Goal: Task Accomplishment & Management: Complete application form

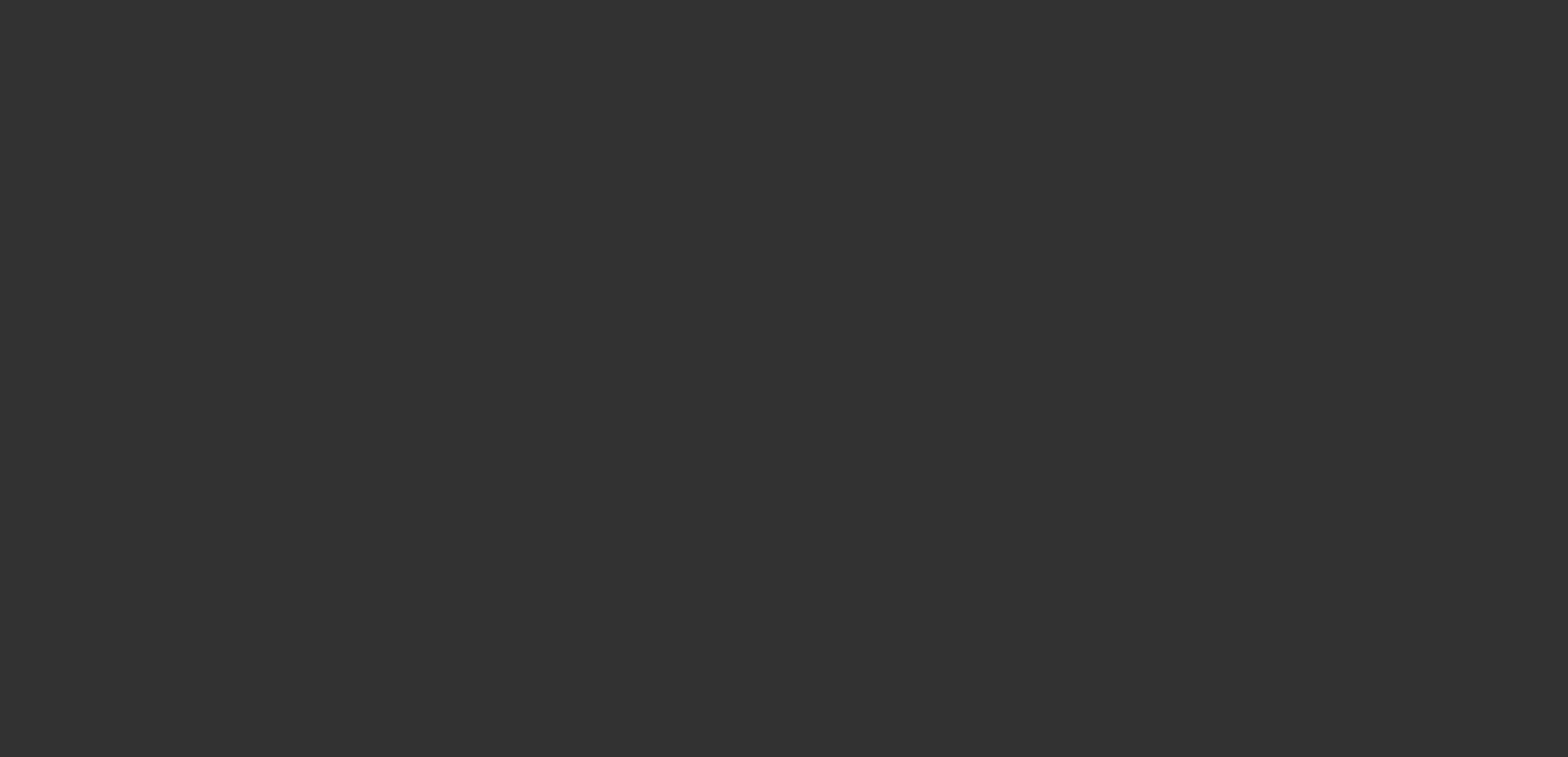
select select "0"
select select "3"
select select "2"
select select "0.1"
select select "4"
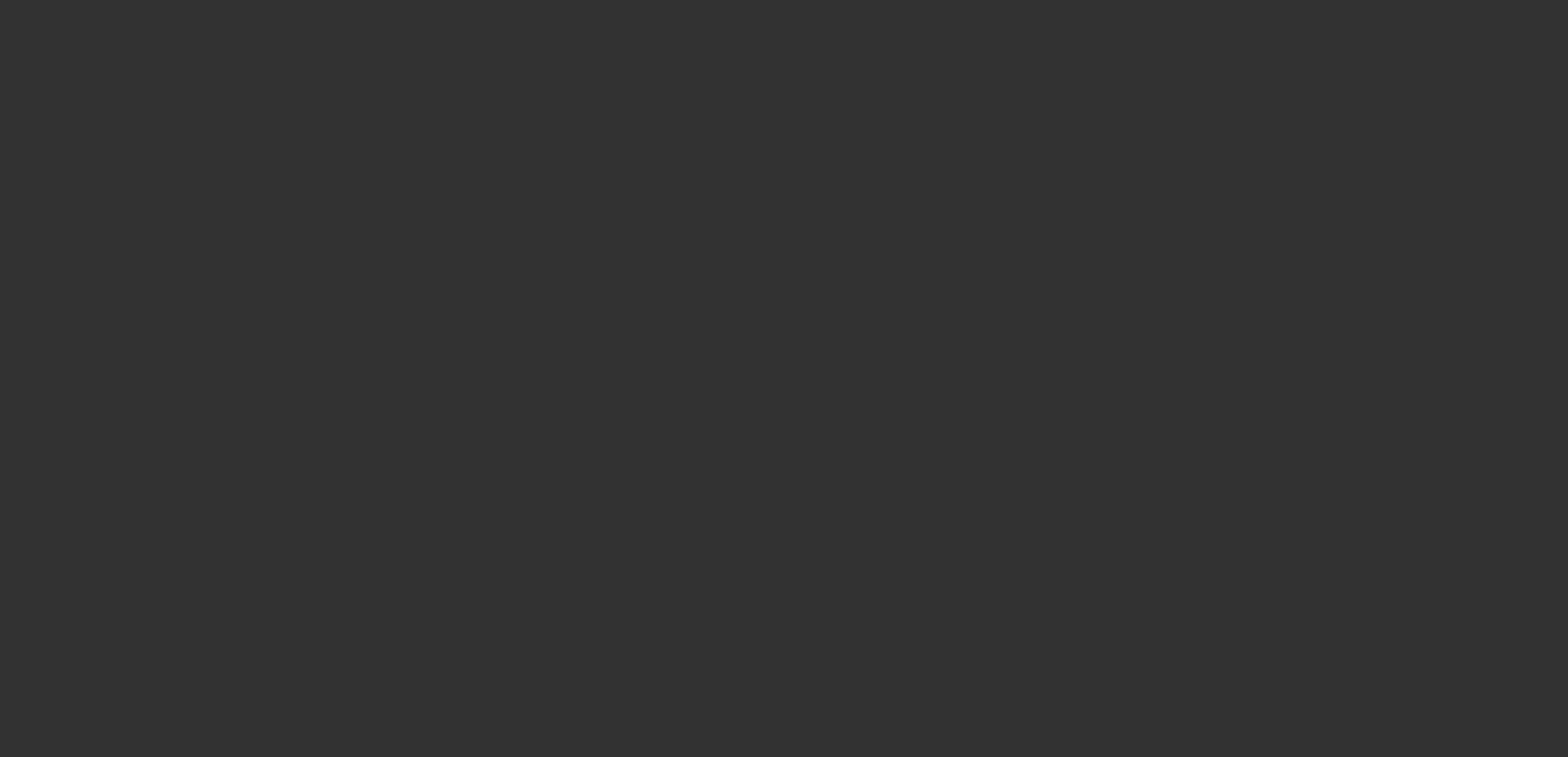
select select "0"
select select "6"
select select "0"
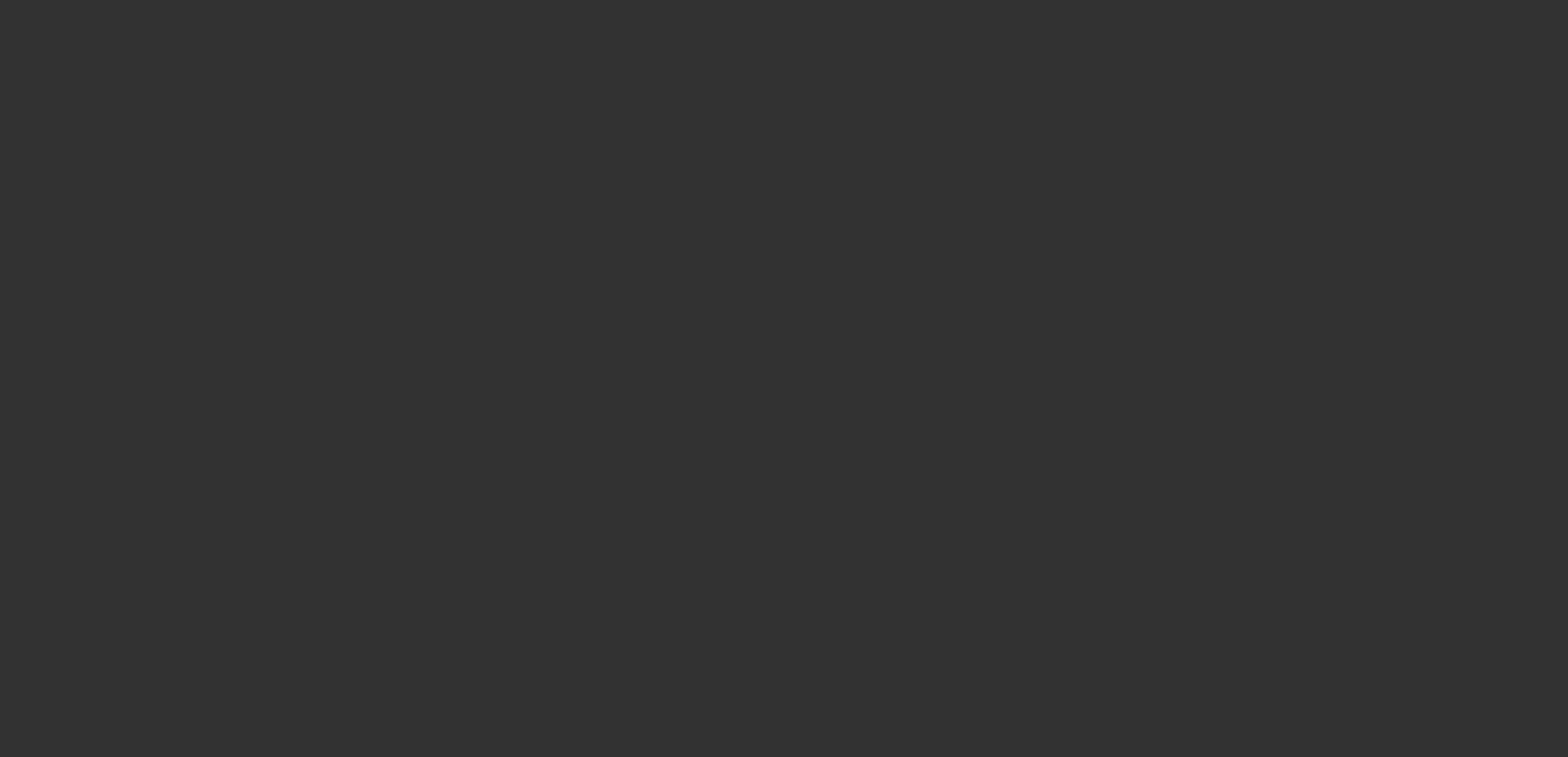
select select "0"
select select "6"
select select "0.1"
select select "0"
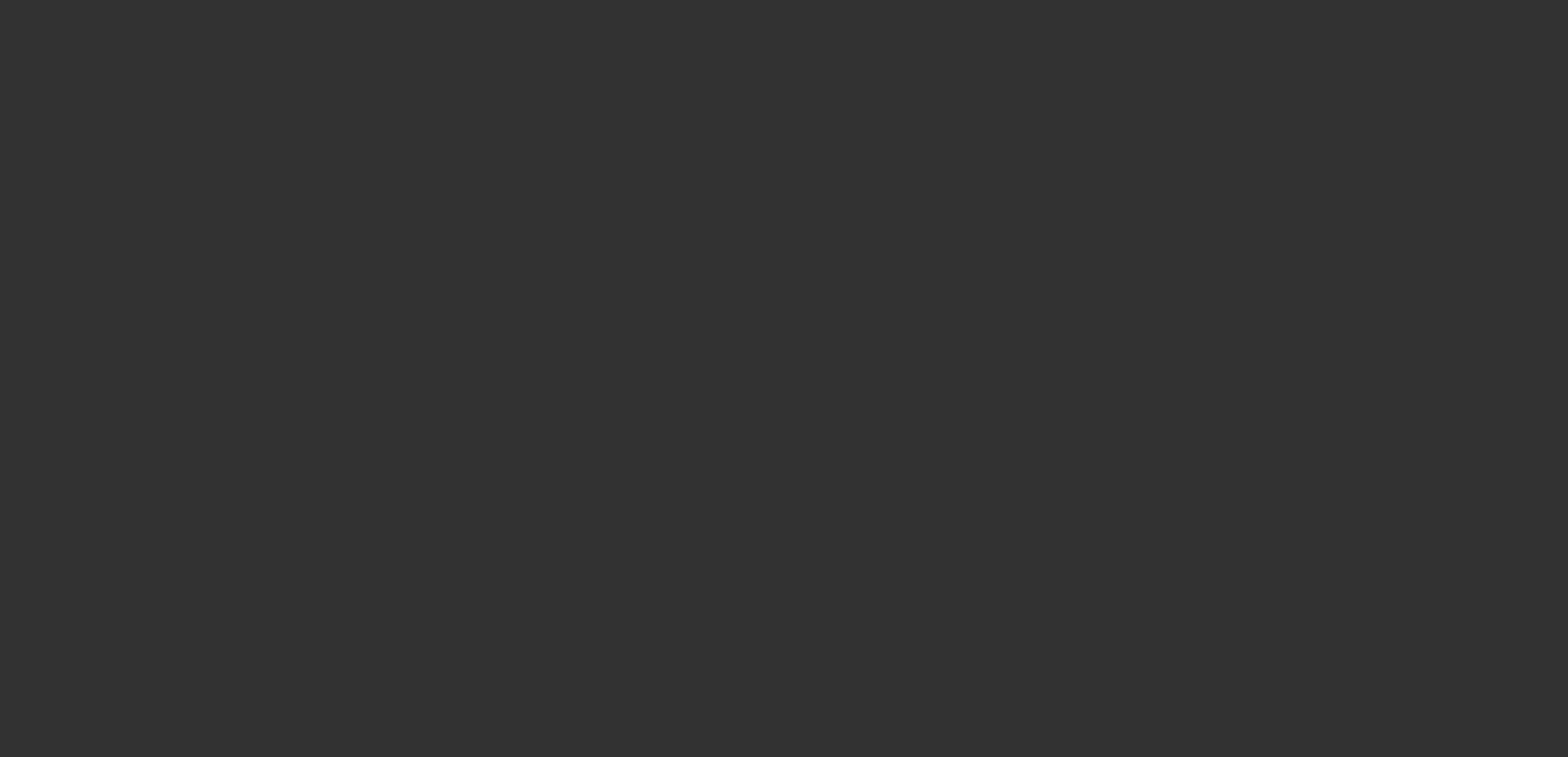
select select "9"
select select "0.1"
select select "6"
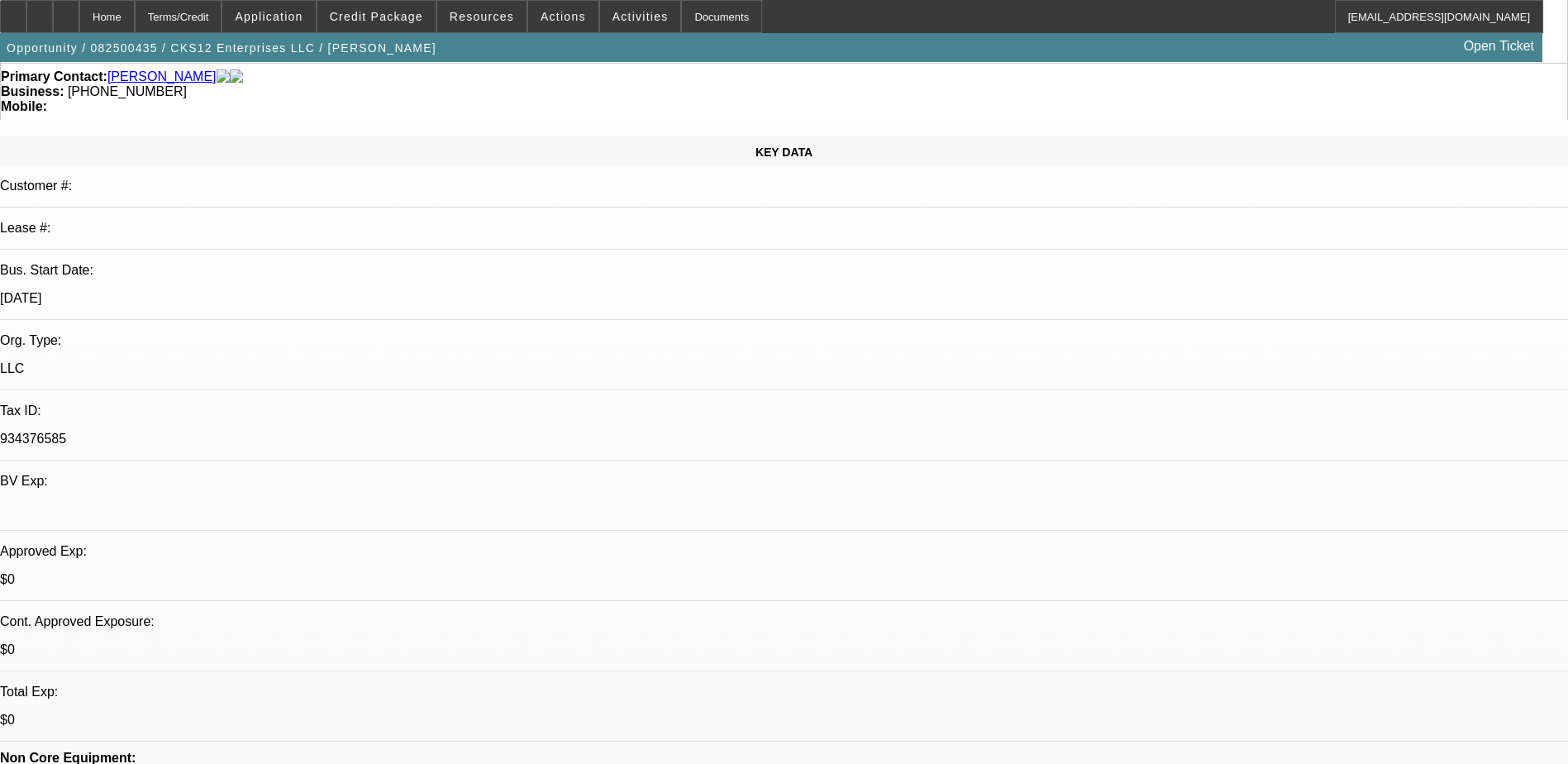
scroll to position [165, 0]
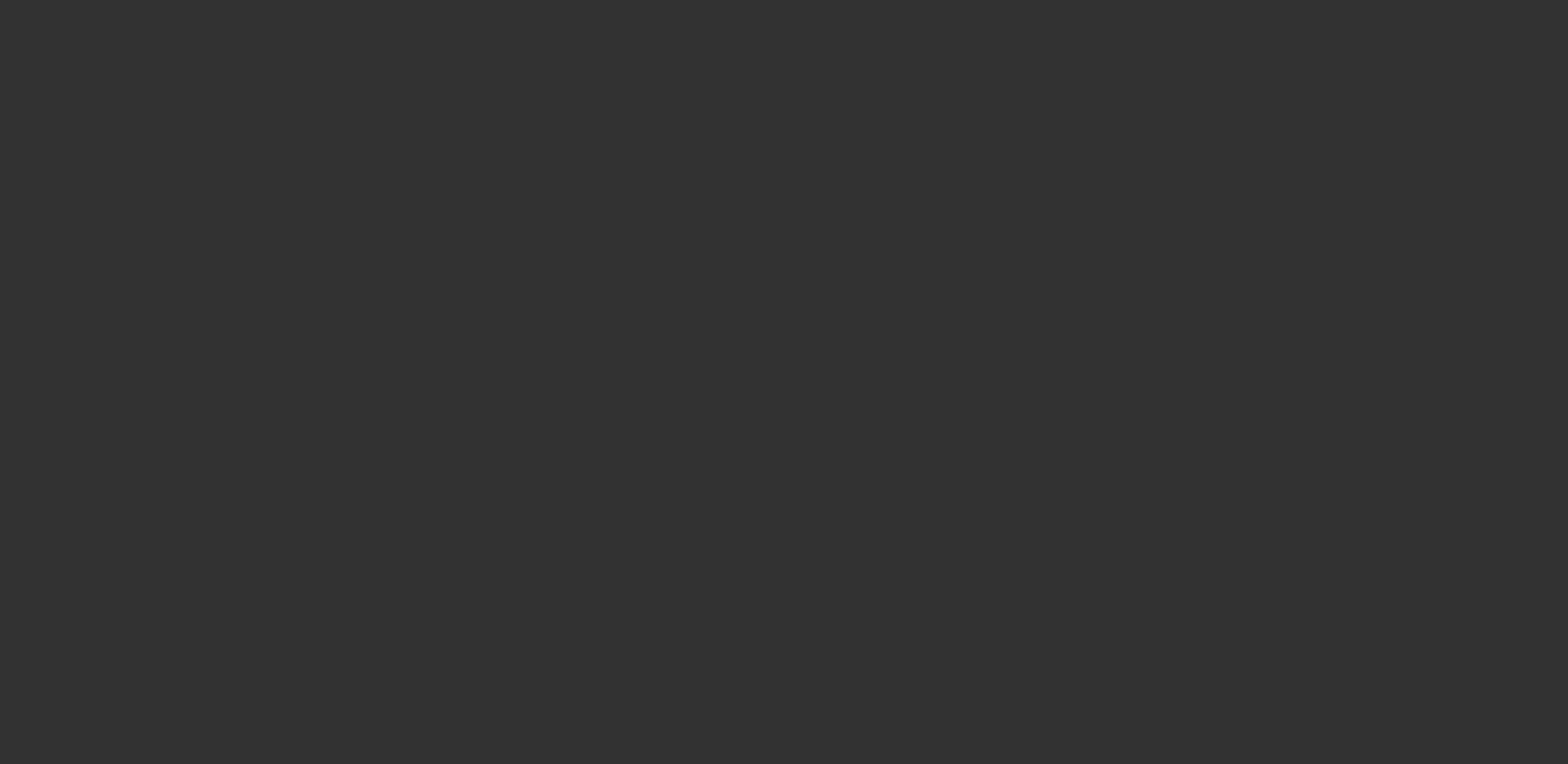
scroll to position [0, 0]
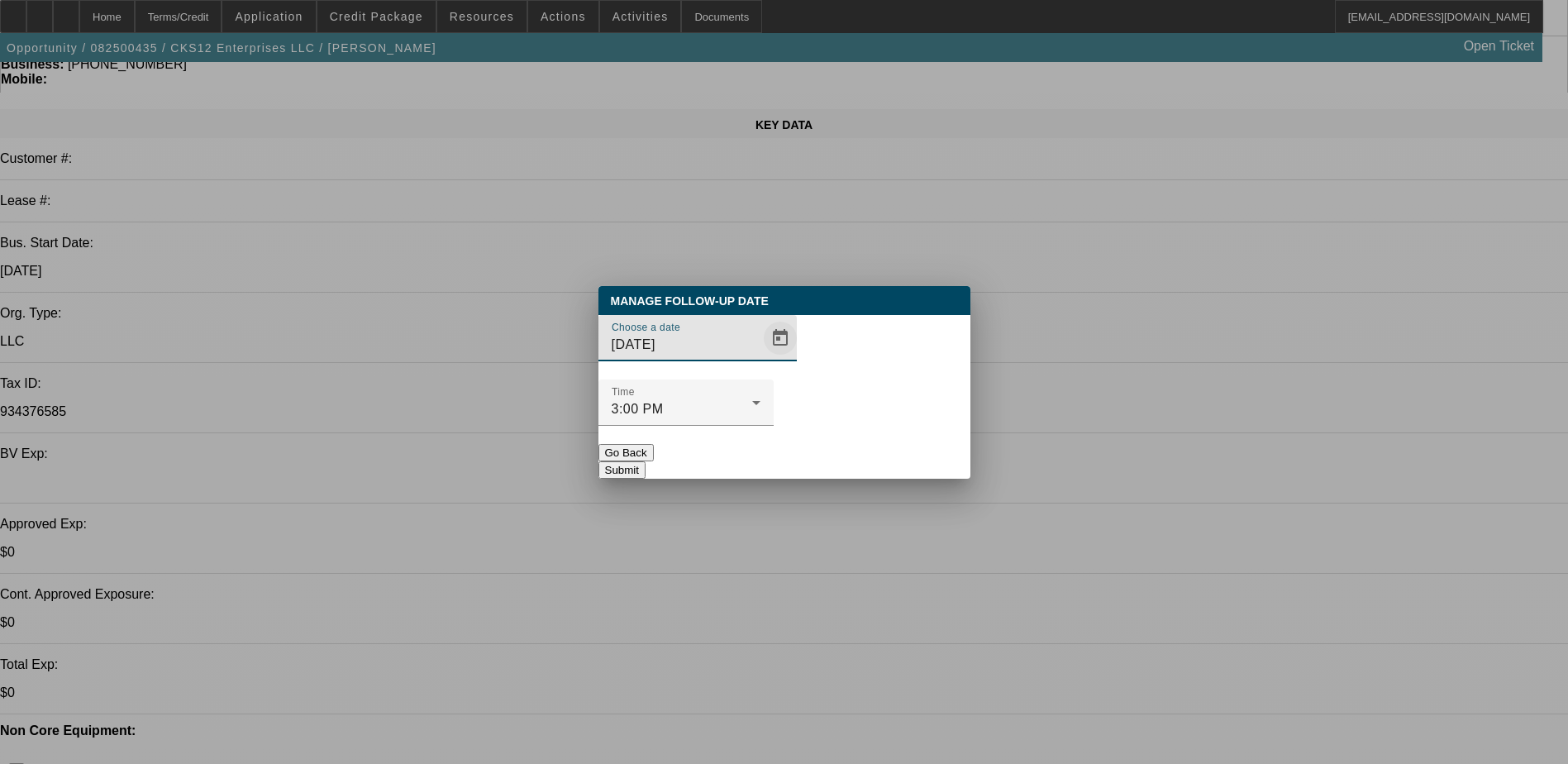
click at [761, 358] on span "Open calendar" at bounding box center [781, 338] width 40 height 40
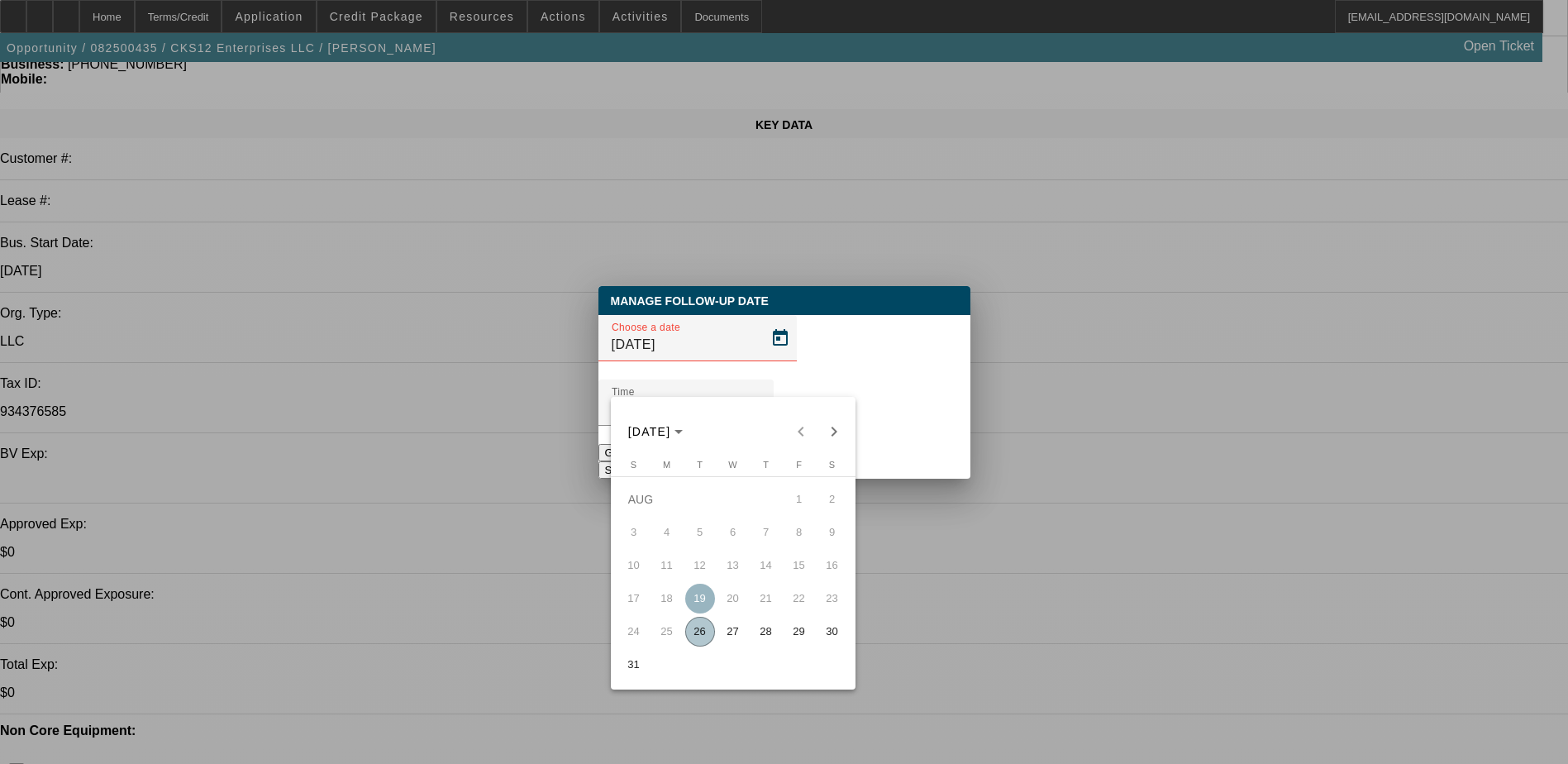
click at [701, 637] on span "26" at bounding box center [700, 632] width 30 height 30
type input "[DATE]"
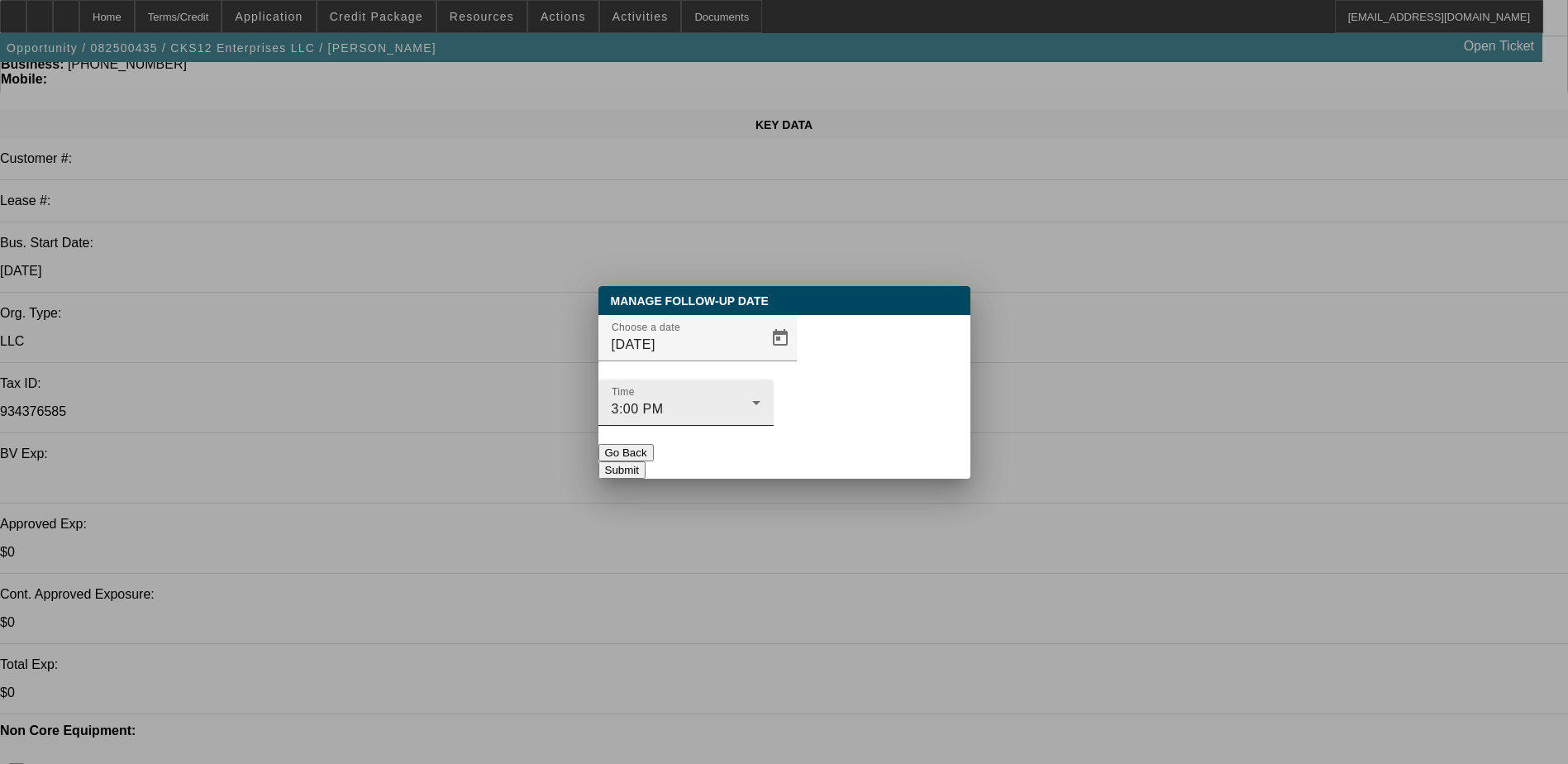
click at [761, 380] on div "Time 3:00 PM" at bounding box center [686, 402] width 149 height 47
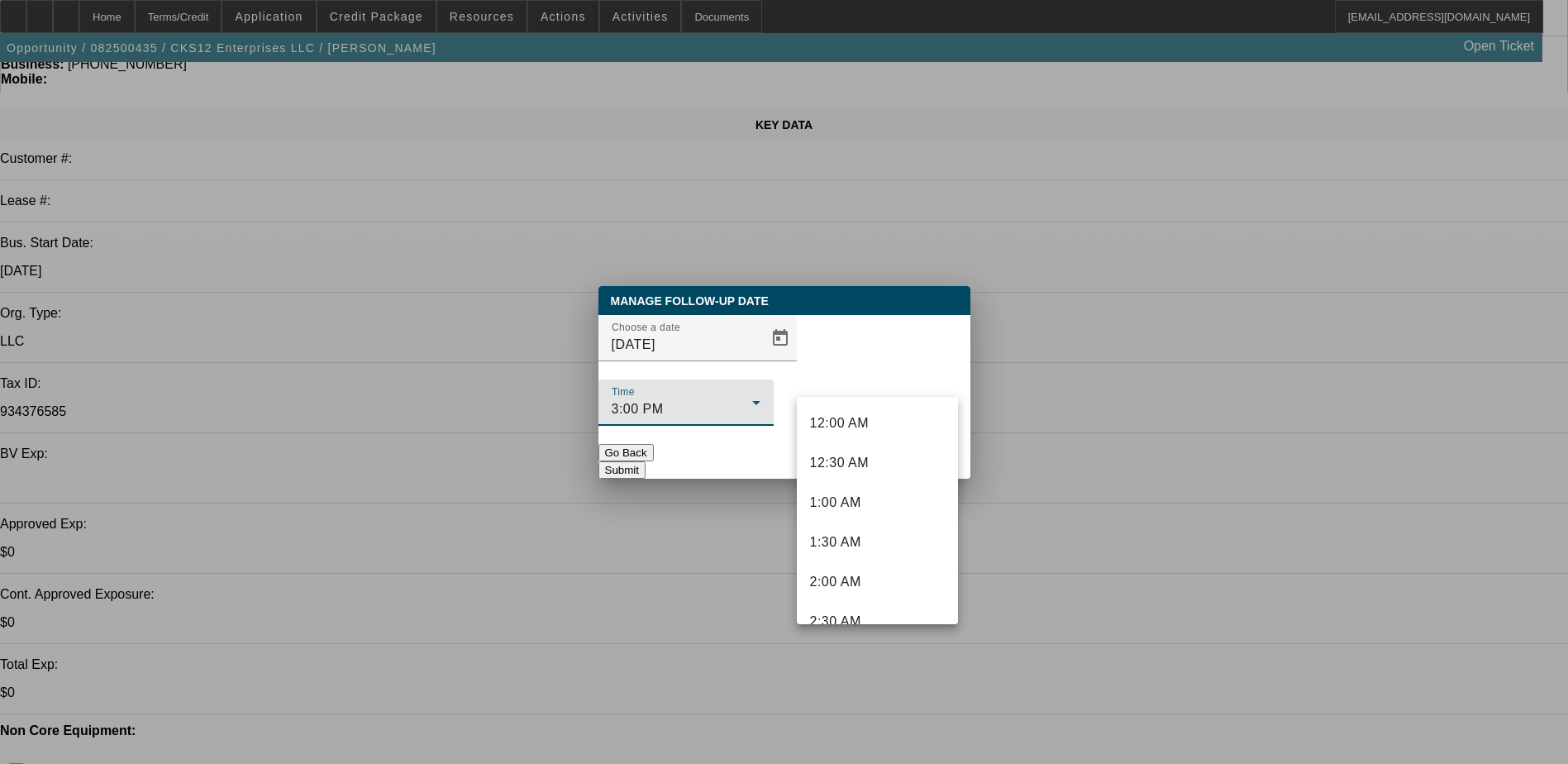
scroll to position [1010, 0]
click at [1055, 401] on div at bounding box center [784, 382] width 1568 height 764
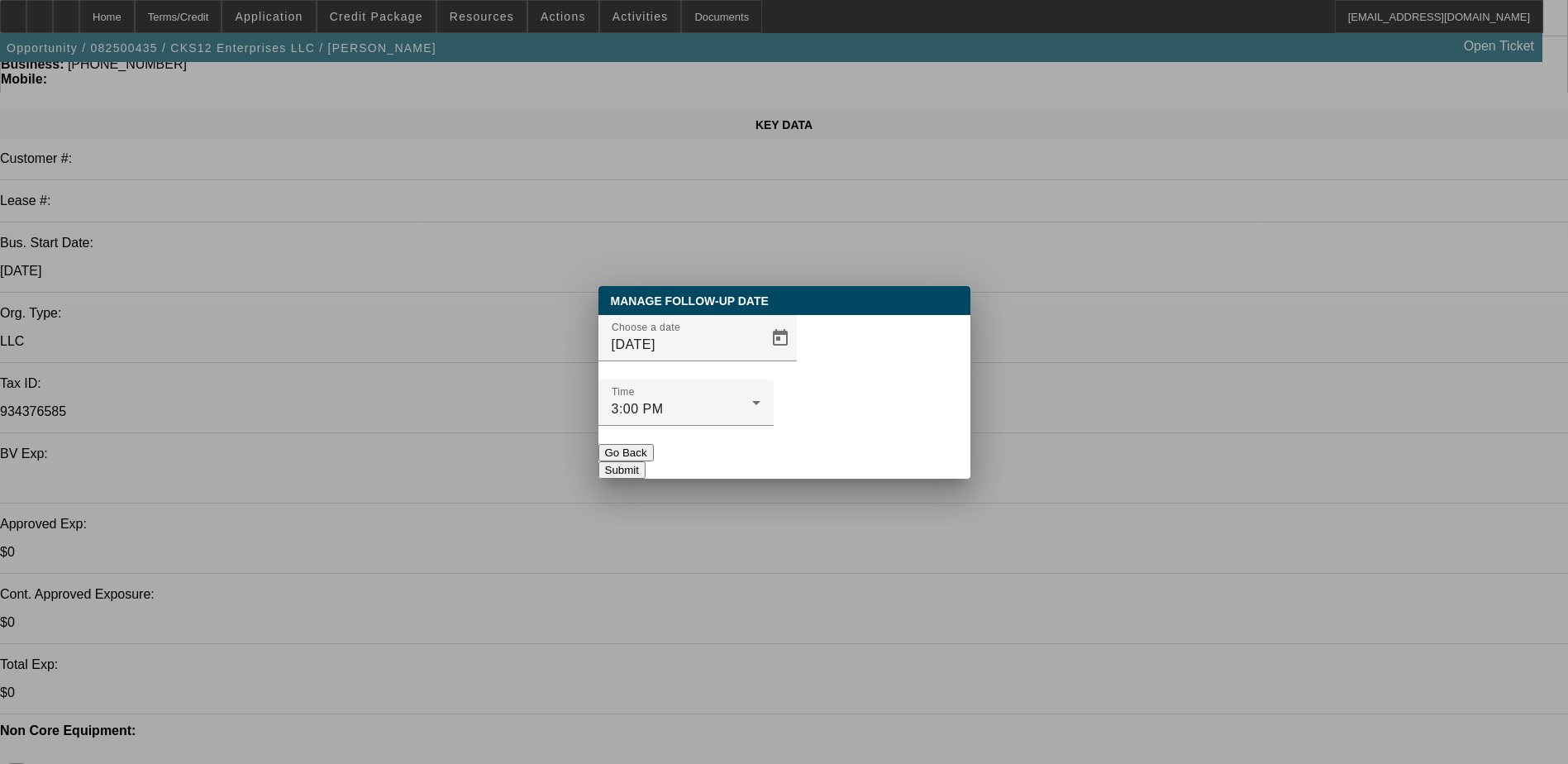
click at [646, 462] on button "Submit" at bounding box center [622, 471] width 48 height 18
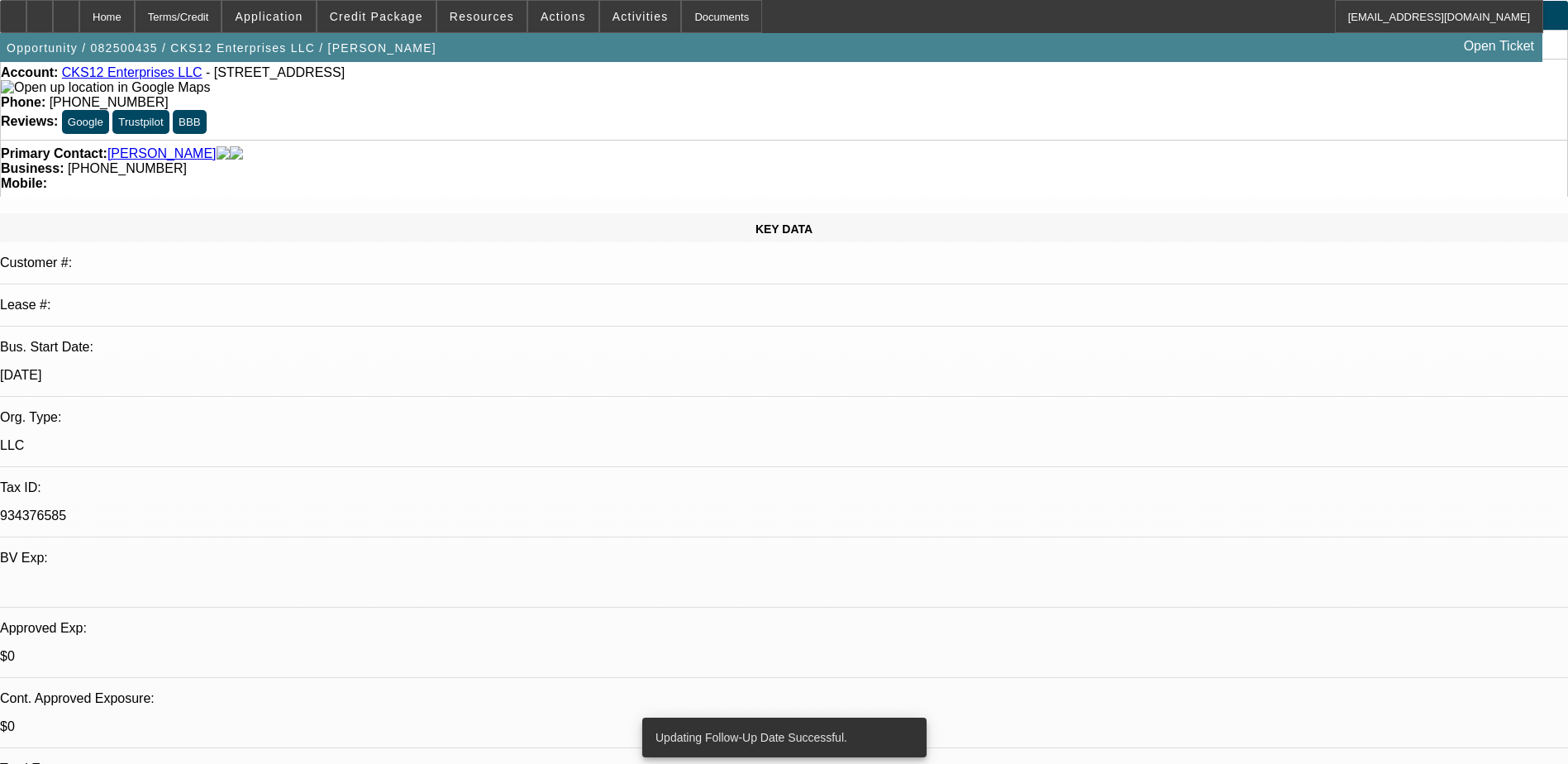
scroll to position [0, 0]
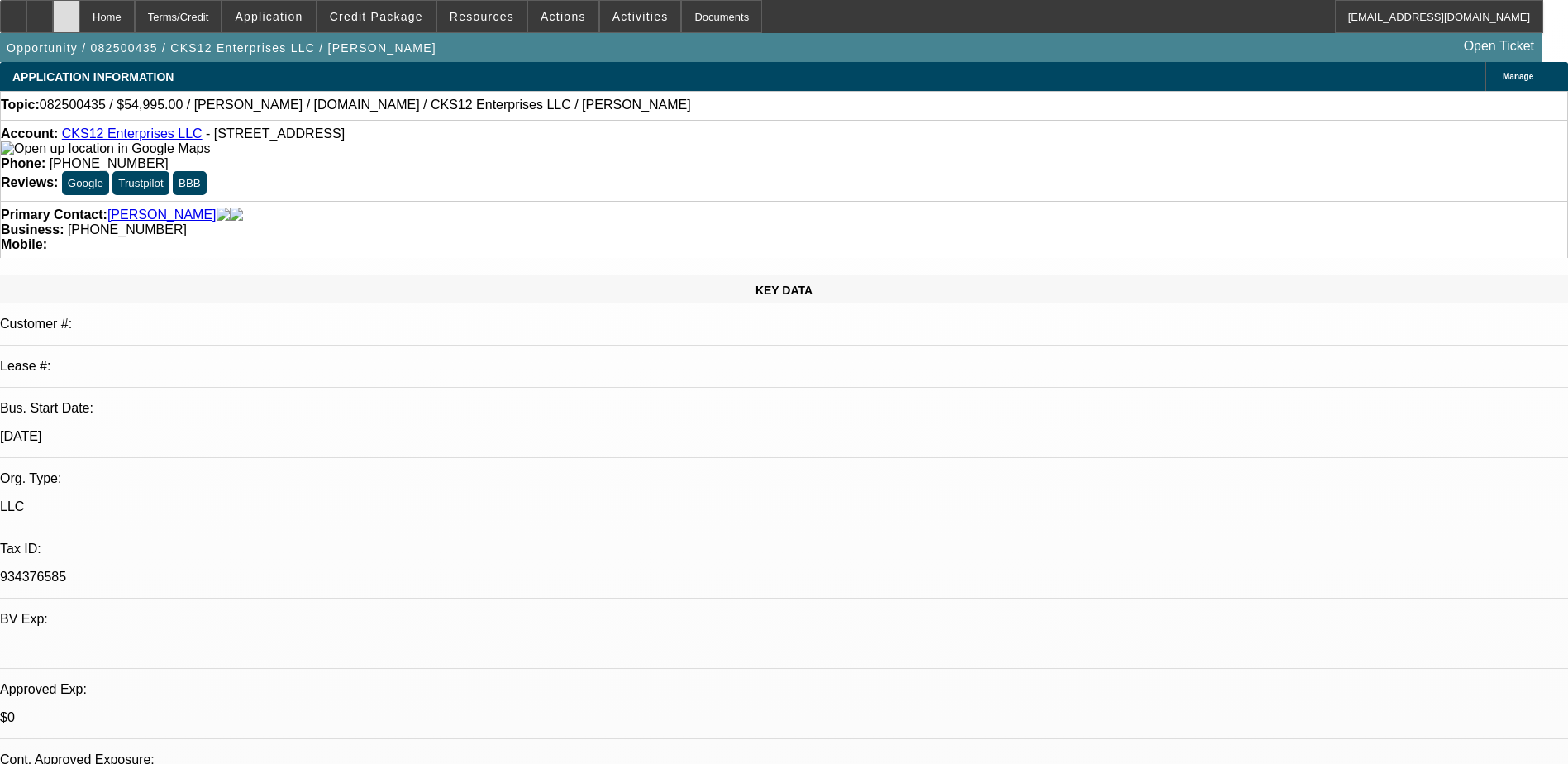
click at [66, 11] on icon at bounding box center [66, 11] width 0 height 0
select select "0"
select select "3"
select select "0.1"
select select "0"
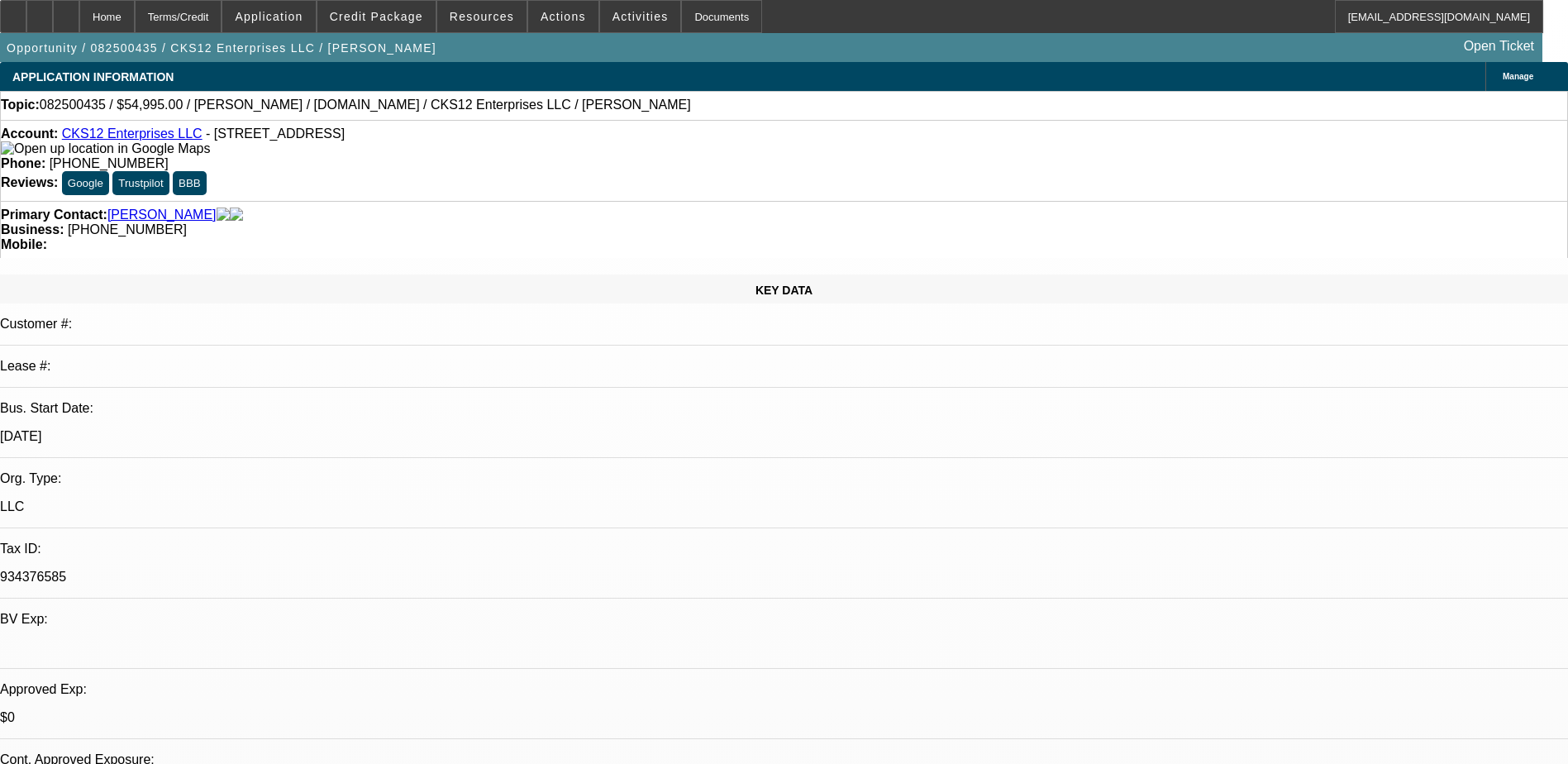
select select "0"
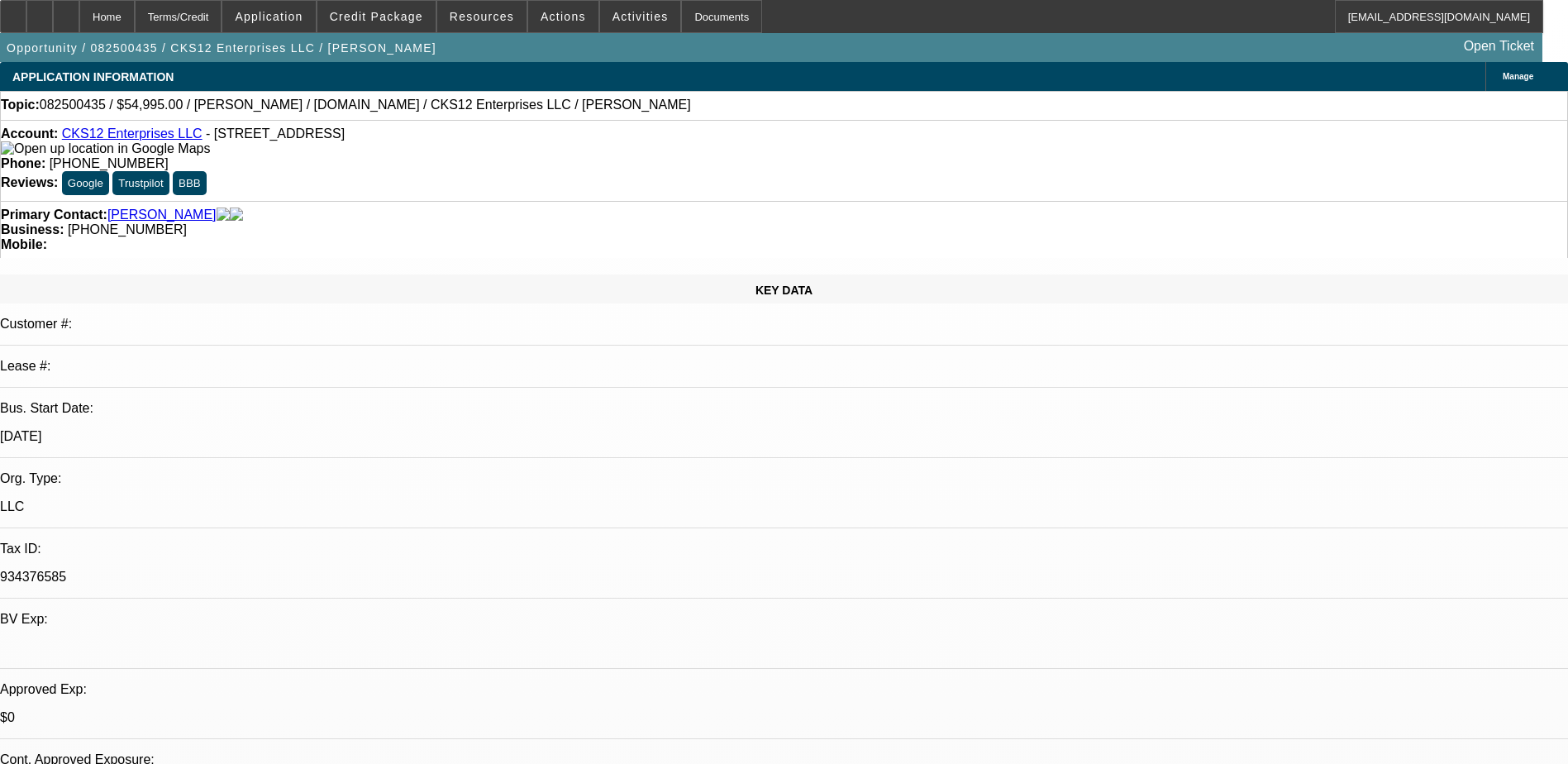
select select "0.1"
select select "0"
select select "0.1"
select select "1"
select select "2"
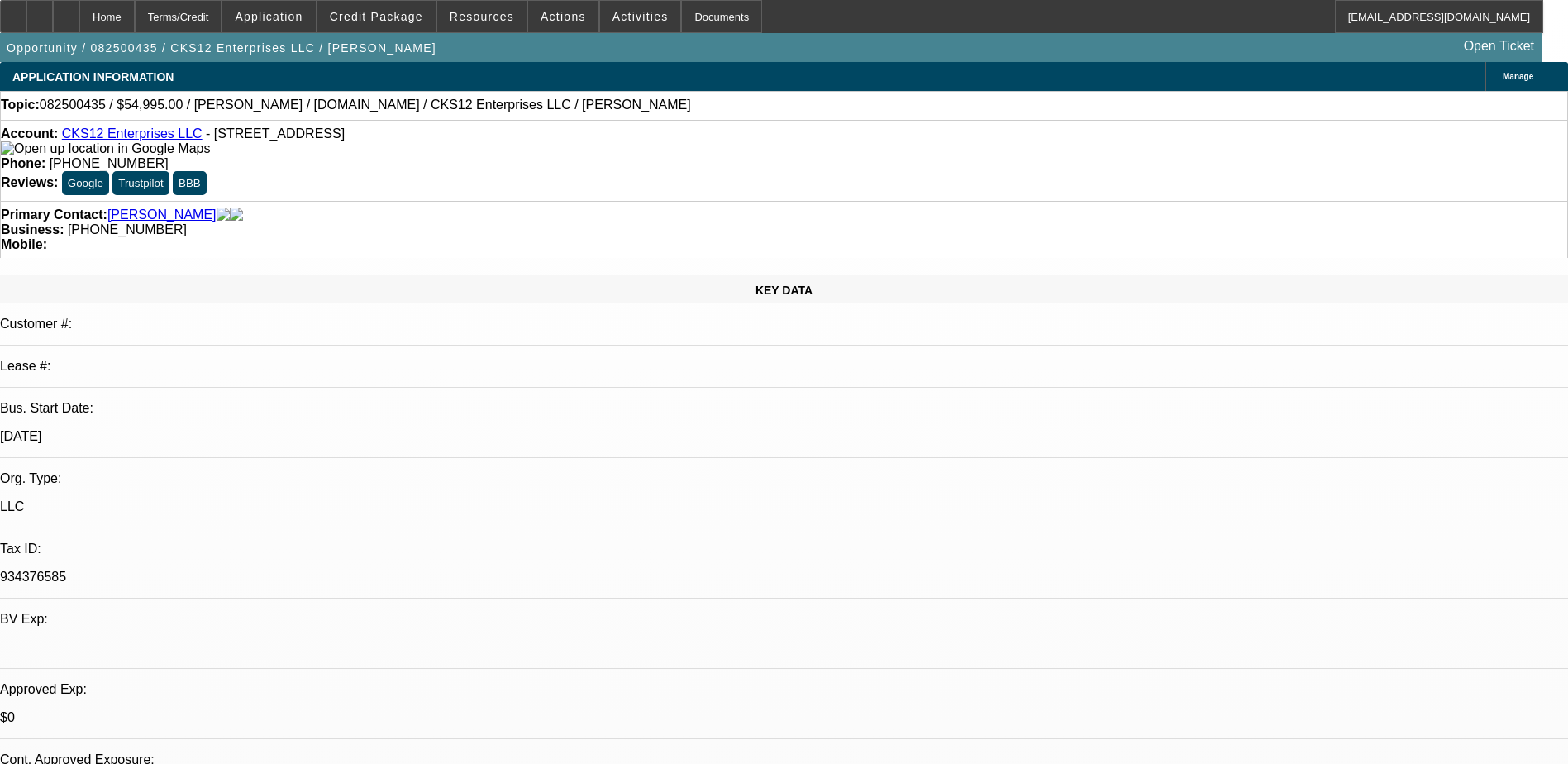
select select "4"
select select "1"
select select "6"
select select "1"
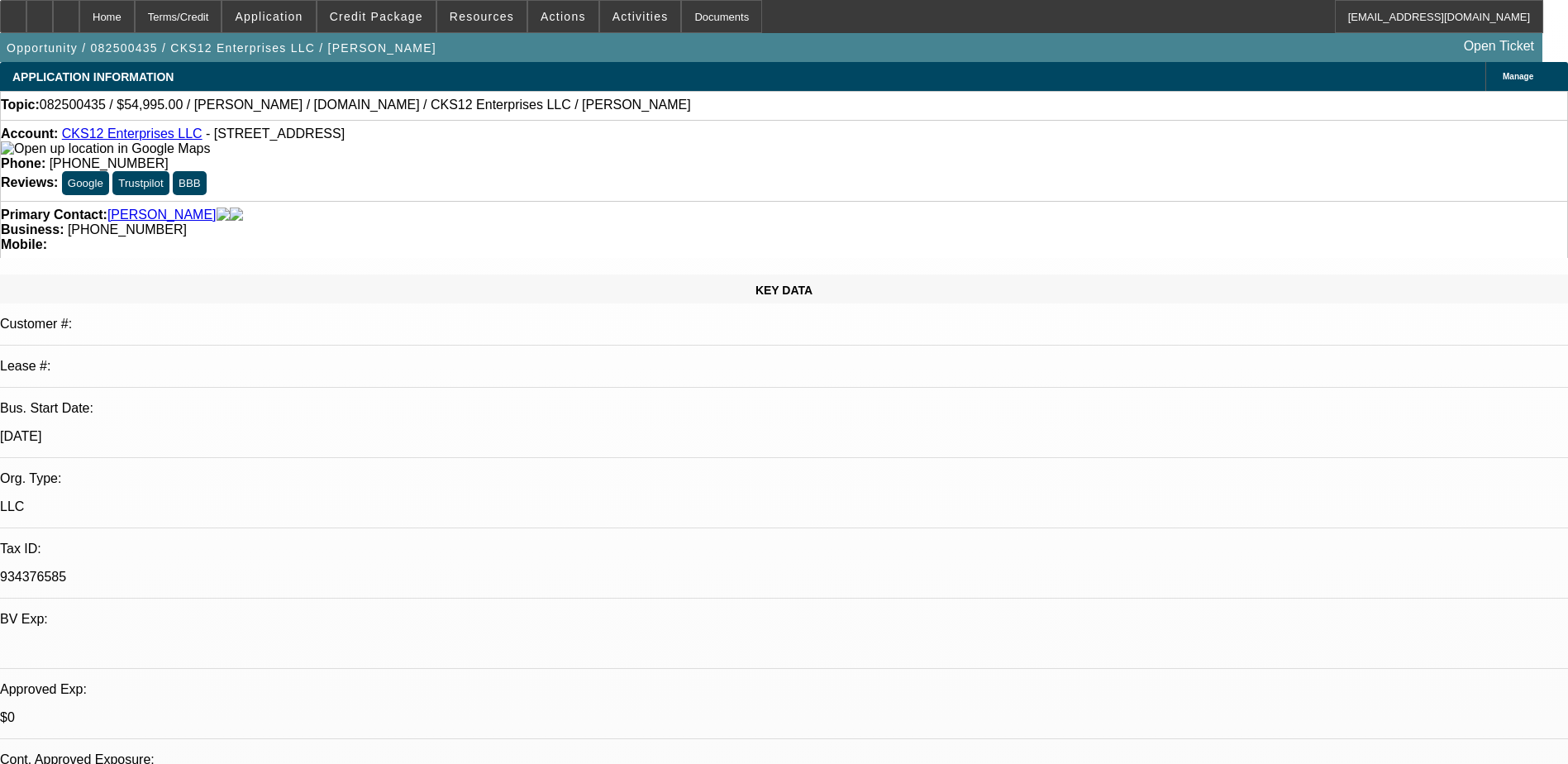
select select "1"
select select "6"
select select "1"
select select "9"
select select "6"
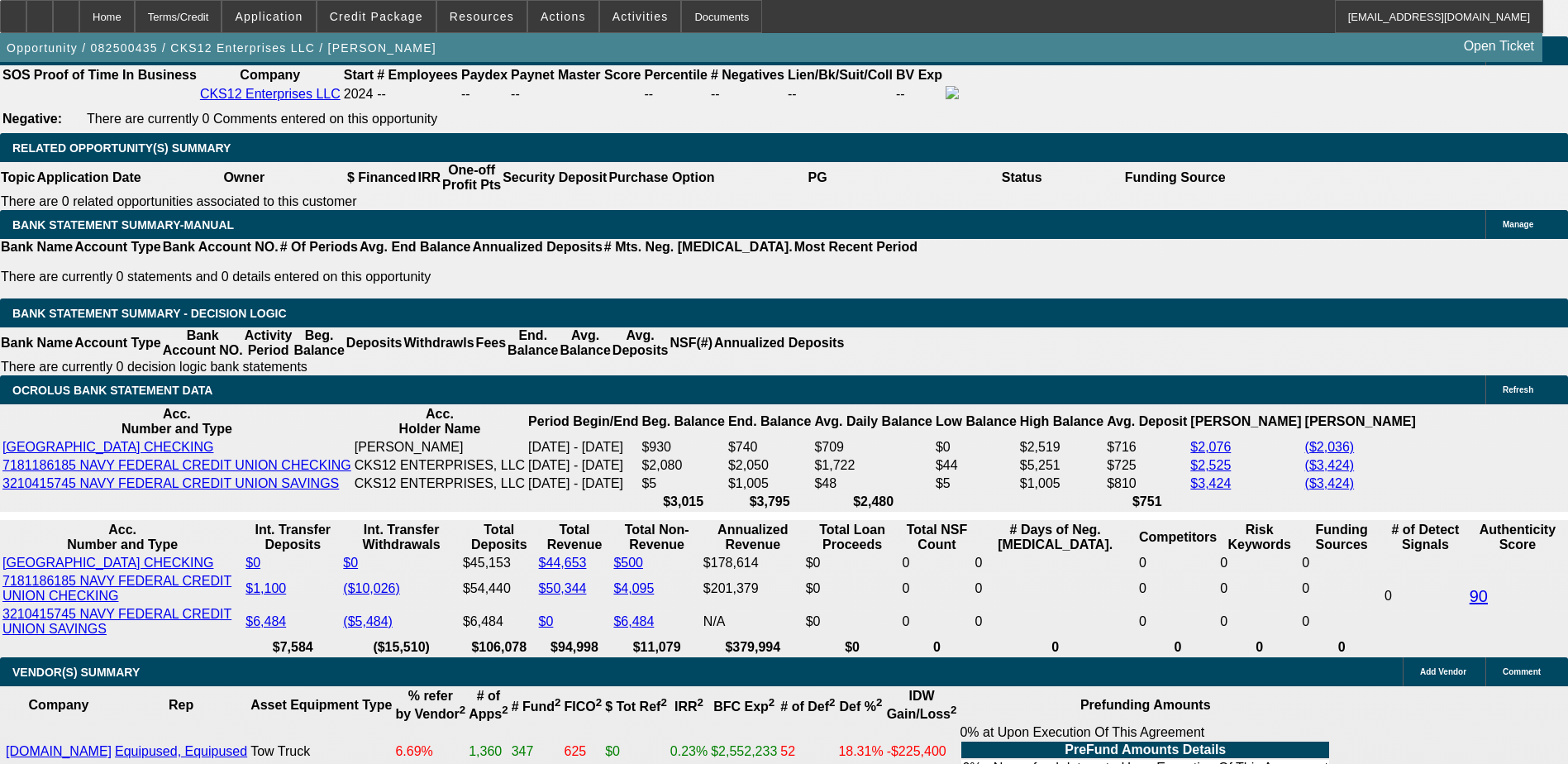
scroll to position [2646, 0]
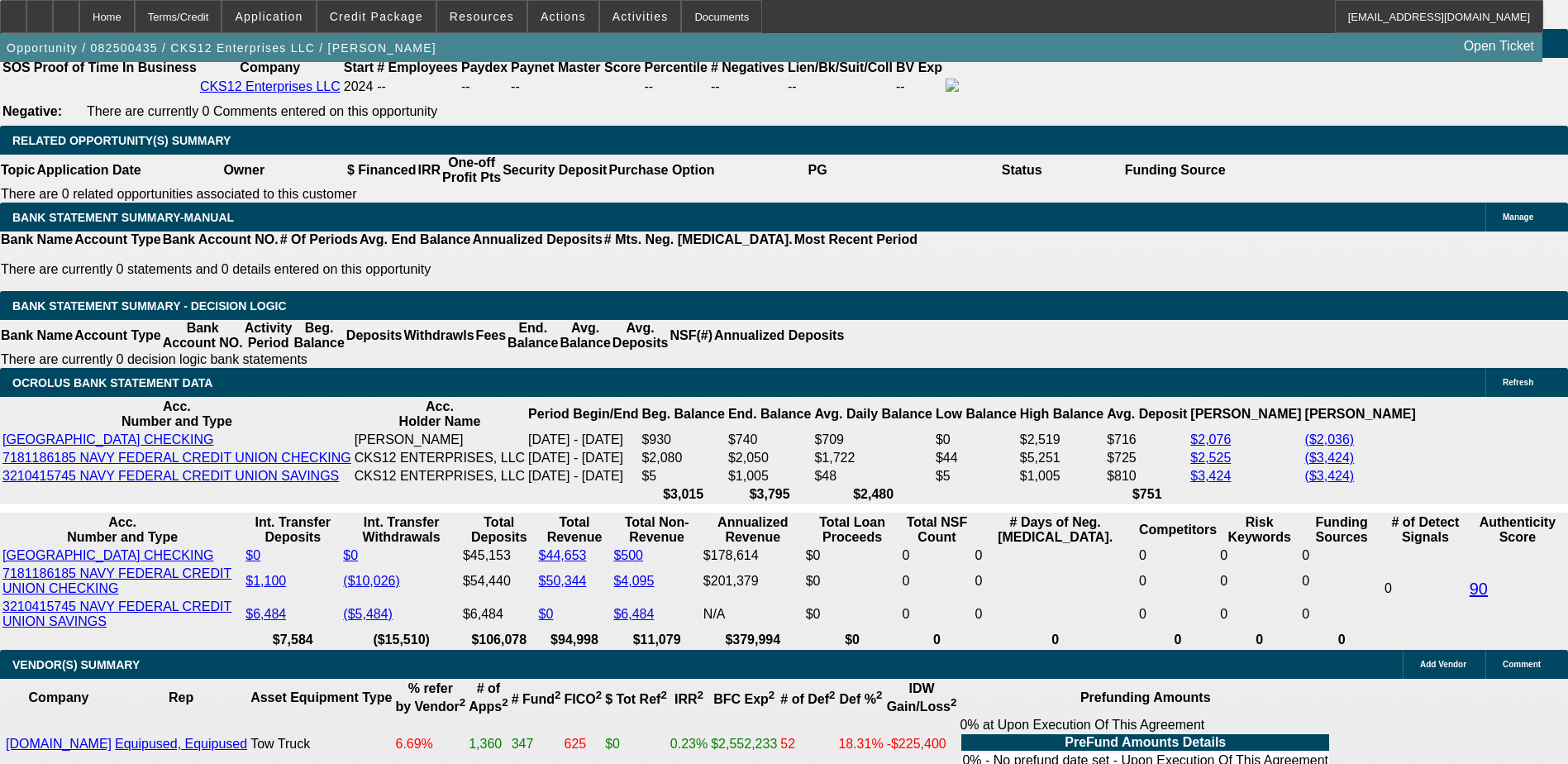
select select "2"
type input "$3,515.70"
type input "UNKNOWN"
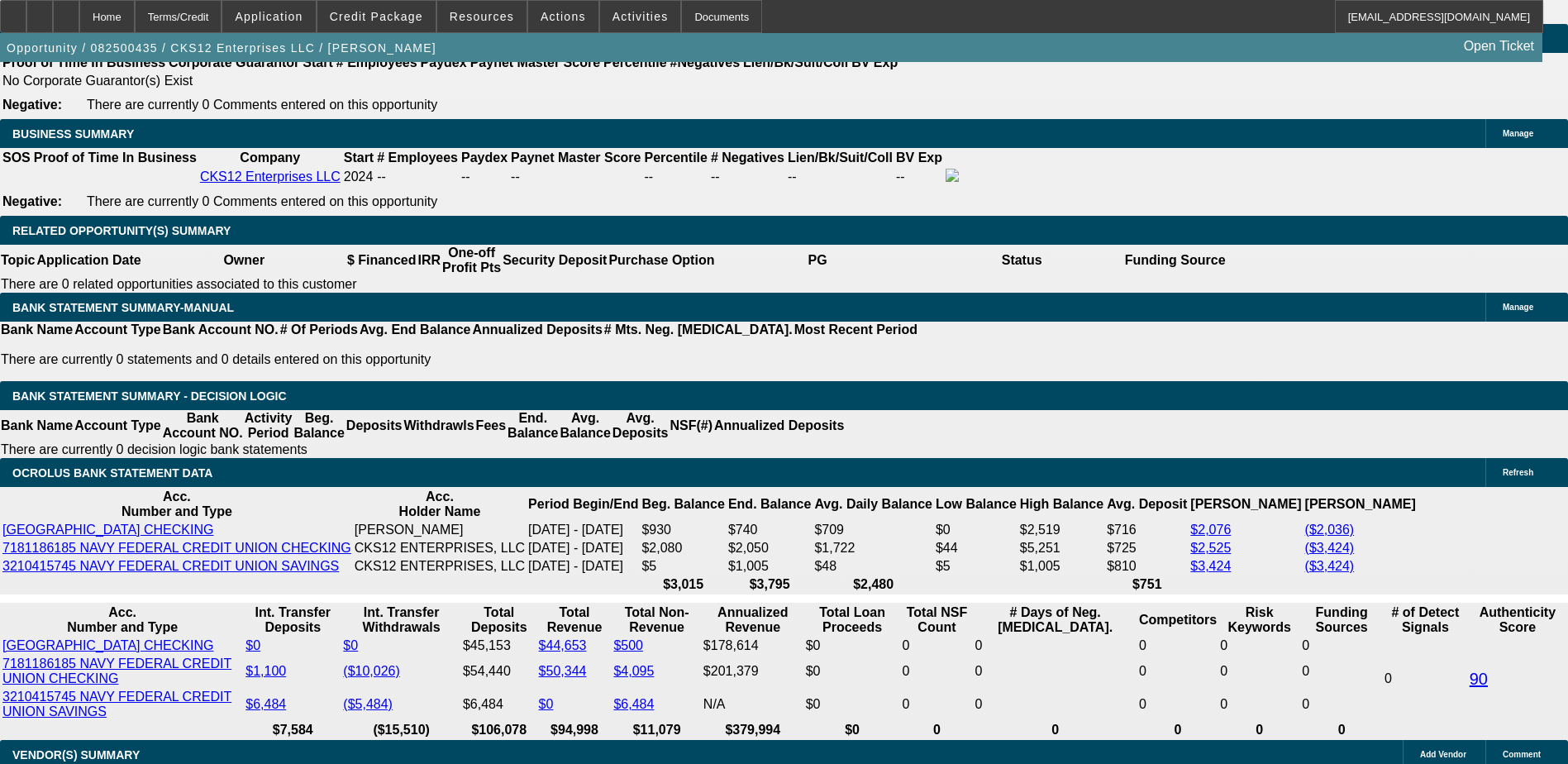
scroll to position [2398, 0]
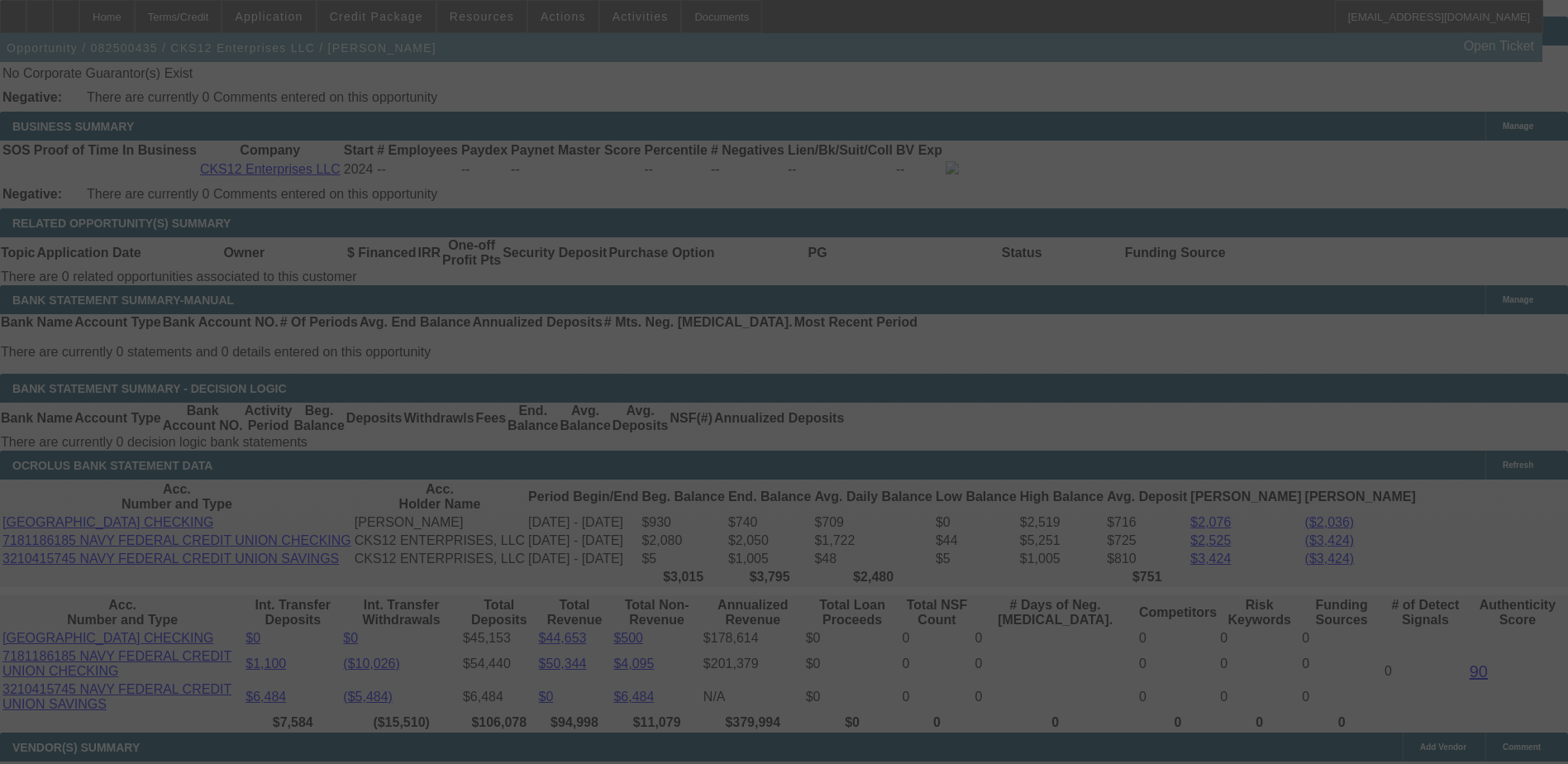
select select "0"
select select "2"
select select "0.1"
select select "4"
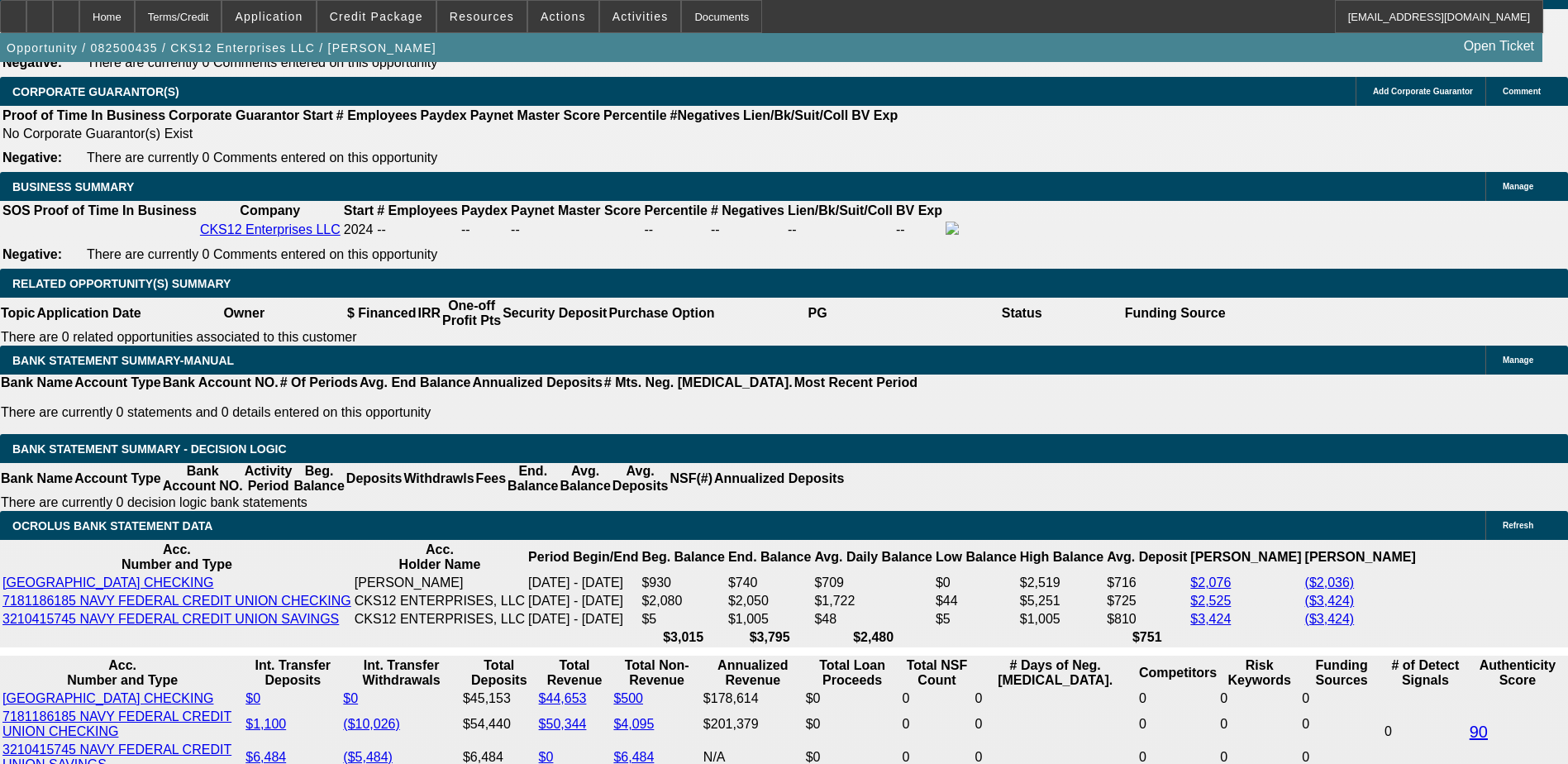
scroll to position [2646, 0]
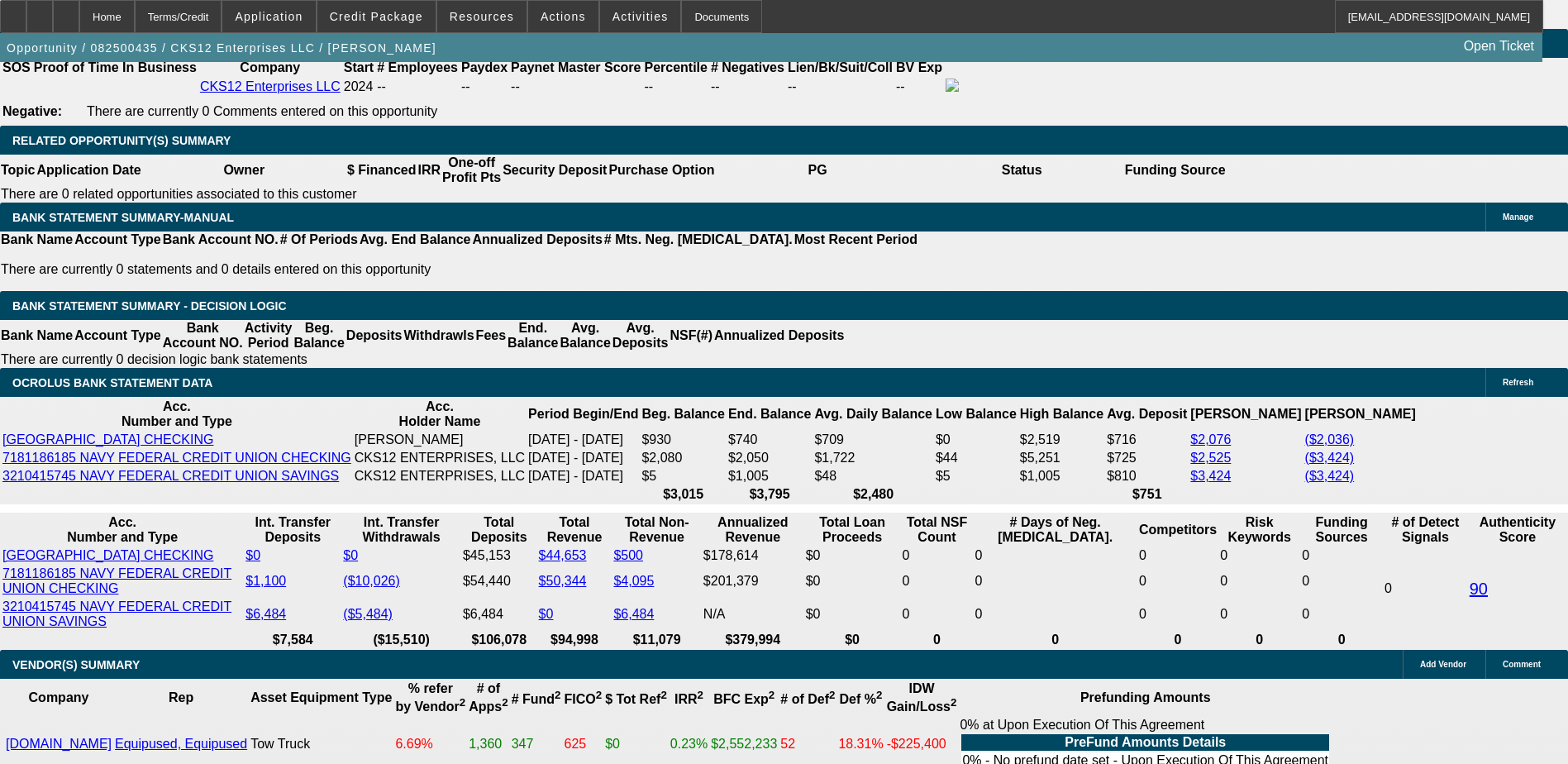
select select "3"
type input "UNKNOWN"
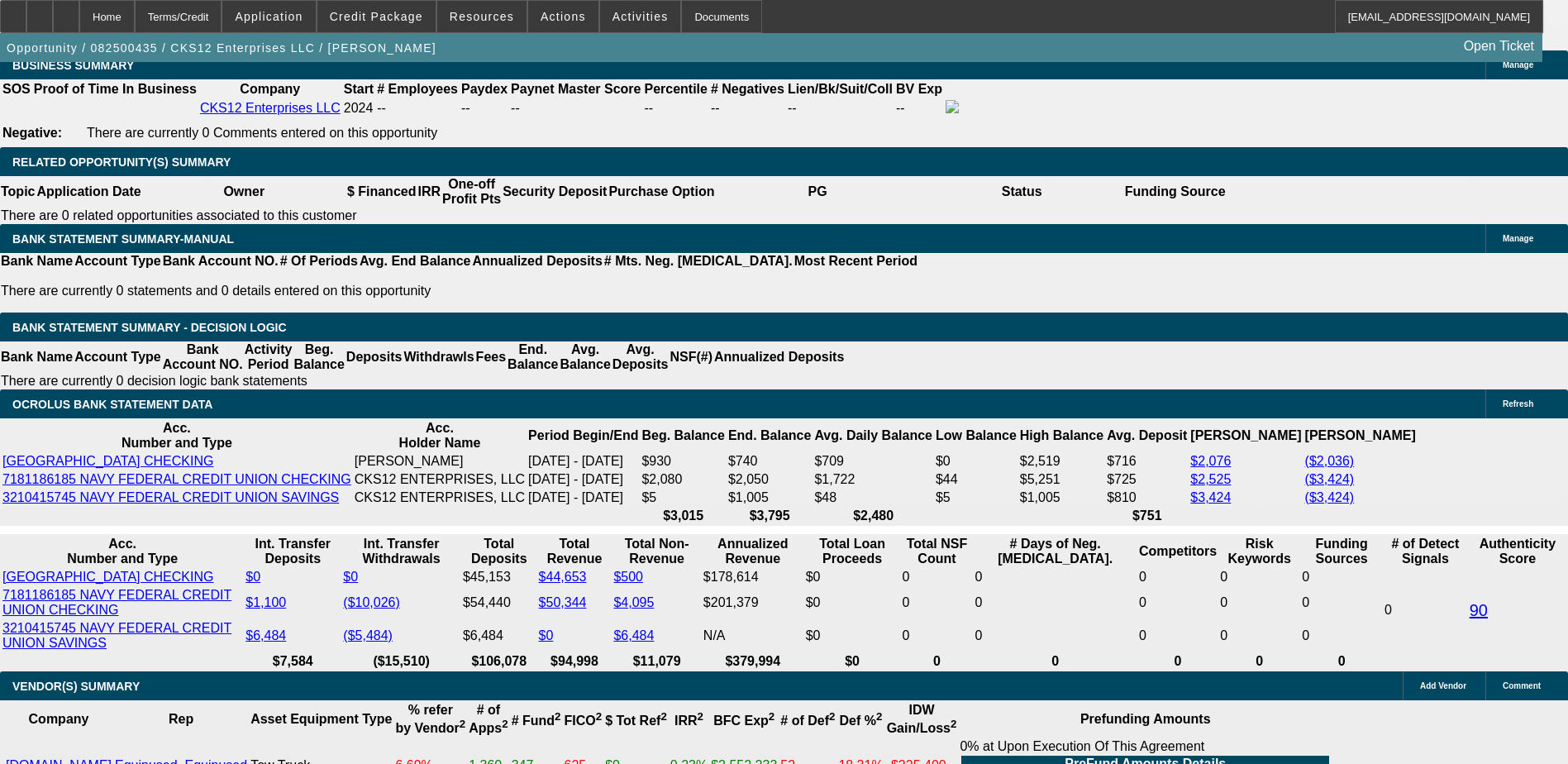
scroll to position [2481, 0]
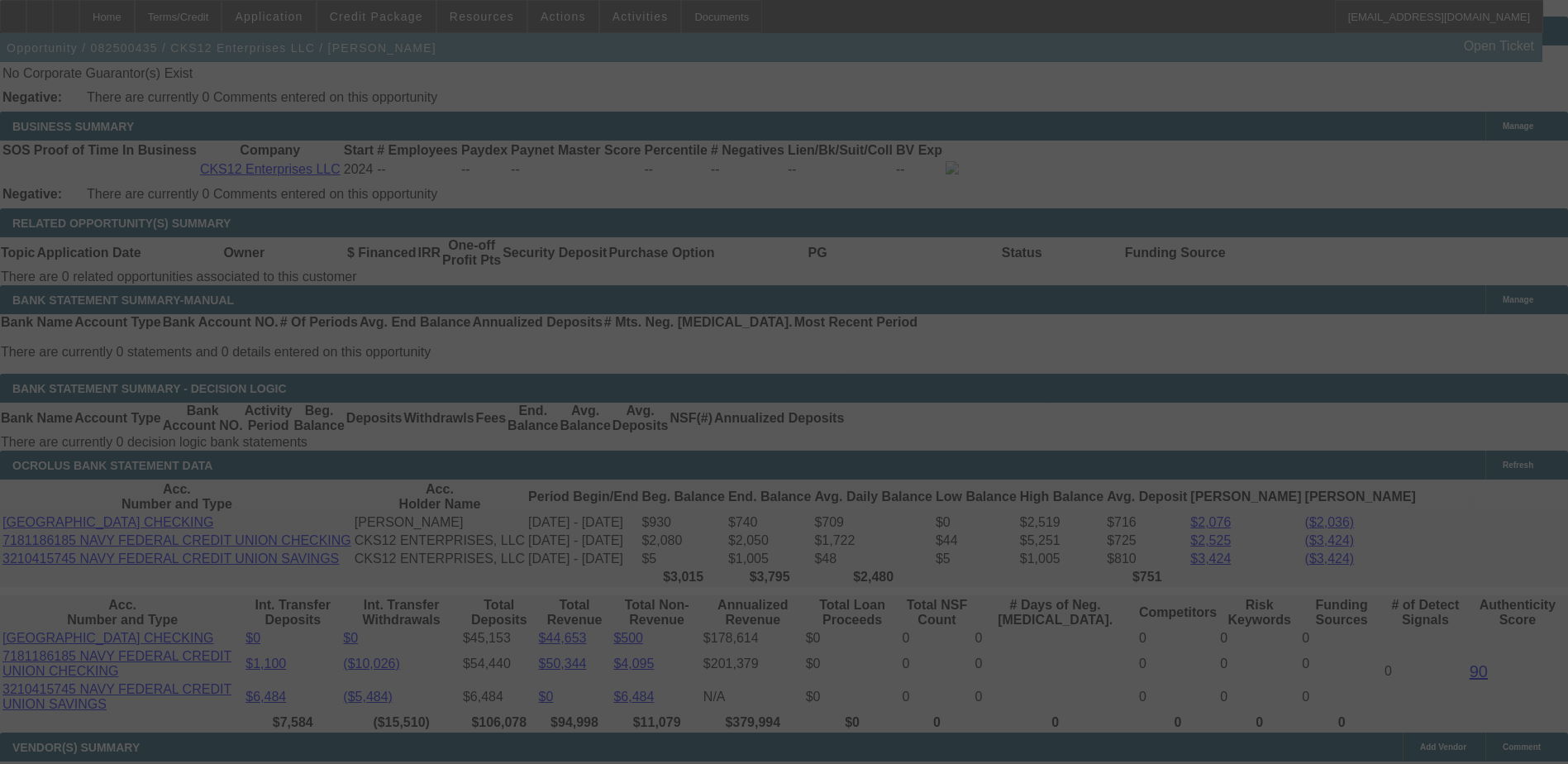
scroll to position [2646, 0]
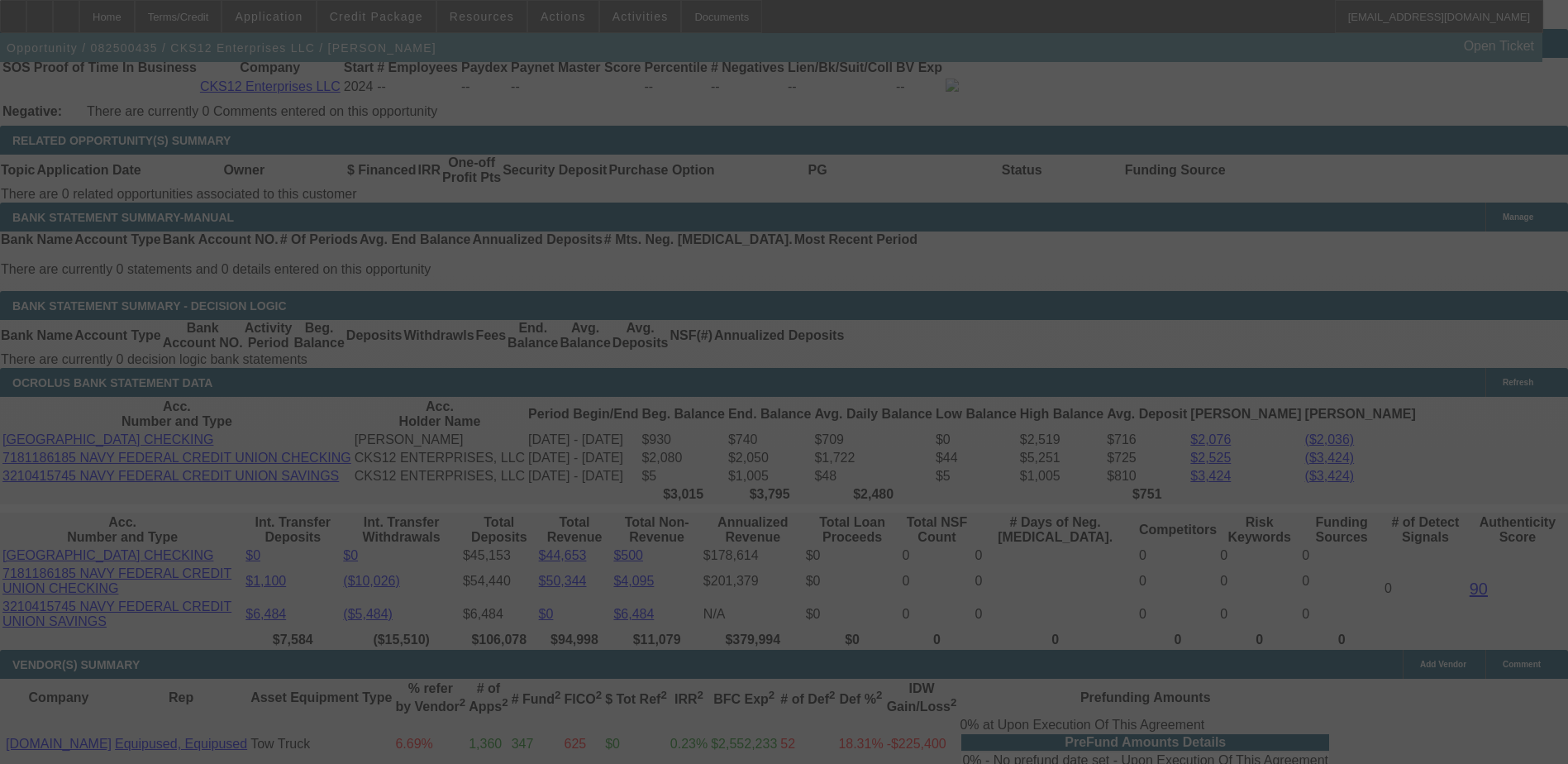
select select "0"
select select "2"
select select "3"
select select "0.1"
select select "4"
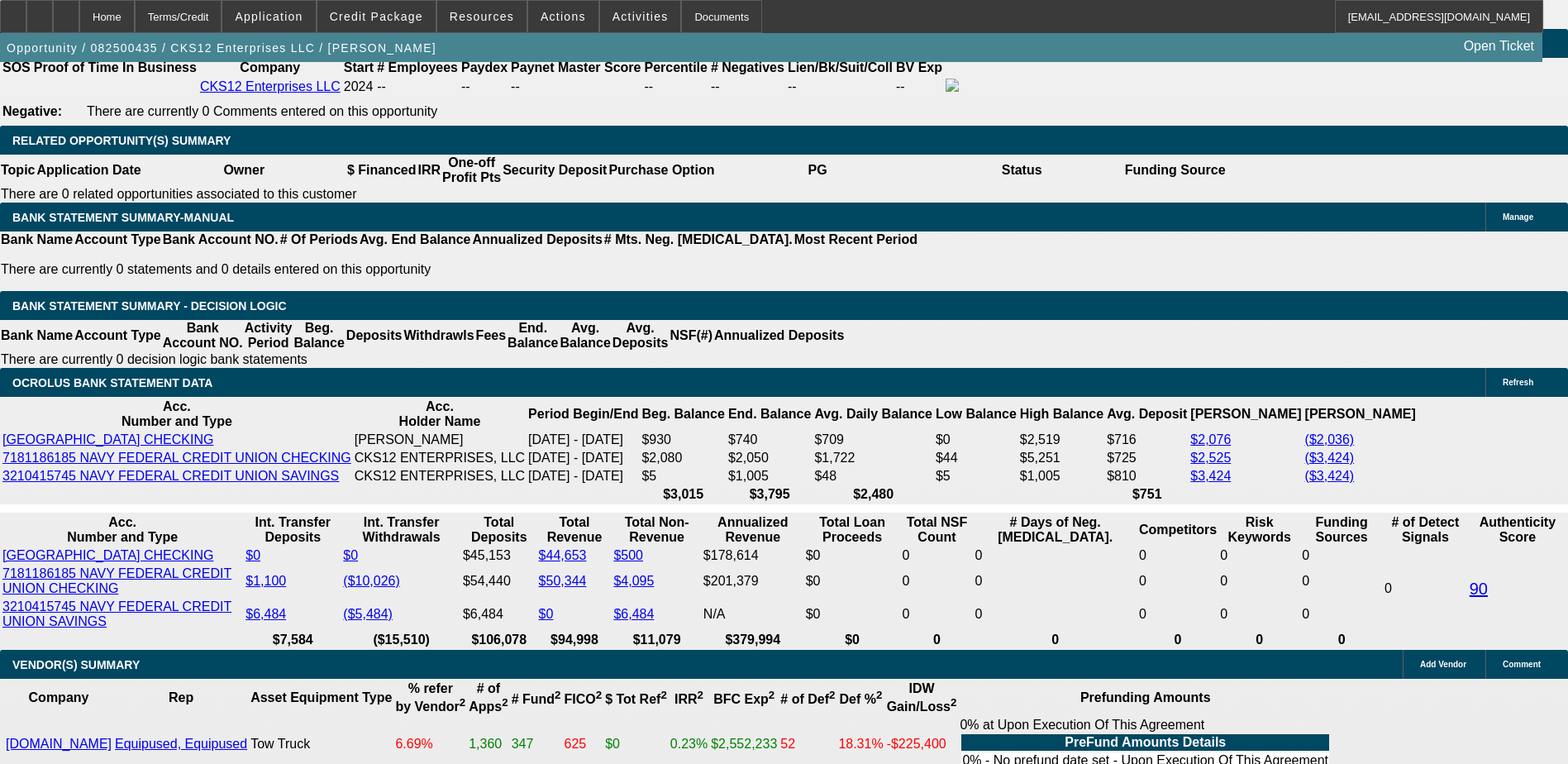
select select "2"
type input "UNKNOWN"
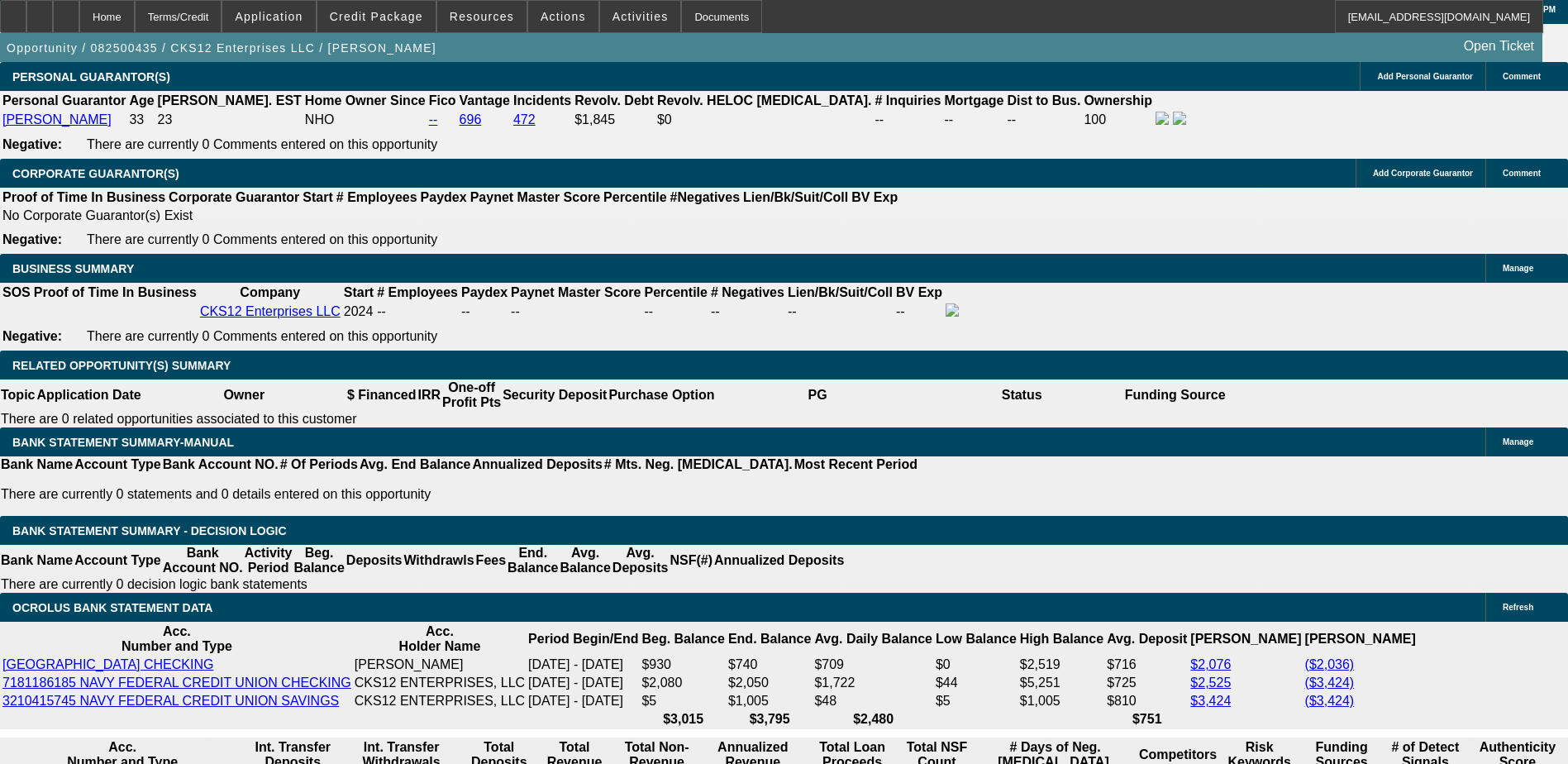
scroll to position [2398, 0]
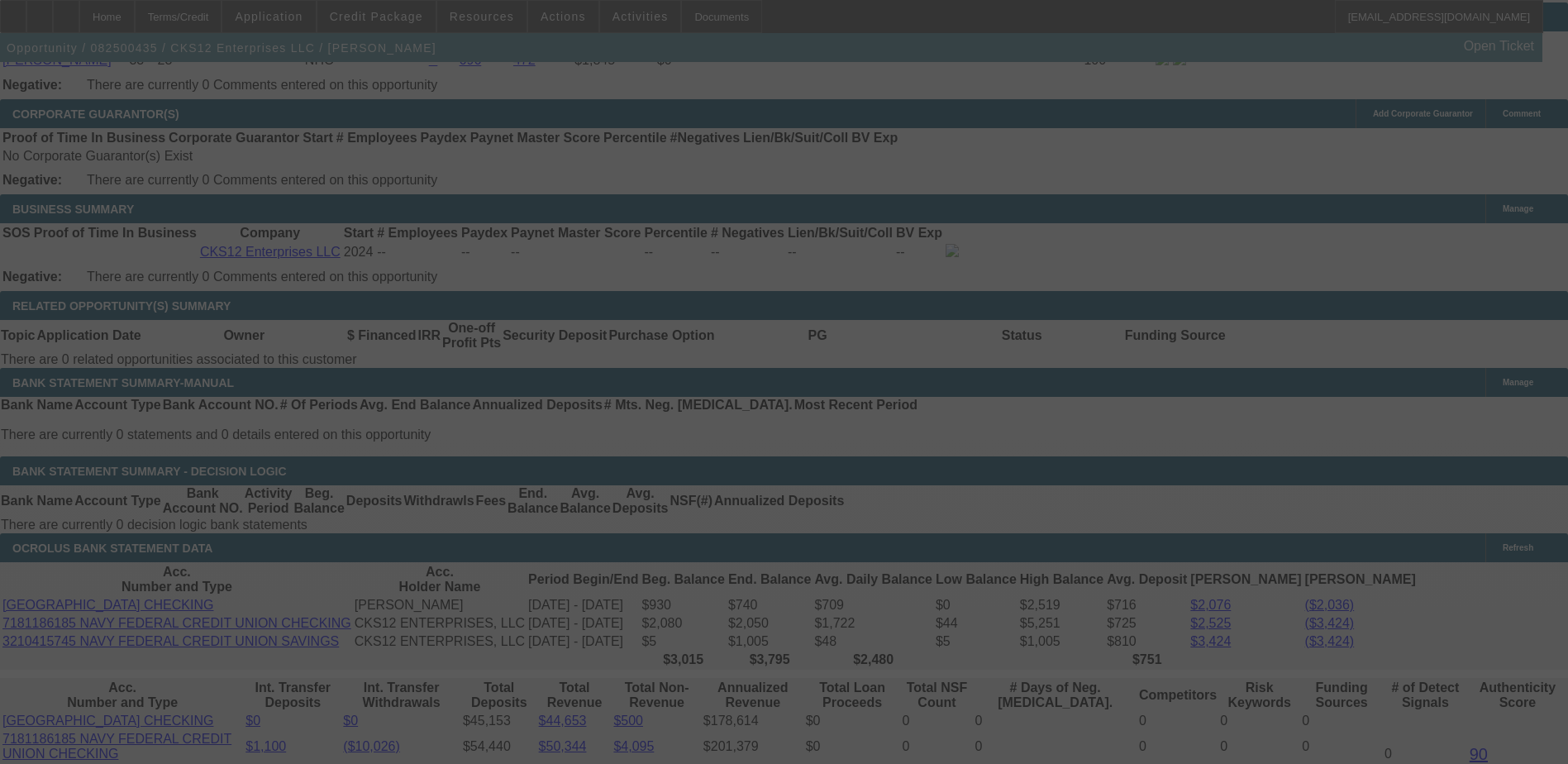
scroll to position [2564, 0]
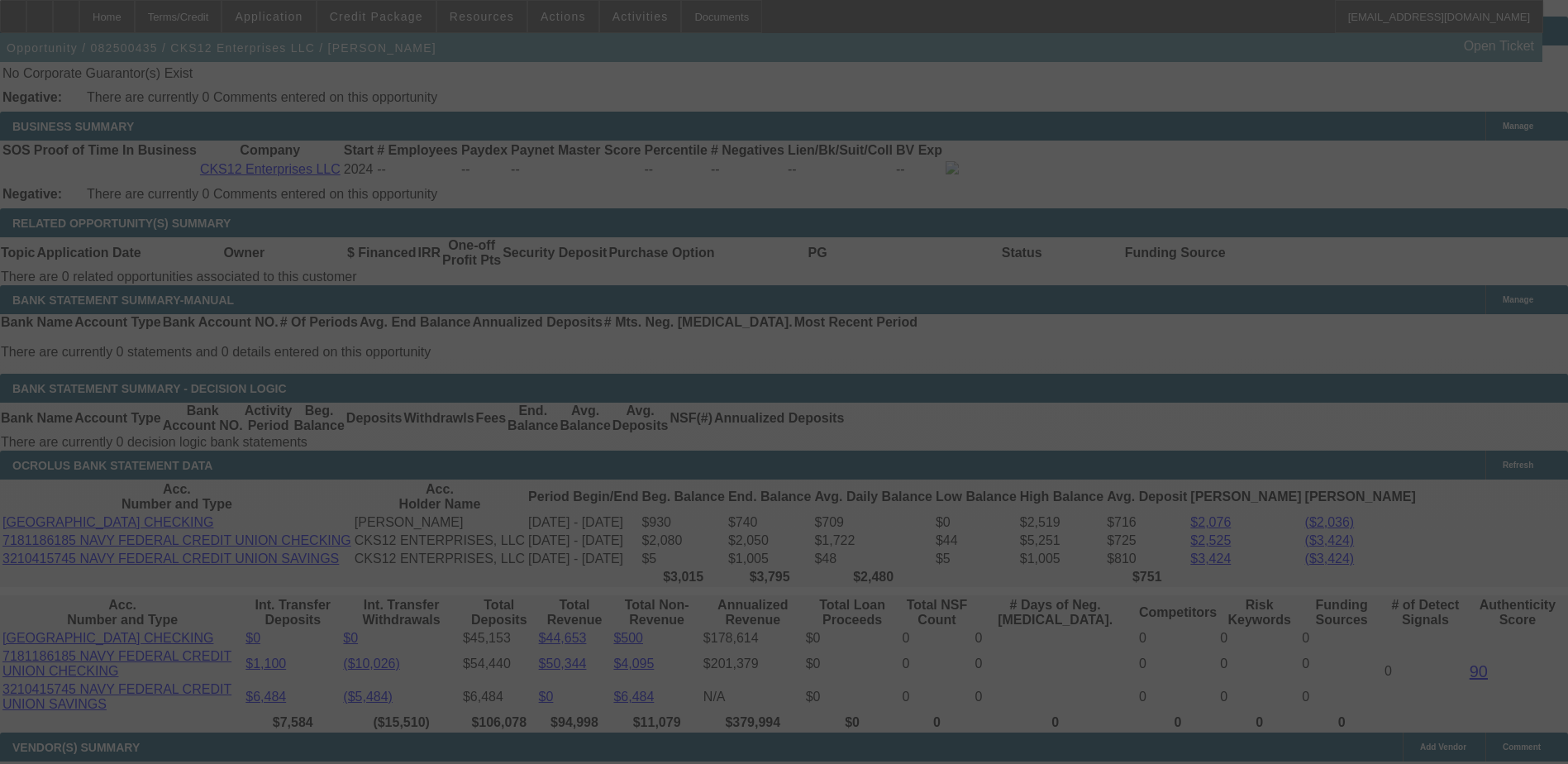
select select "0"
select select "2"
select select "0.1"
select select "4"
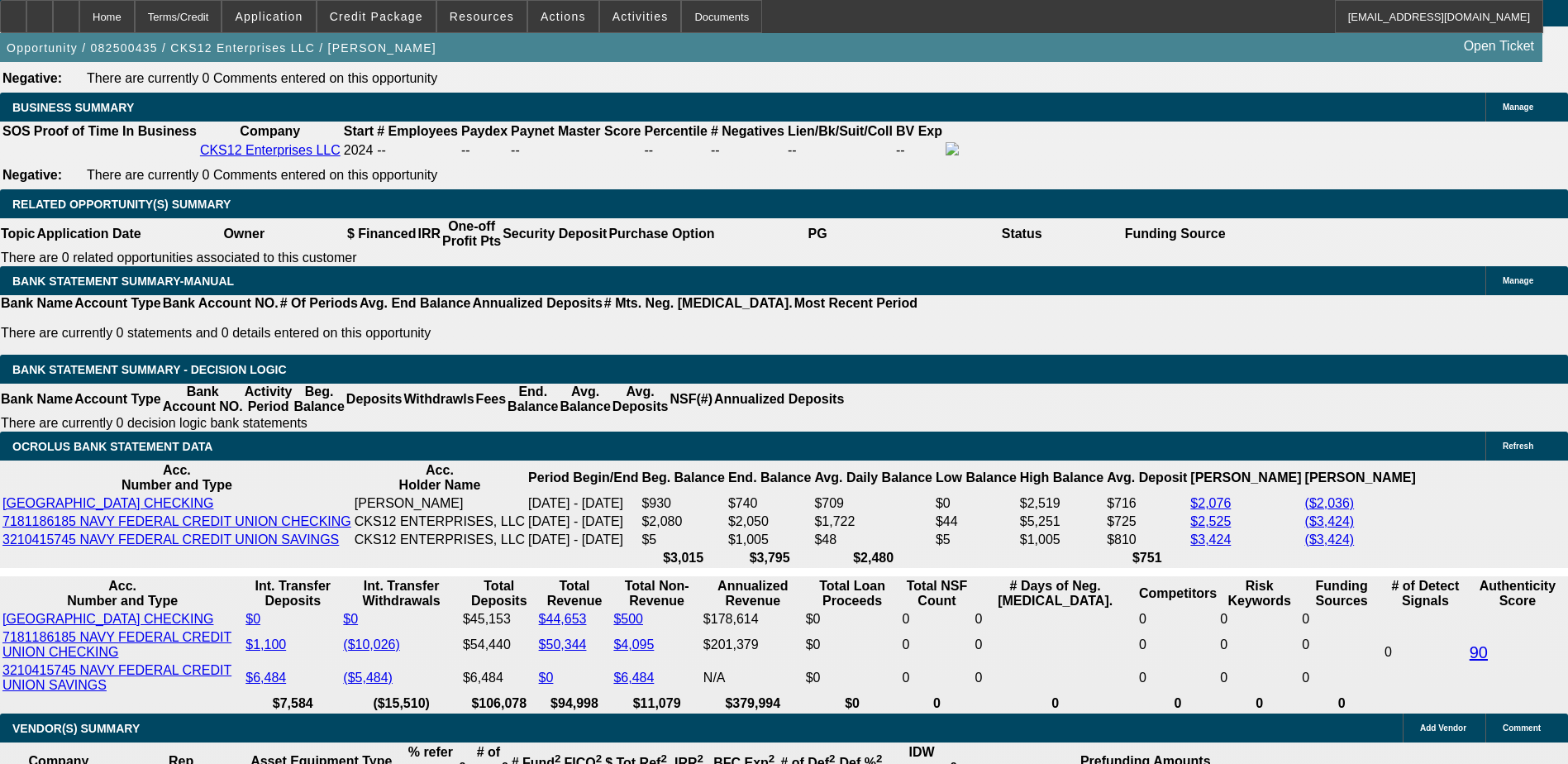
scroll to position [2316, 0]
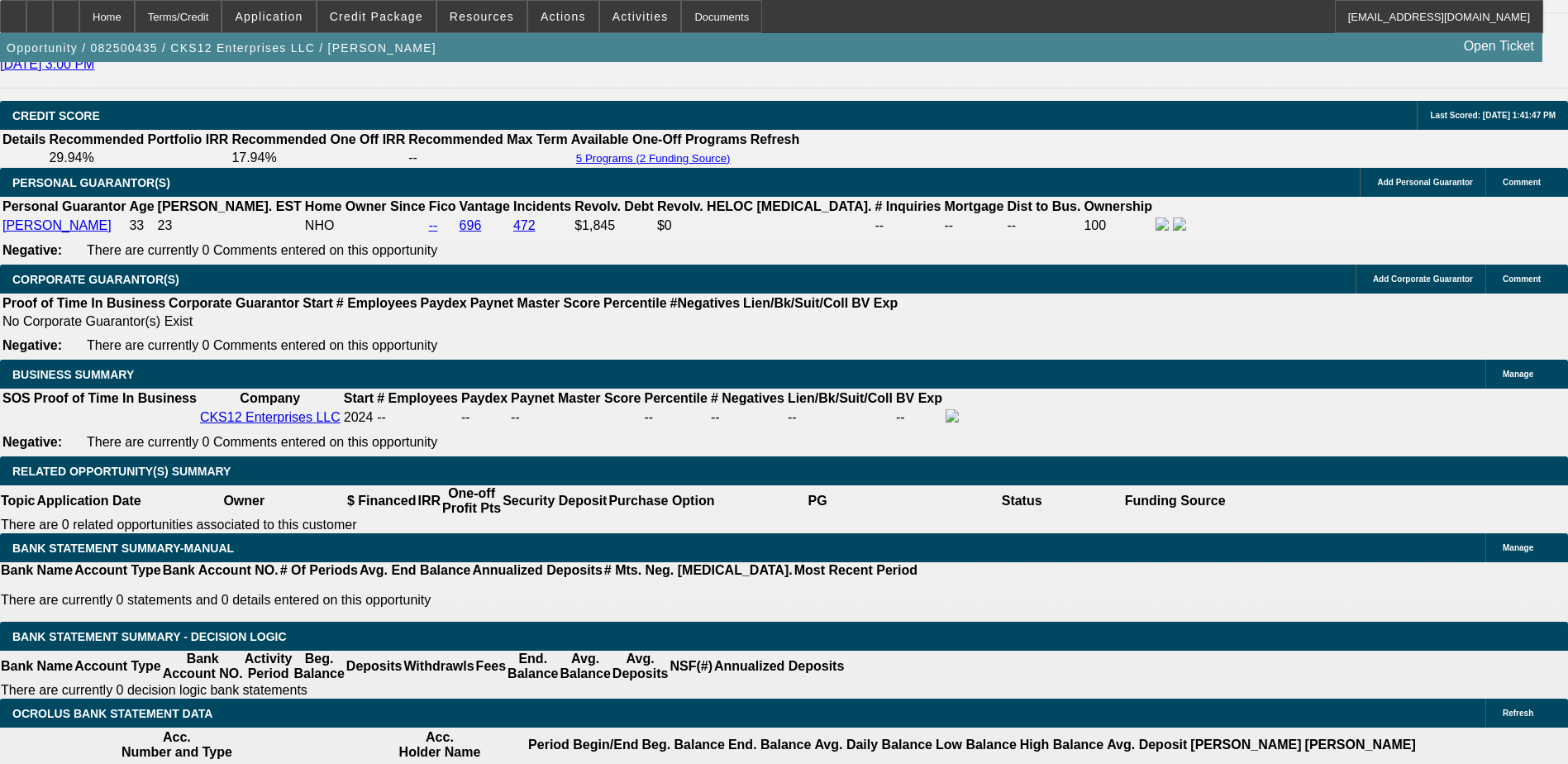
select select "0.1"
select select "2"
select select "0"
select select "6"
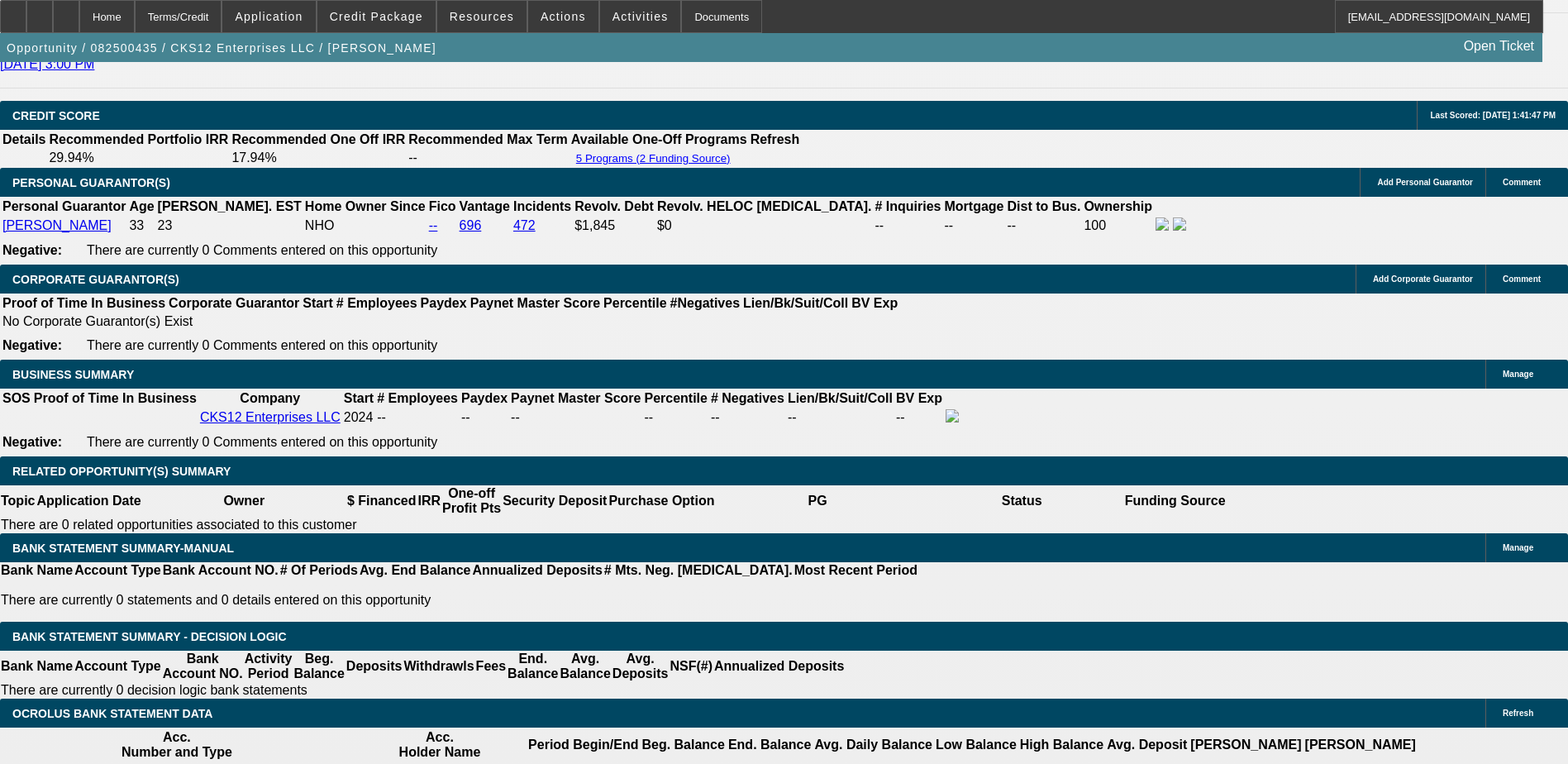
select select "0.1"
select select "2"
select select "0.1"
select select "4"
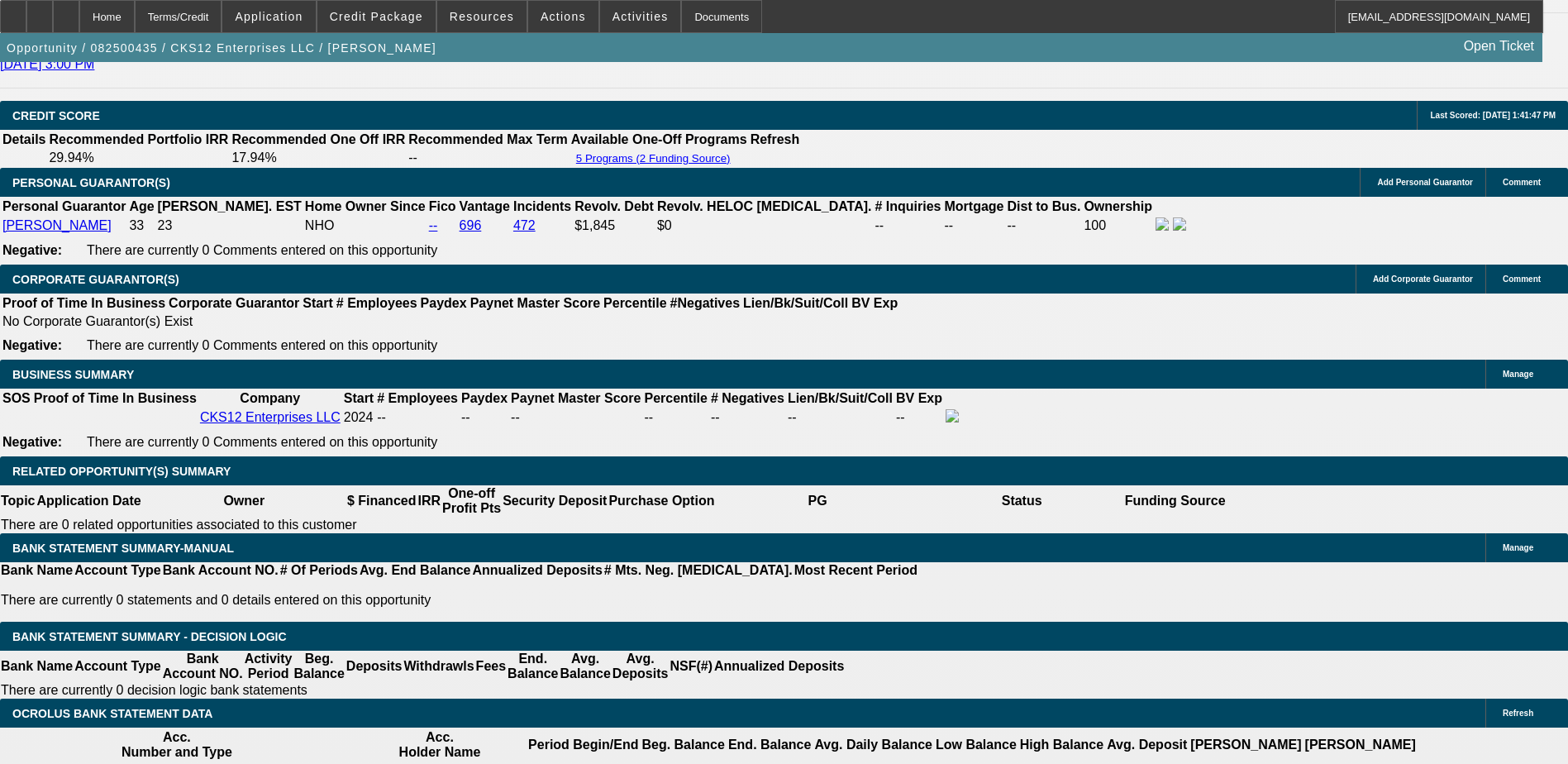
select select "0"
select select "2"
select select "0.1"
select select "4"
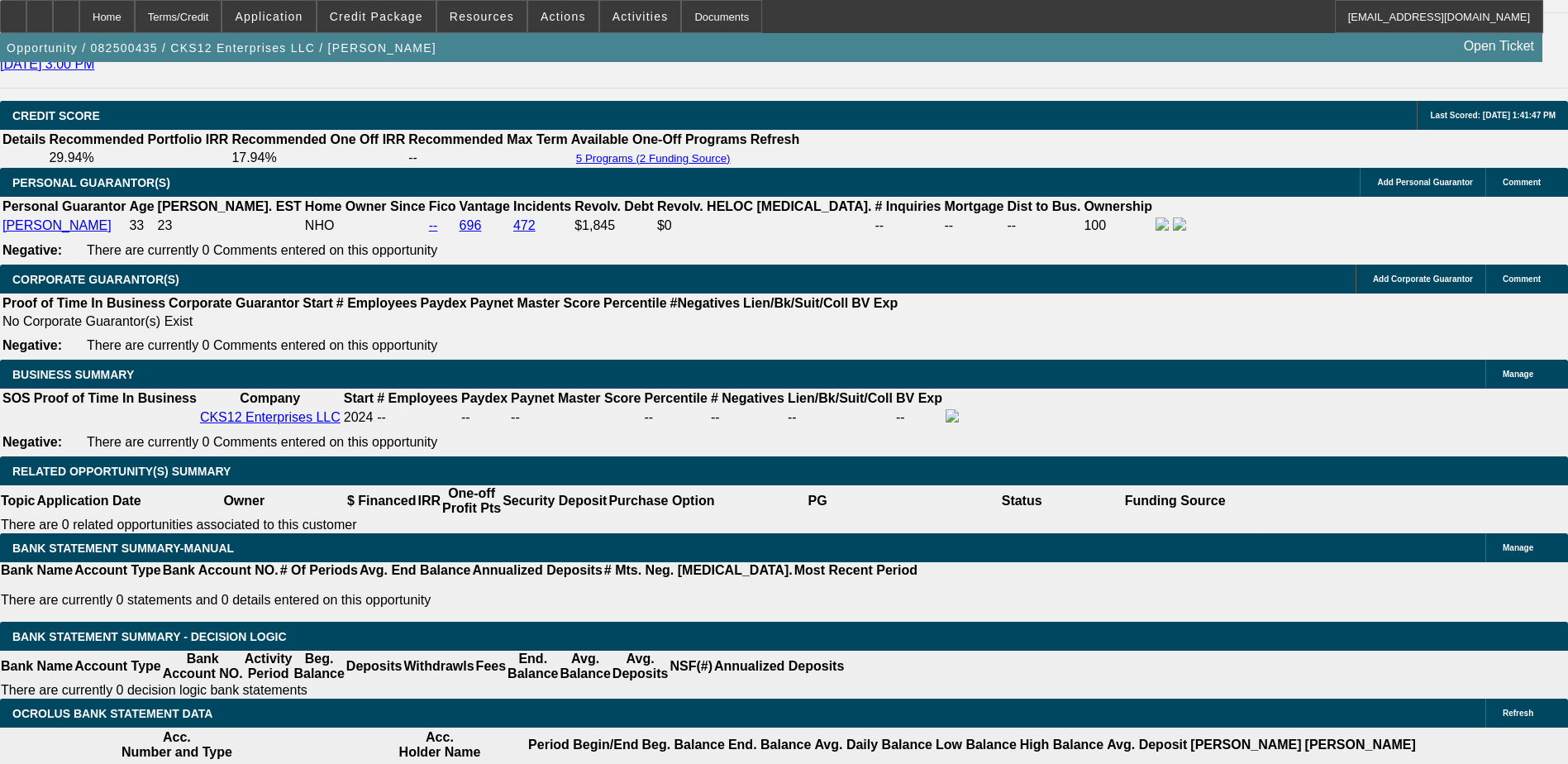
select select "0"
select select "6"
select select "0"
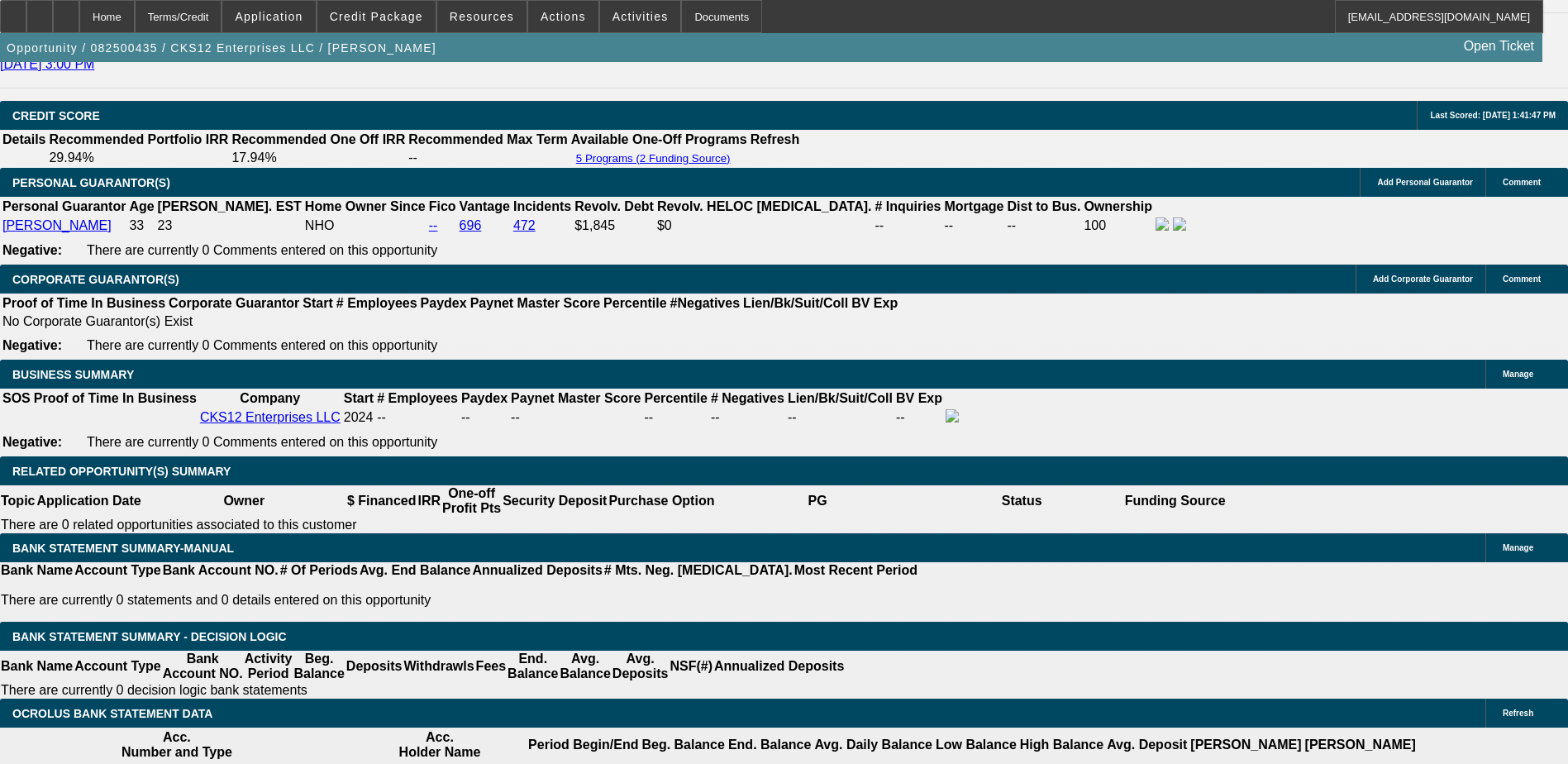
select select "0"
select select "6"
select select "0.1"
select select "0"
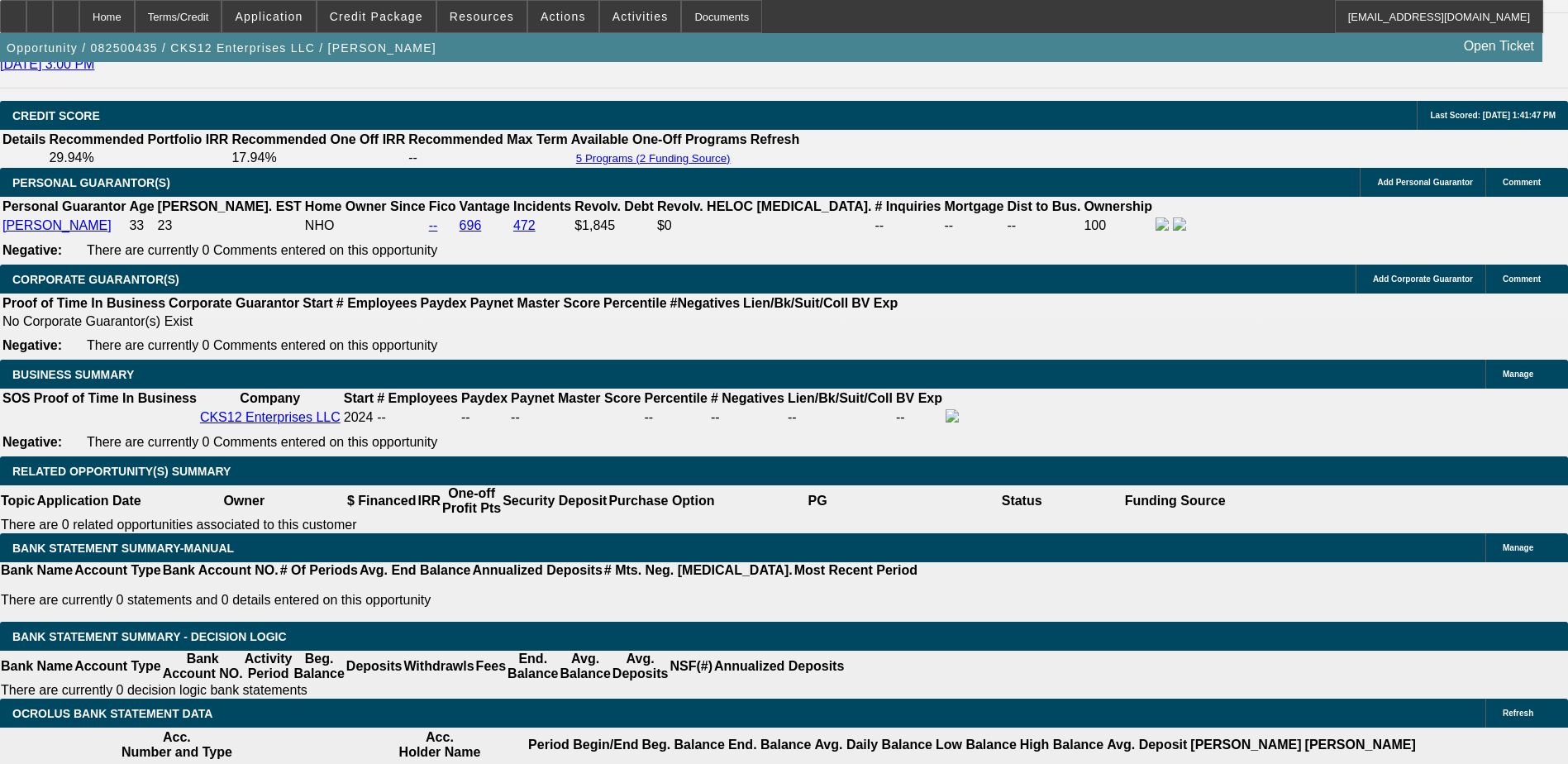
select select "9"
select select "0.1"
select select "6"
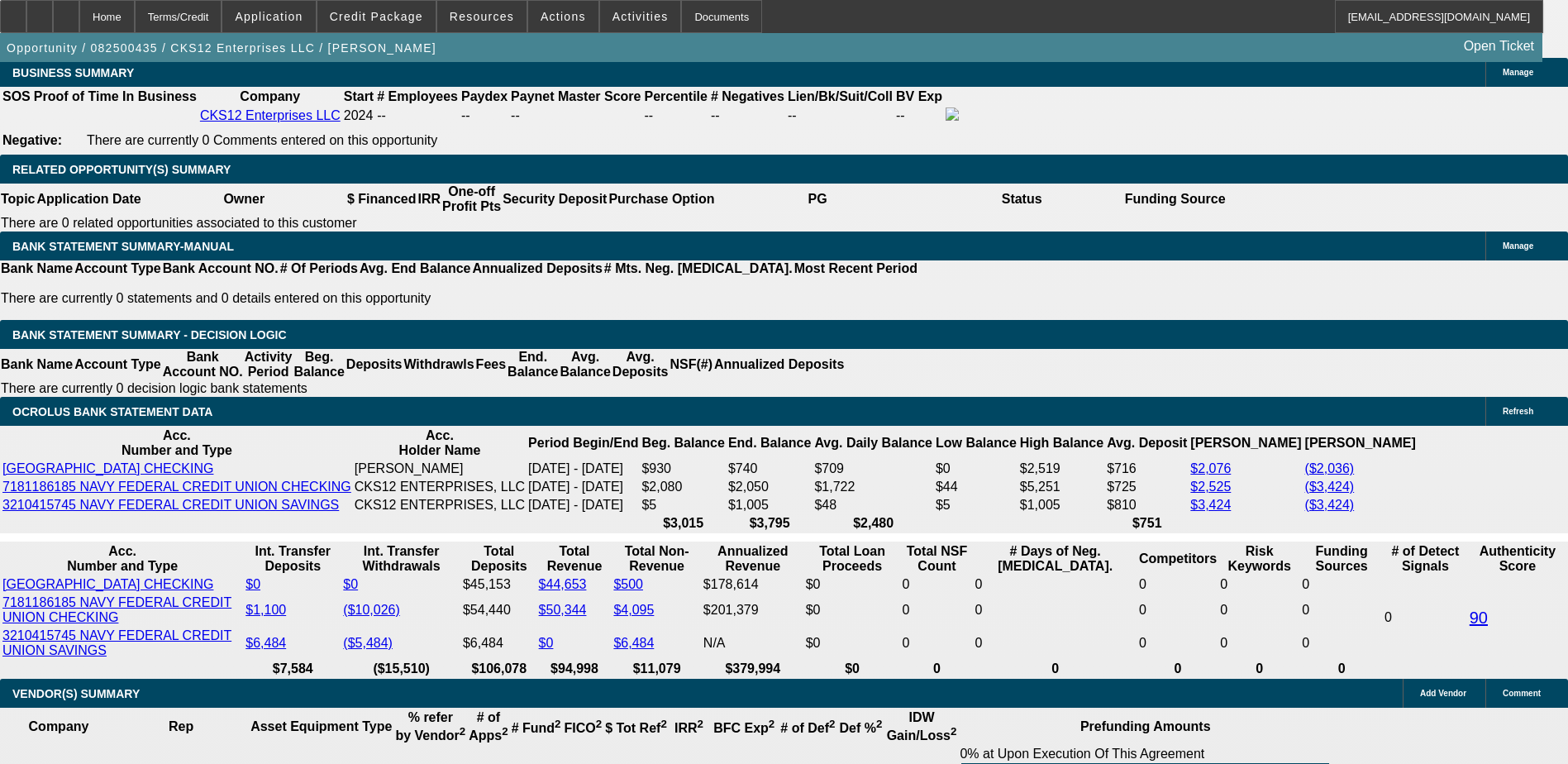
scroll to position [2646, 0]
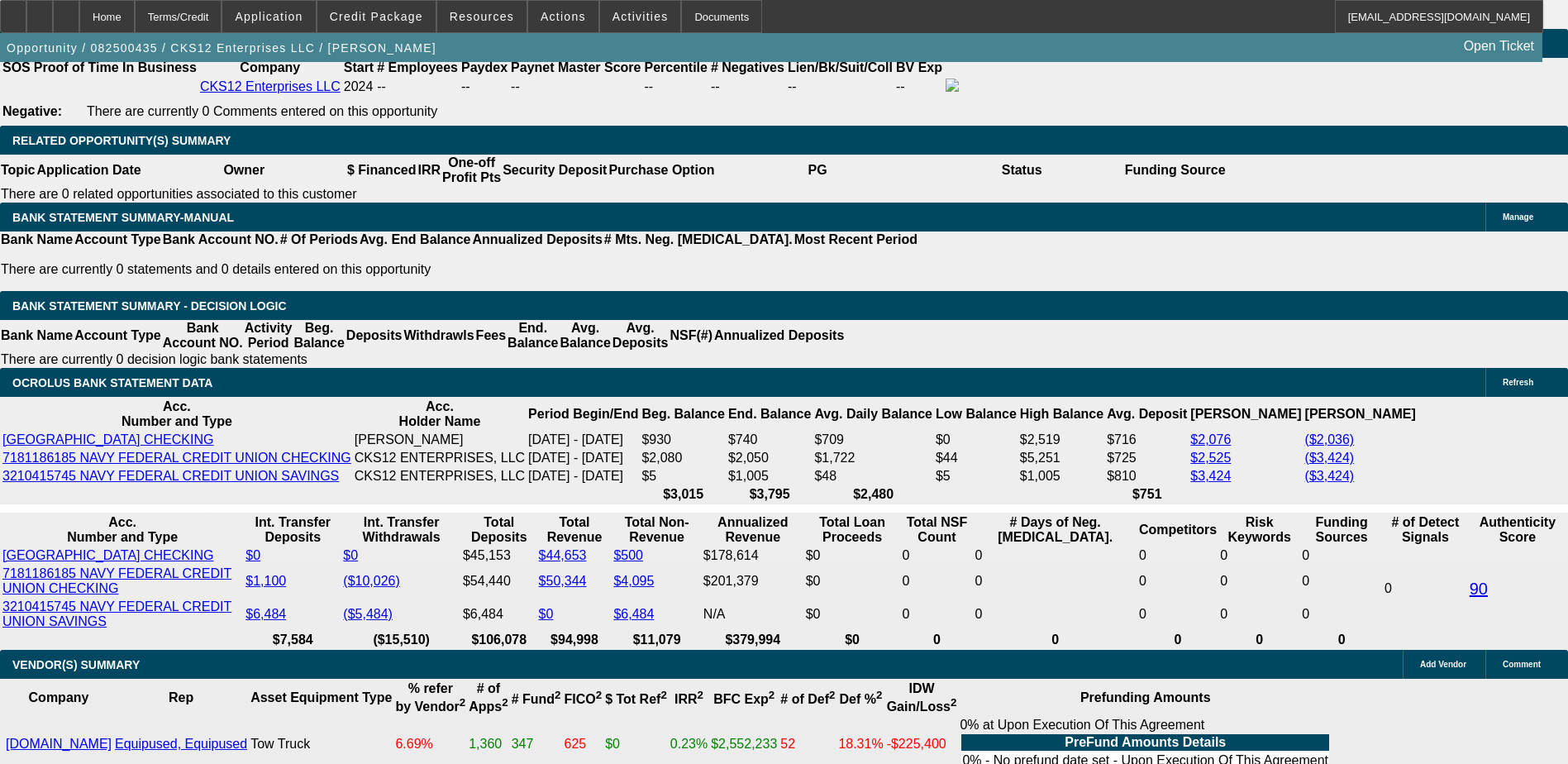
type input "$5,500.00"
type input "UNKNOWN"
drag, startPoint x: 187, startPoint y: 183, endPoint x: 197, endPoint y: 174, distance: 13.5
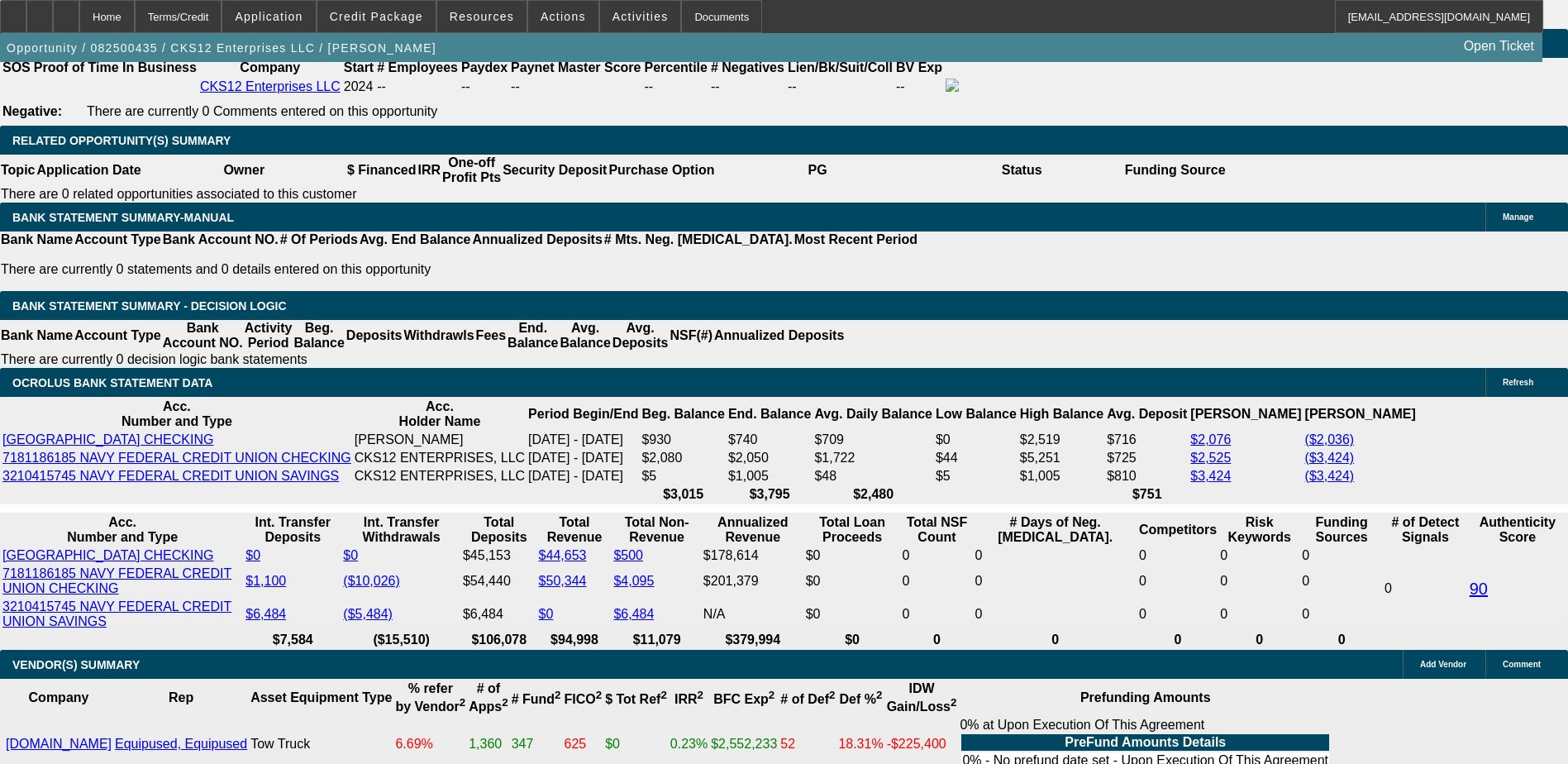
type input "$3,480.20"
type input "$1,740.10"
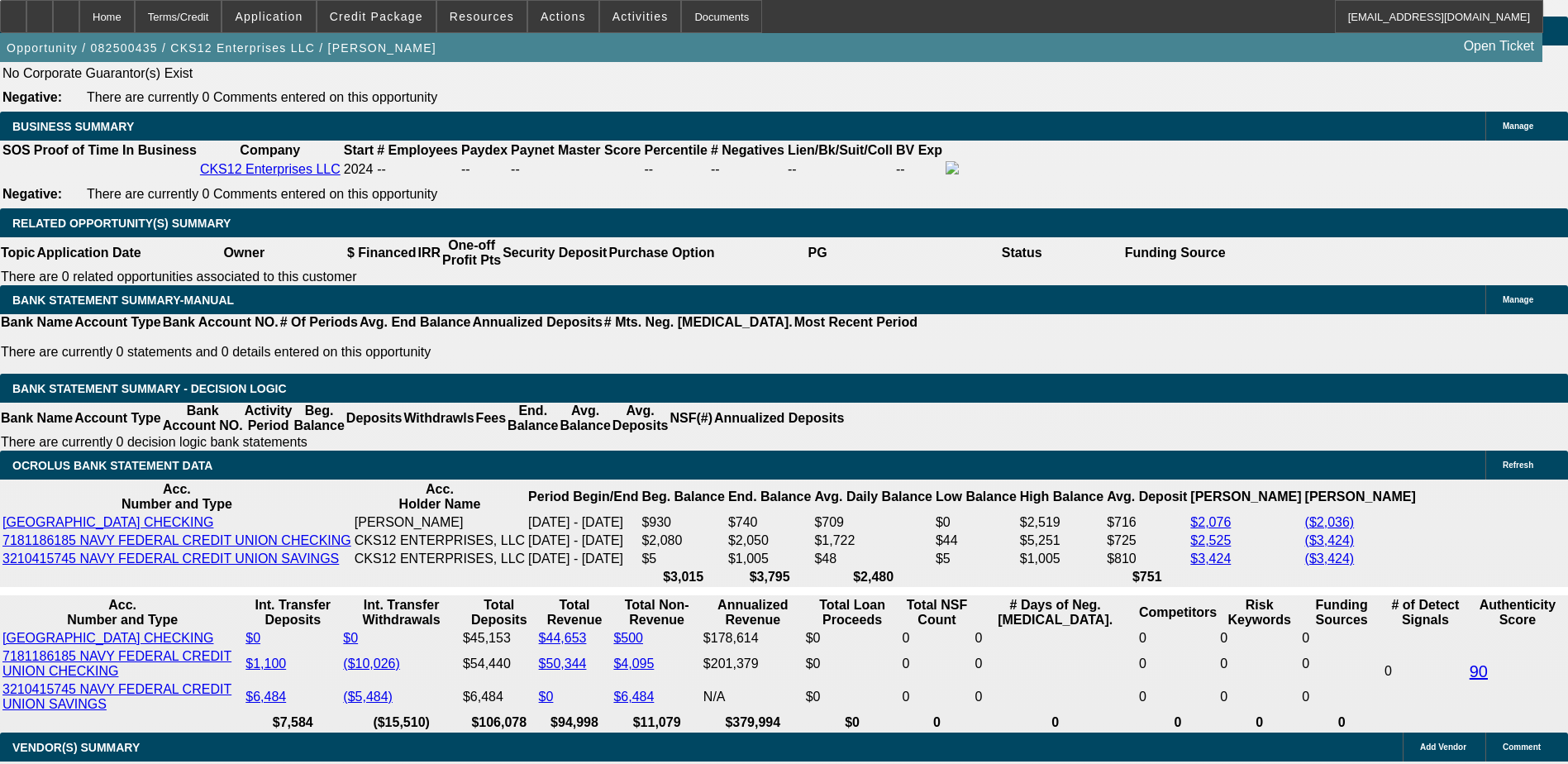
scroll to position [2398, 0]
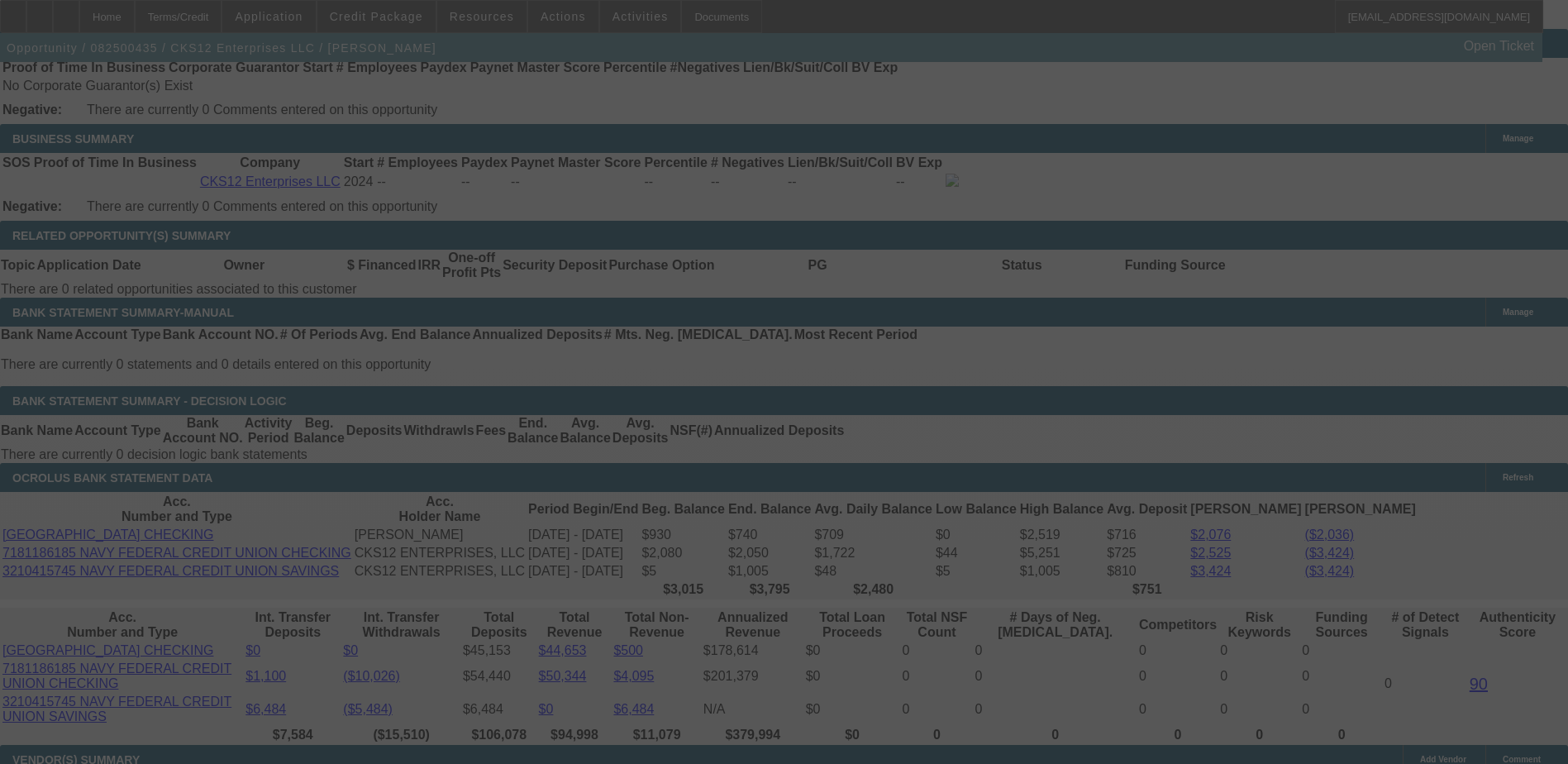
scroll to position [2646, 0]
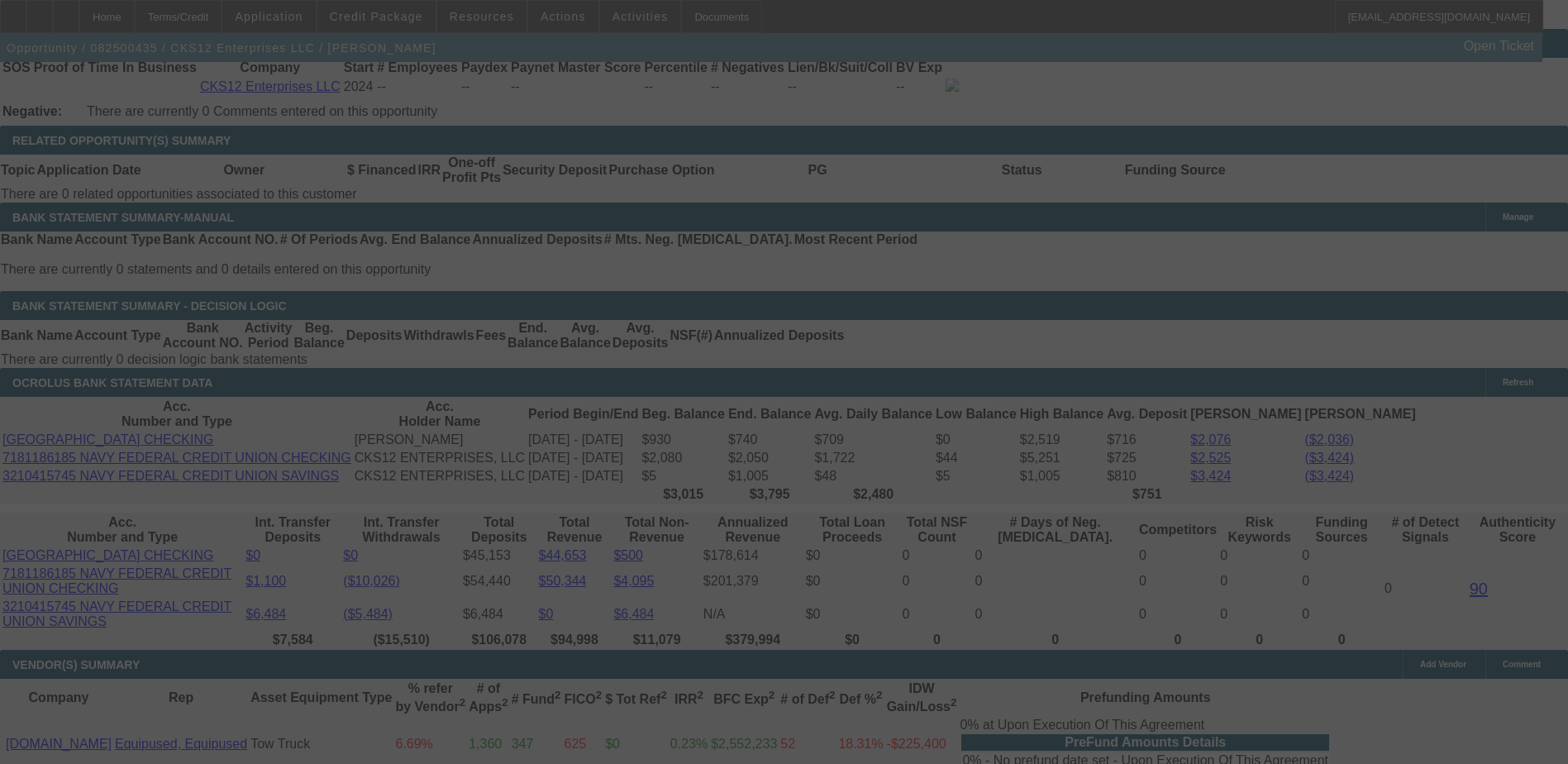
select select "0"
select select "2"
select select "0.1"
select select "4"
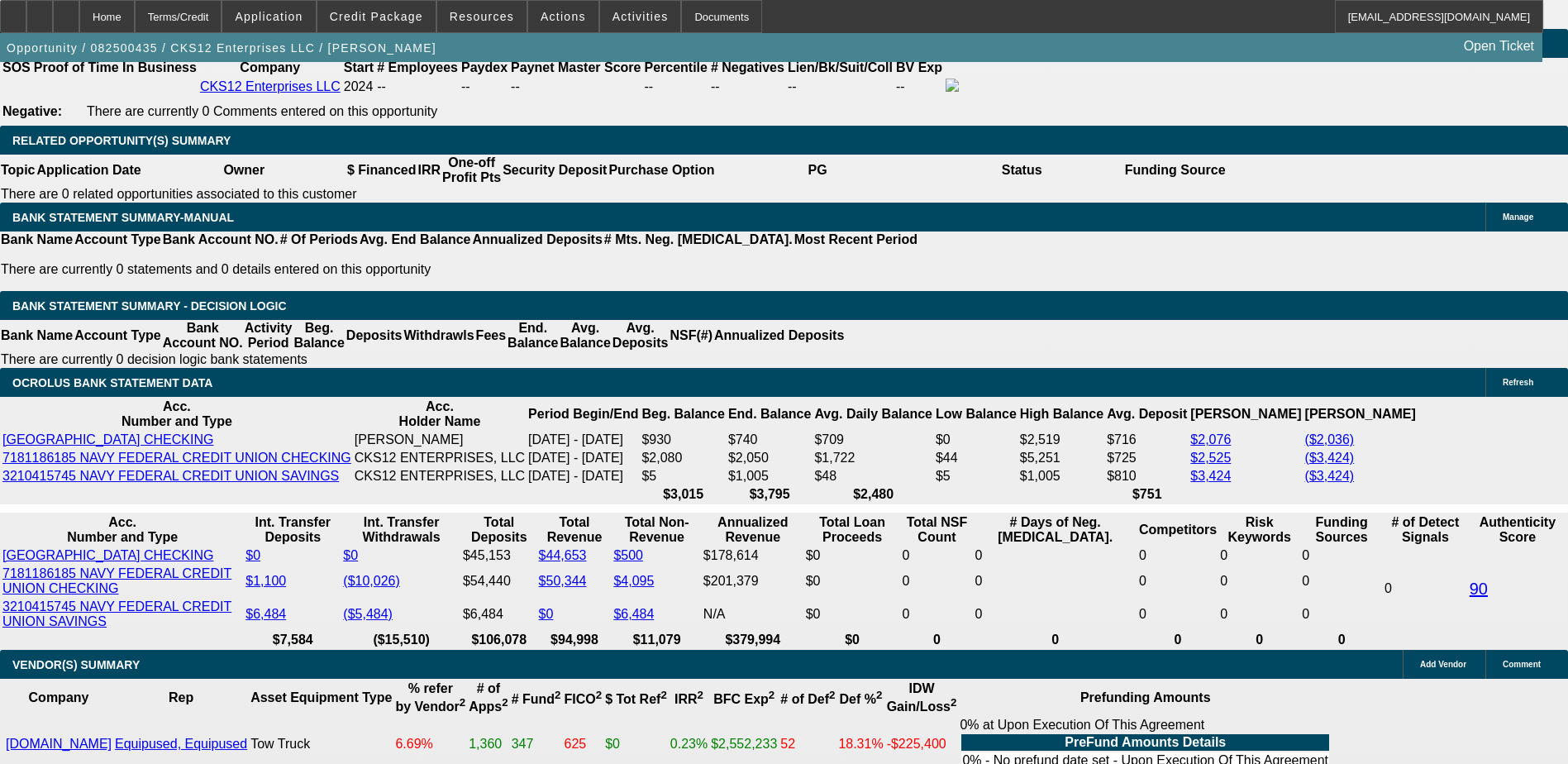
select select "3"
type input "$5,220.30"
type input "UNKNOWN"
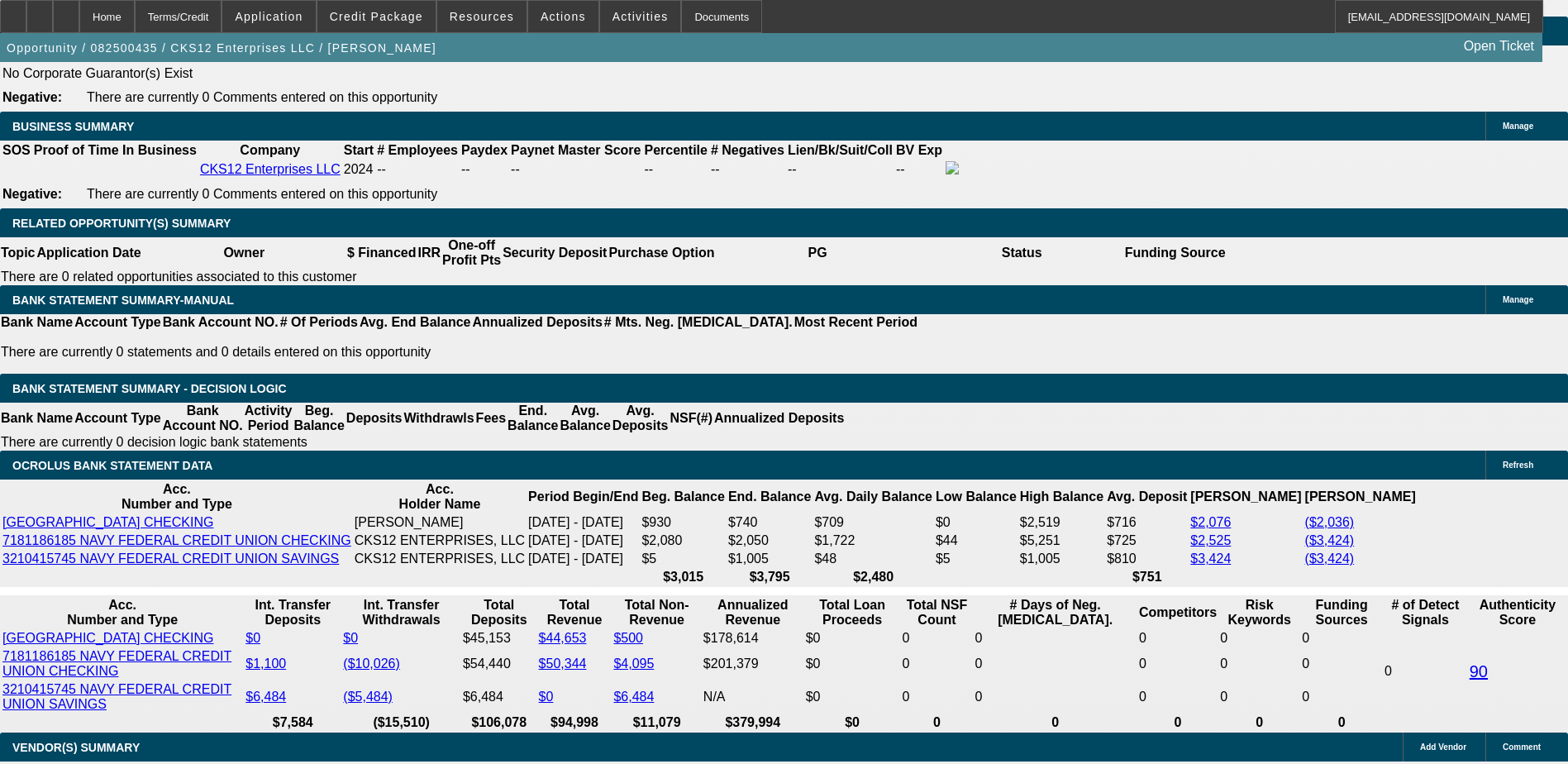
scroll to position [2481, 0]
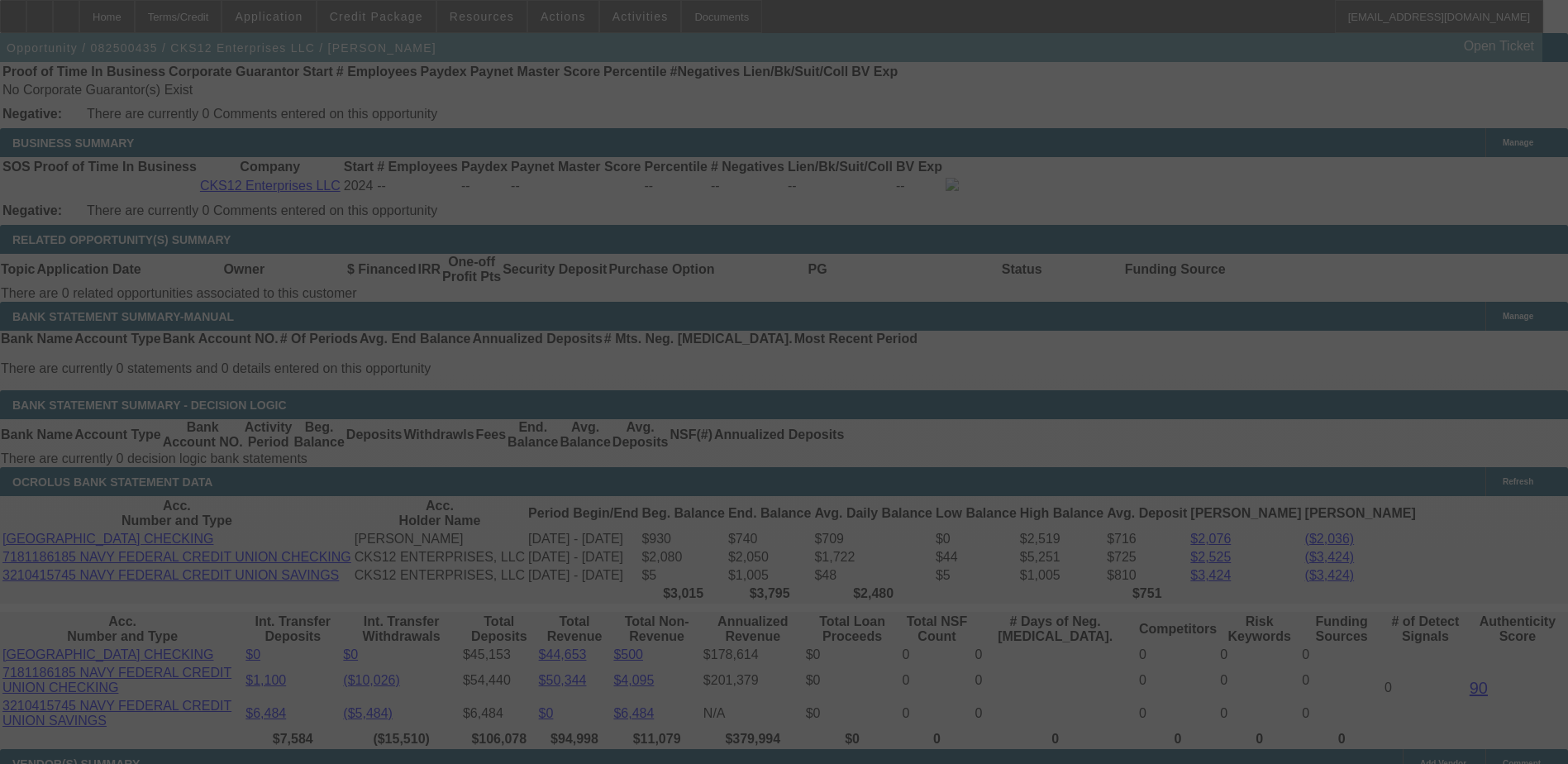
scroll to position [2646, 0]
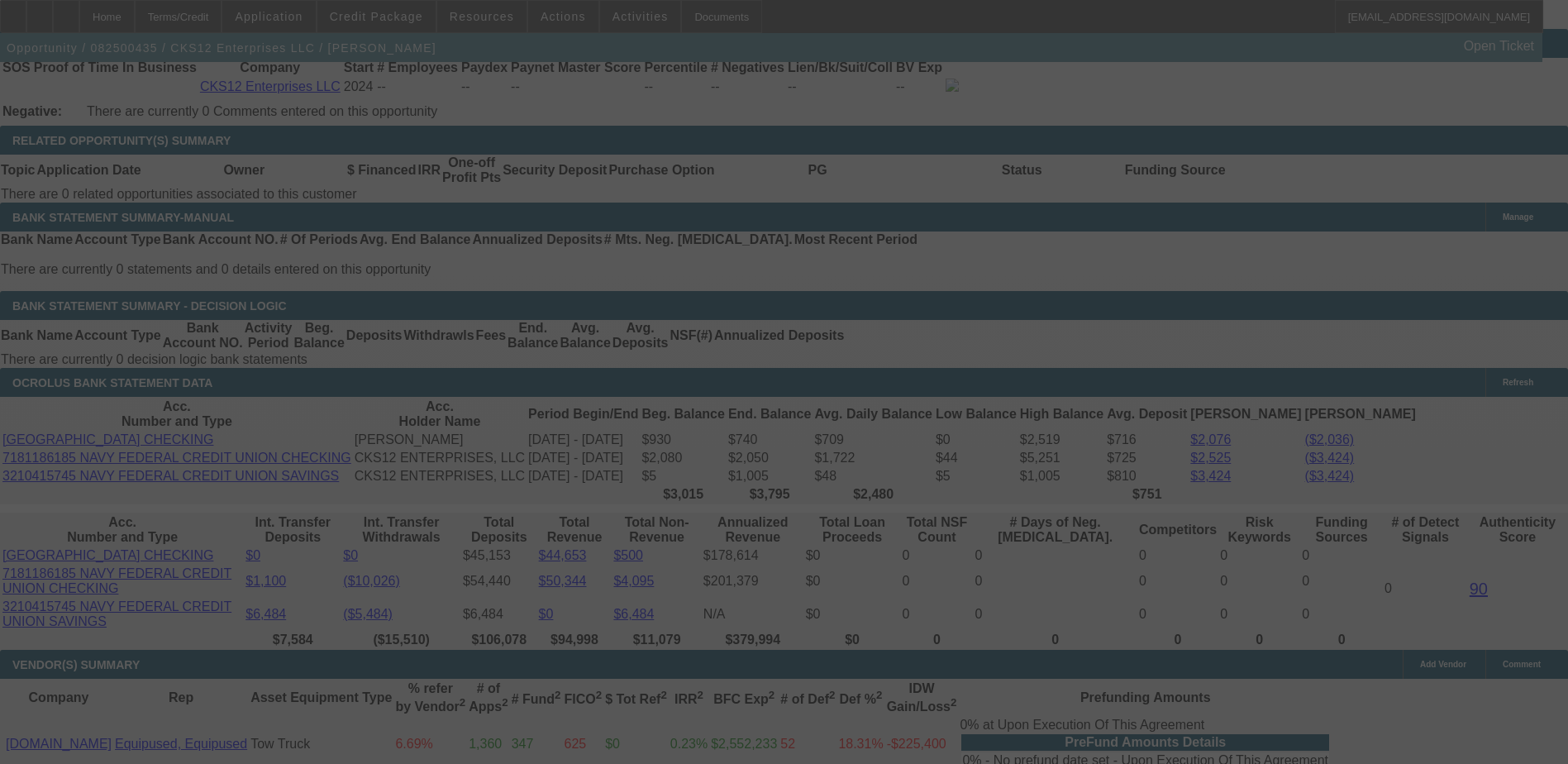
select select "0"
select select "3"
select select "2"
select select "0.1"
select select "4"
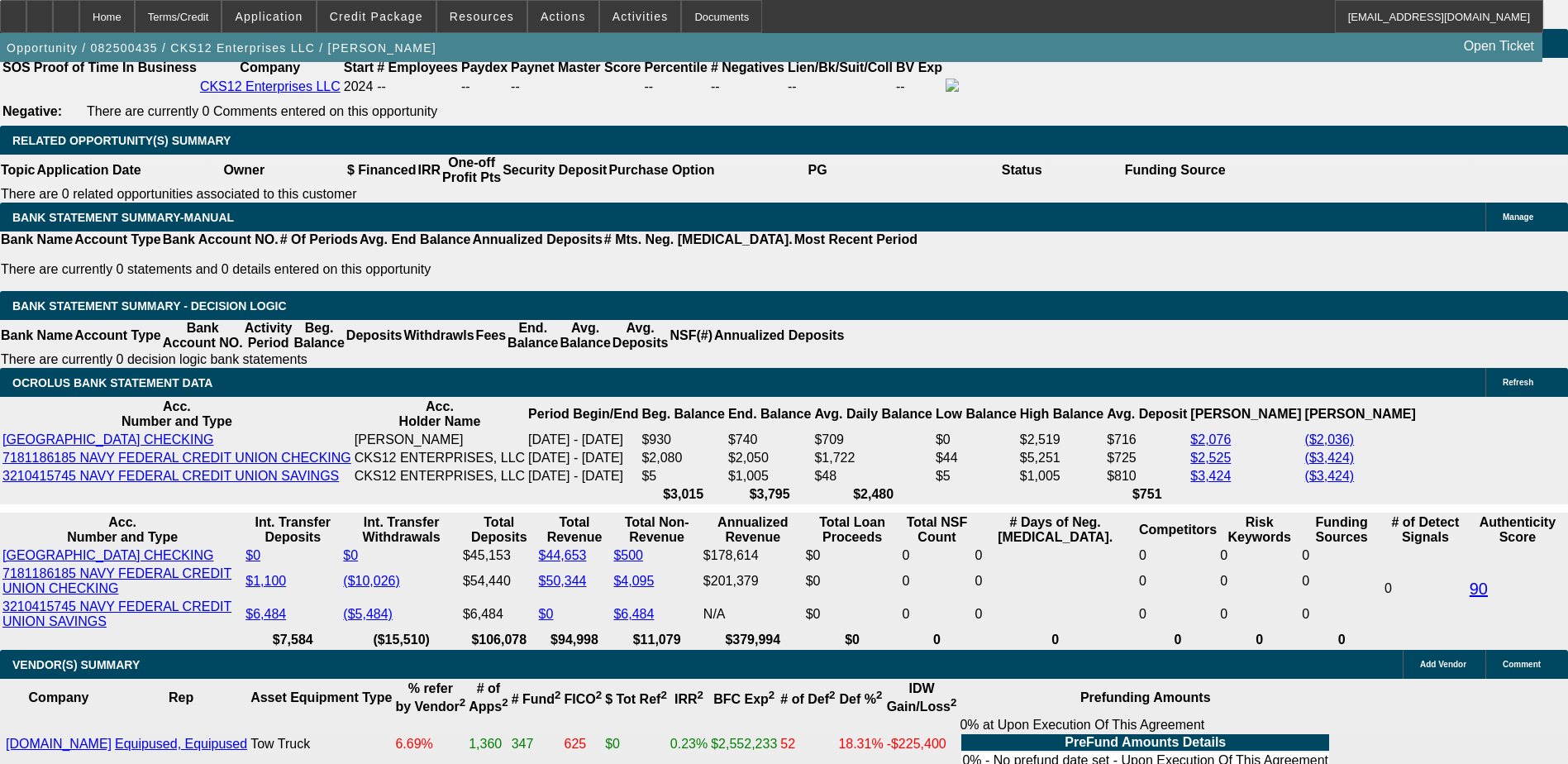
type input "16."
type input "UNKNOWN"
type input "16.5"
type input "$5,257.02"
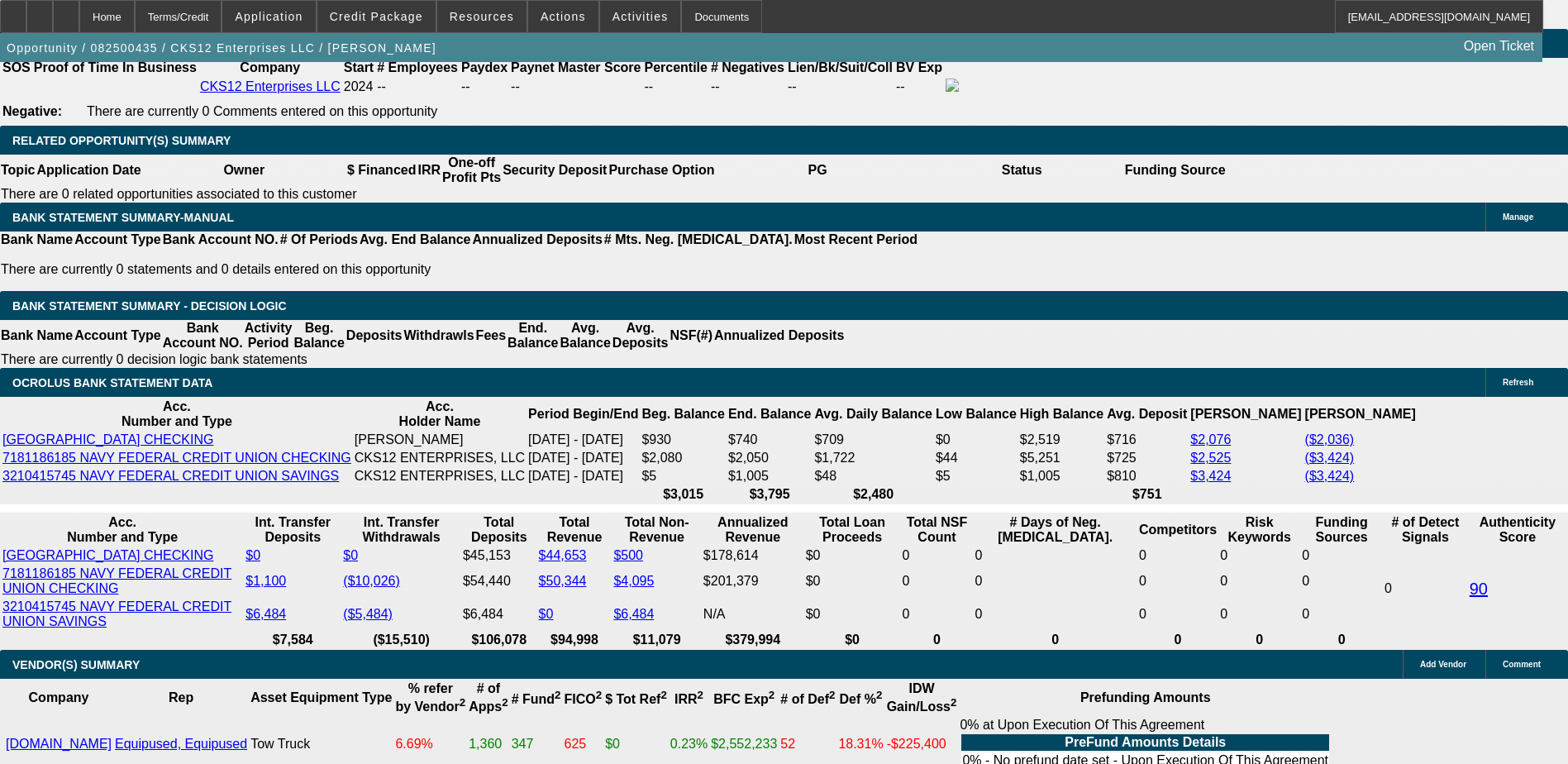
type input "$1,752.34"
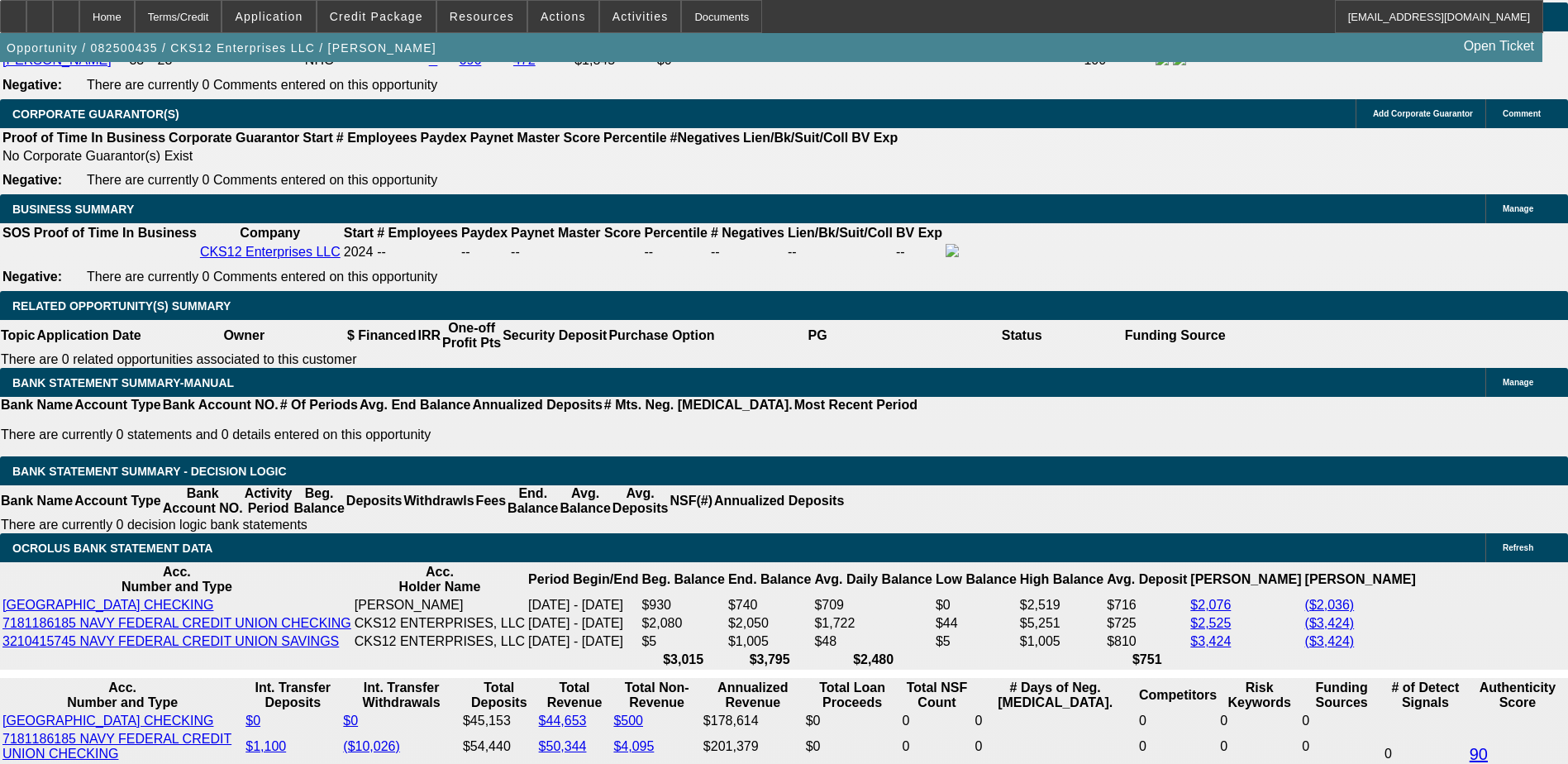
type input "16.5"
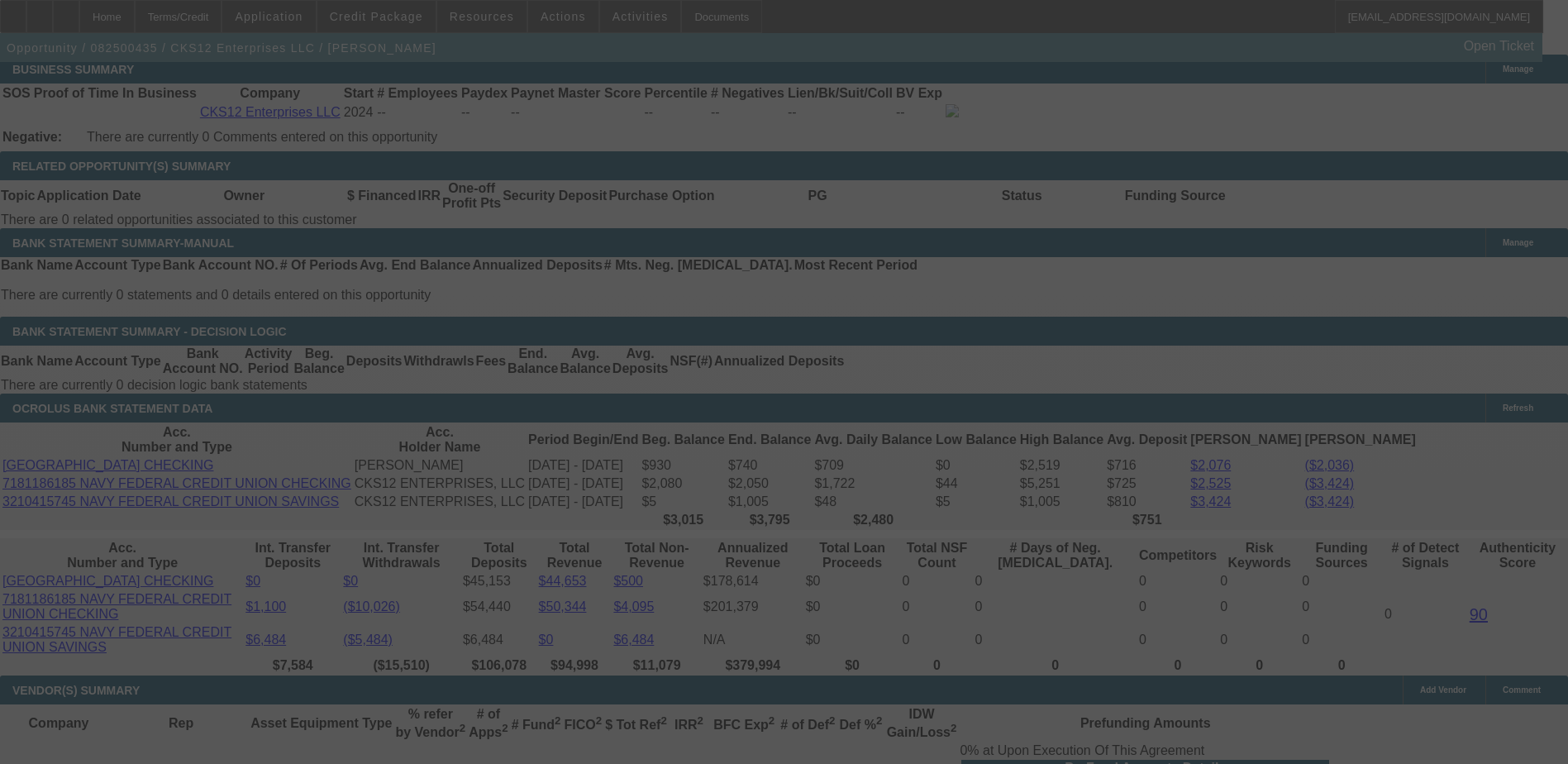
scroll to position [2646, 0]
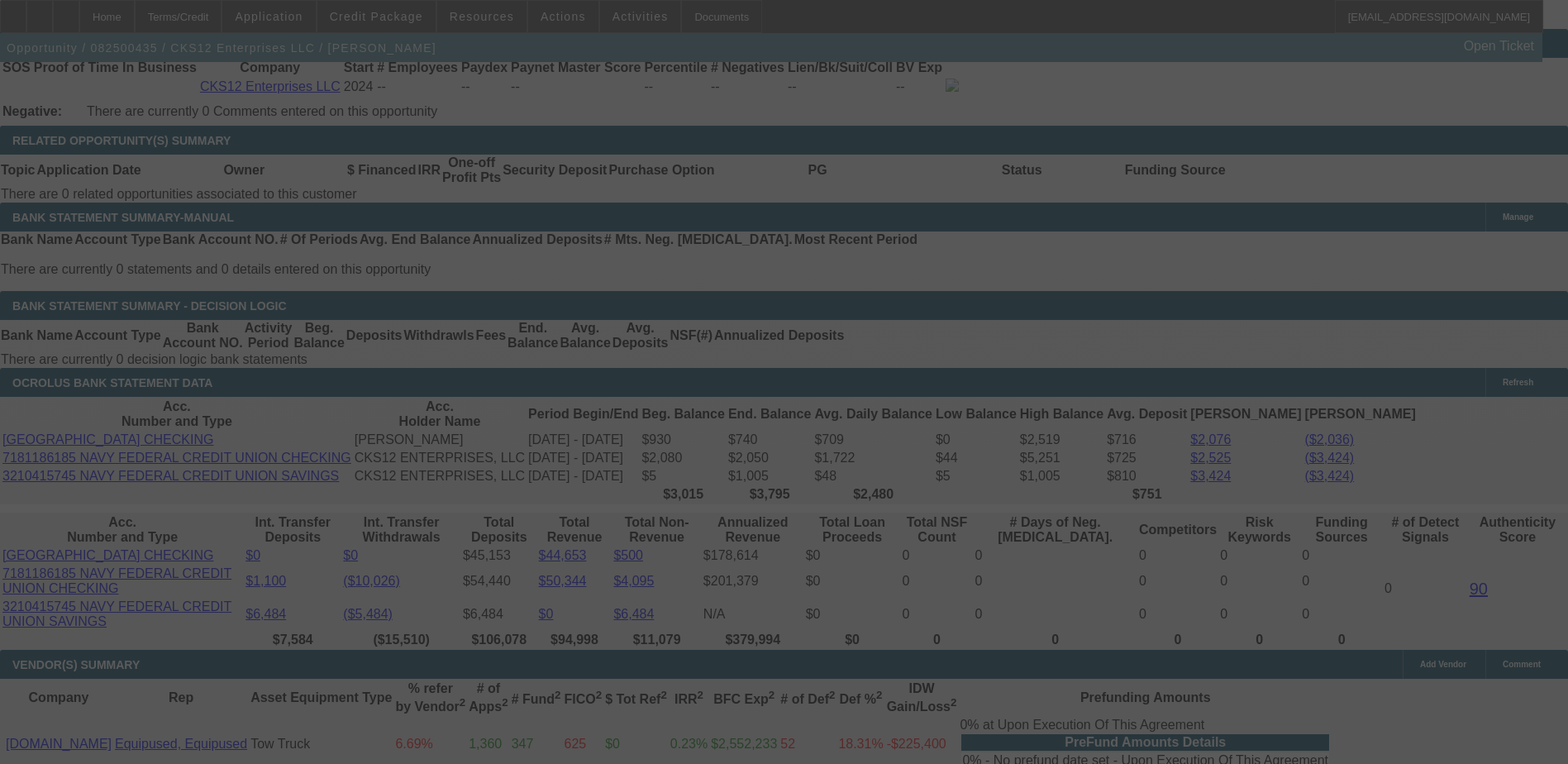
select select "0"
select select "3"
select select "2"
select select "0.1"
select select "4"
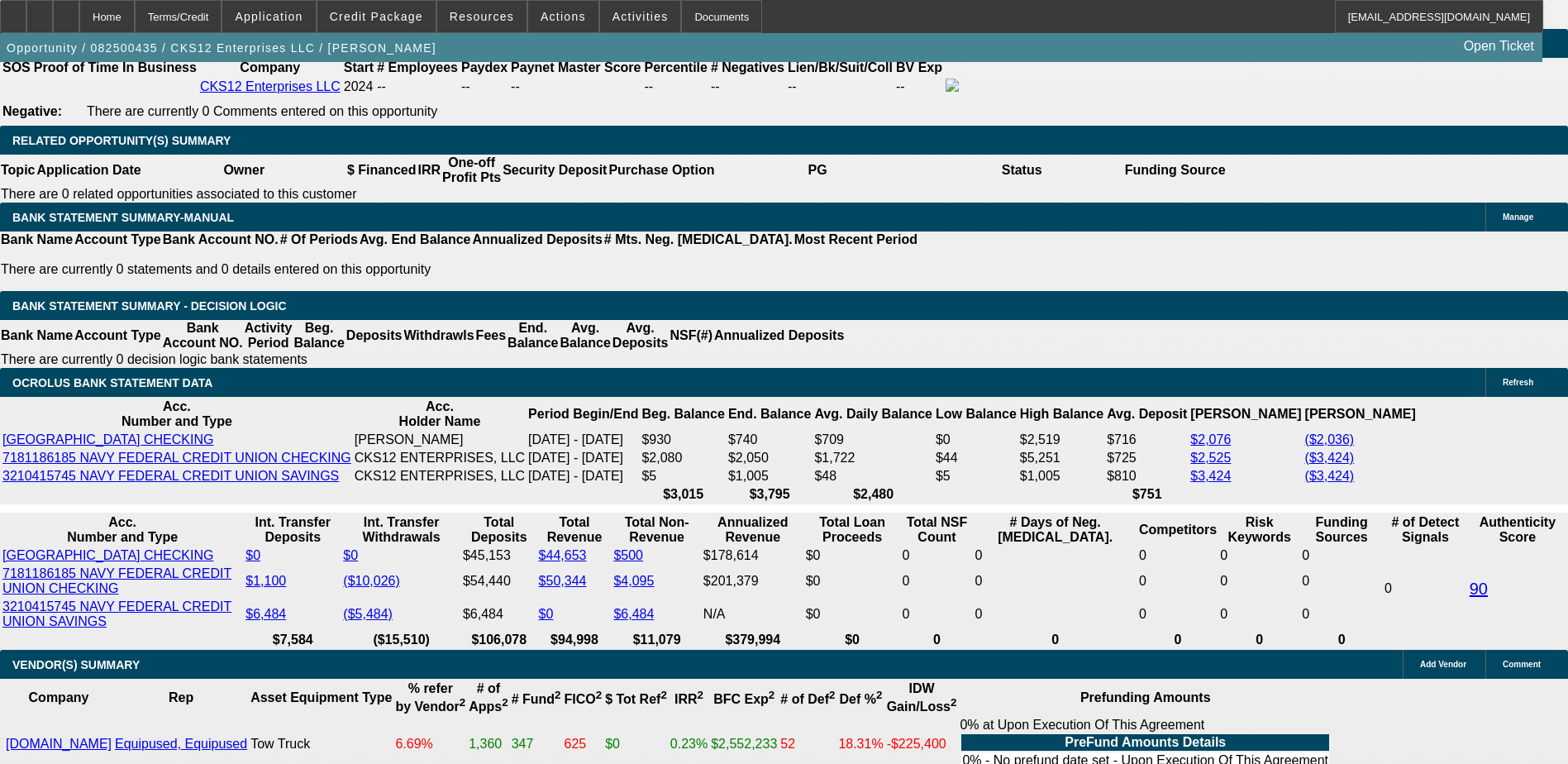
type input "1"
type input "UNKNOWN"
type input "$1,396.16"
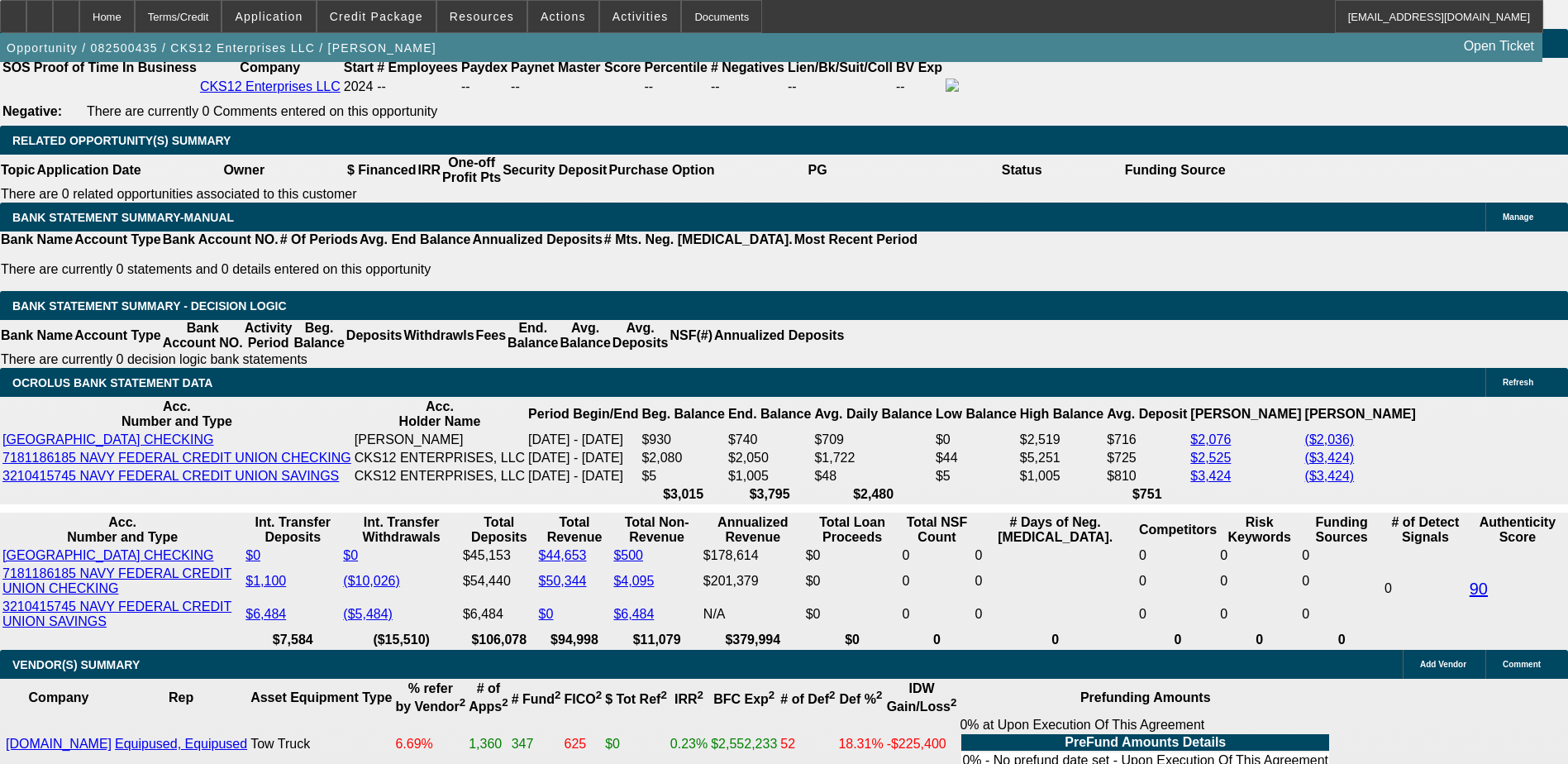
type input "$4,188.48"
type input "17"
type input "$1,764.63"
type input "$5,293.89"
type input "17.5"
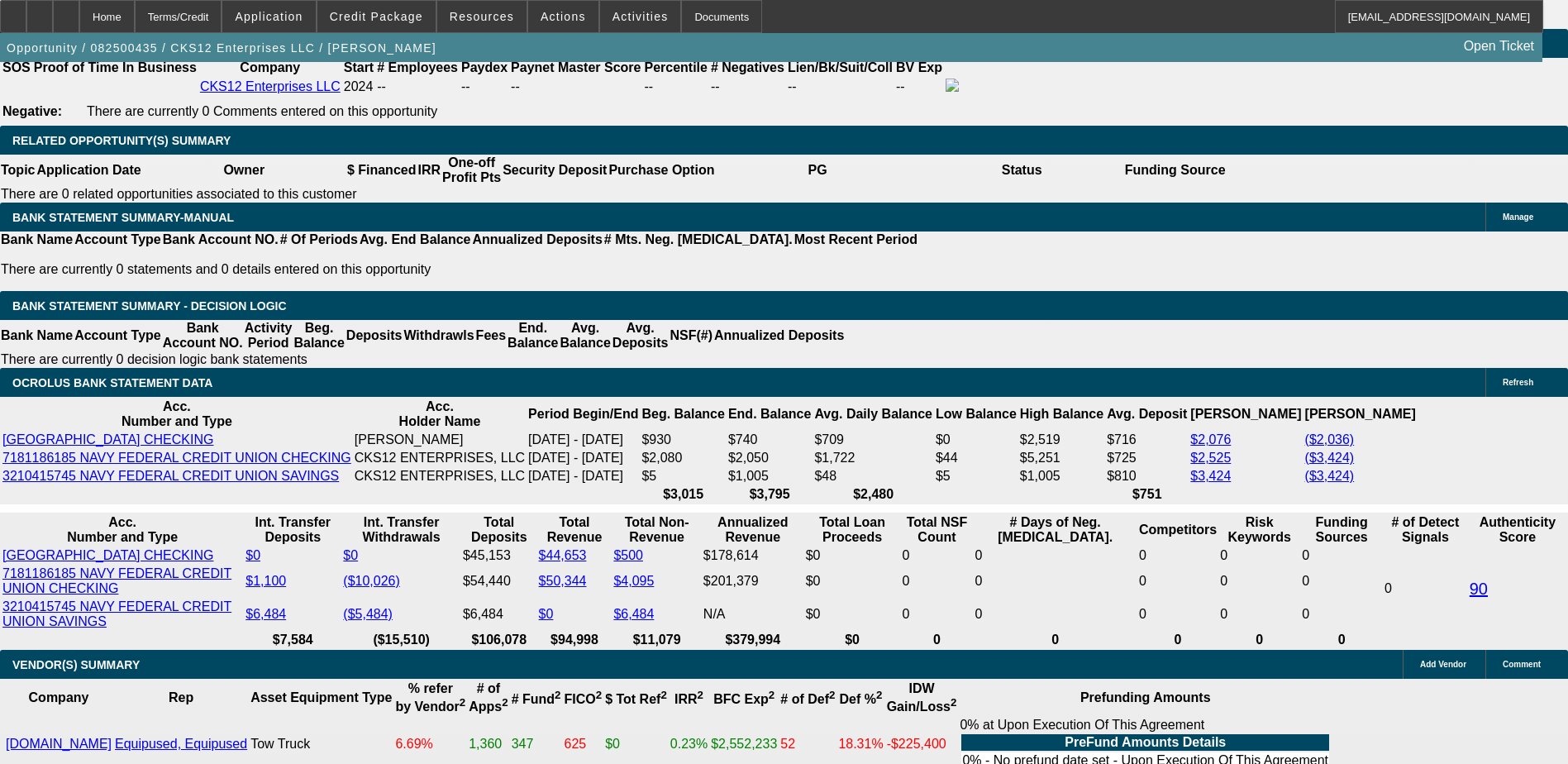
type input "$1,776.97"
type input "$5,330.91"
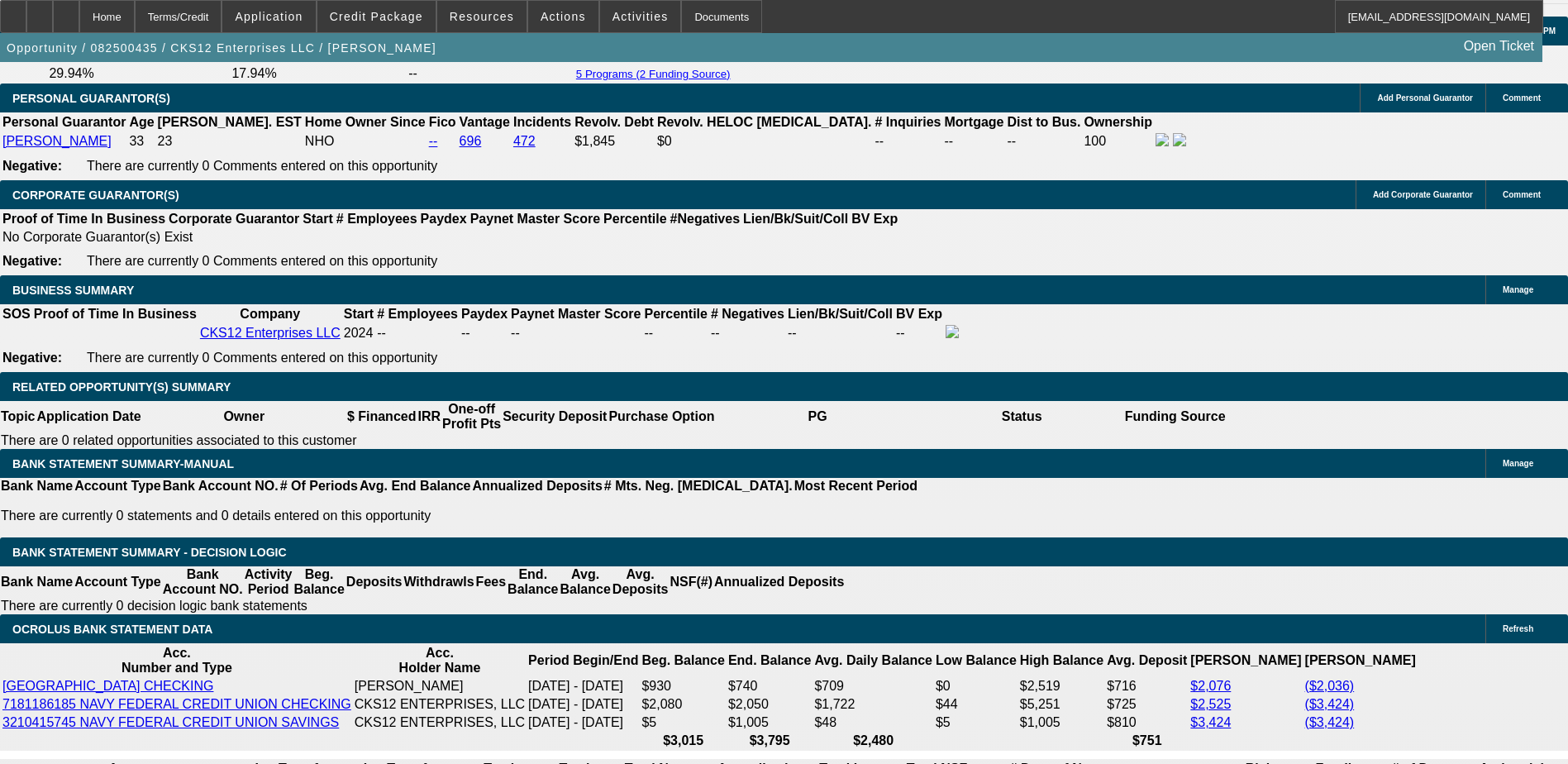
scroll to position [2398, 0]
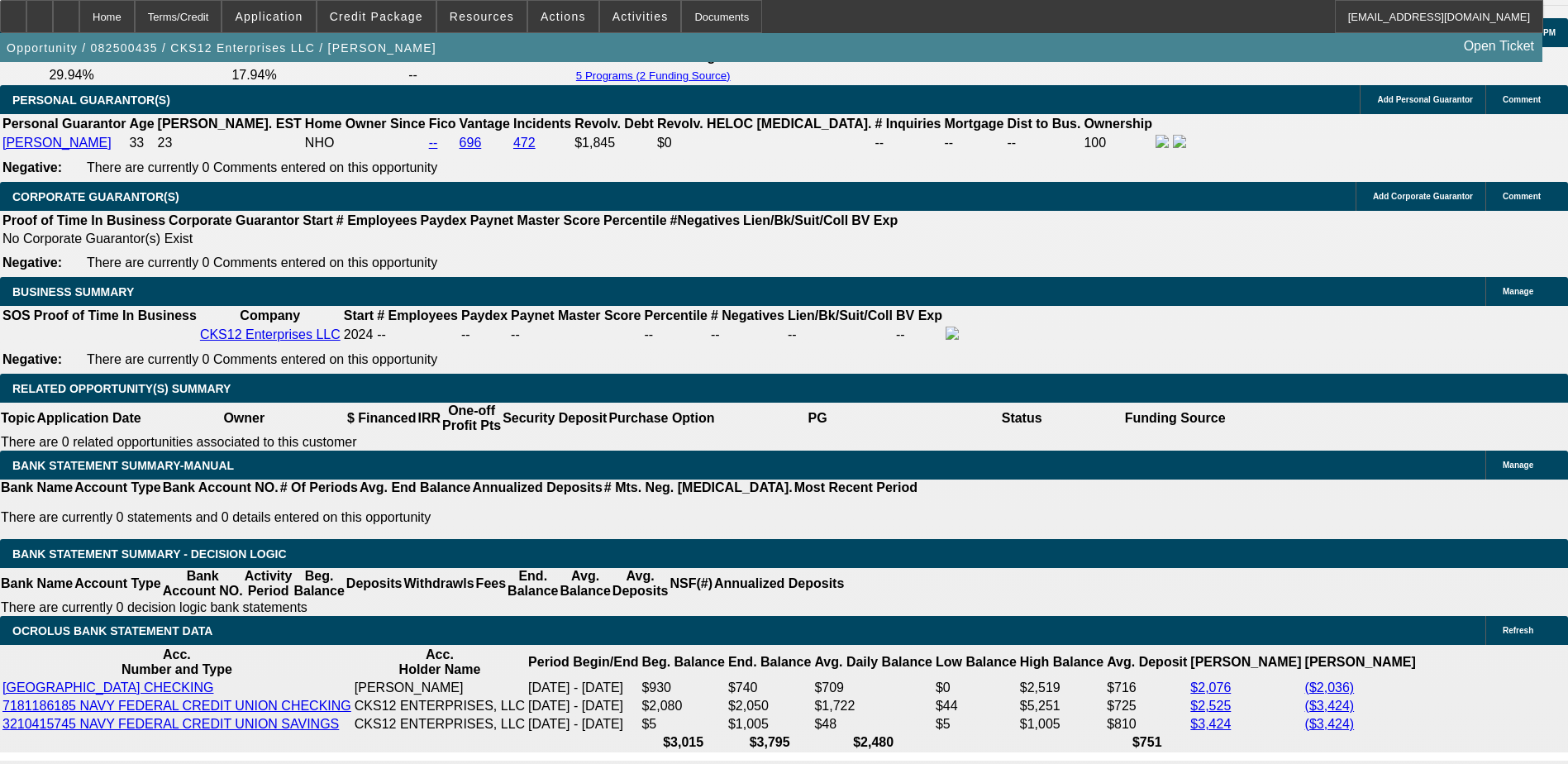
type input "17.5"
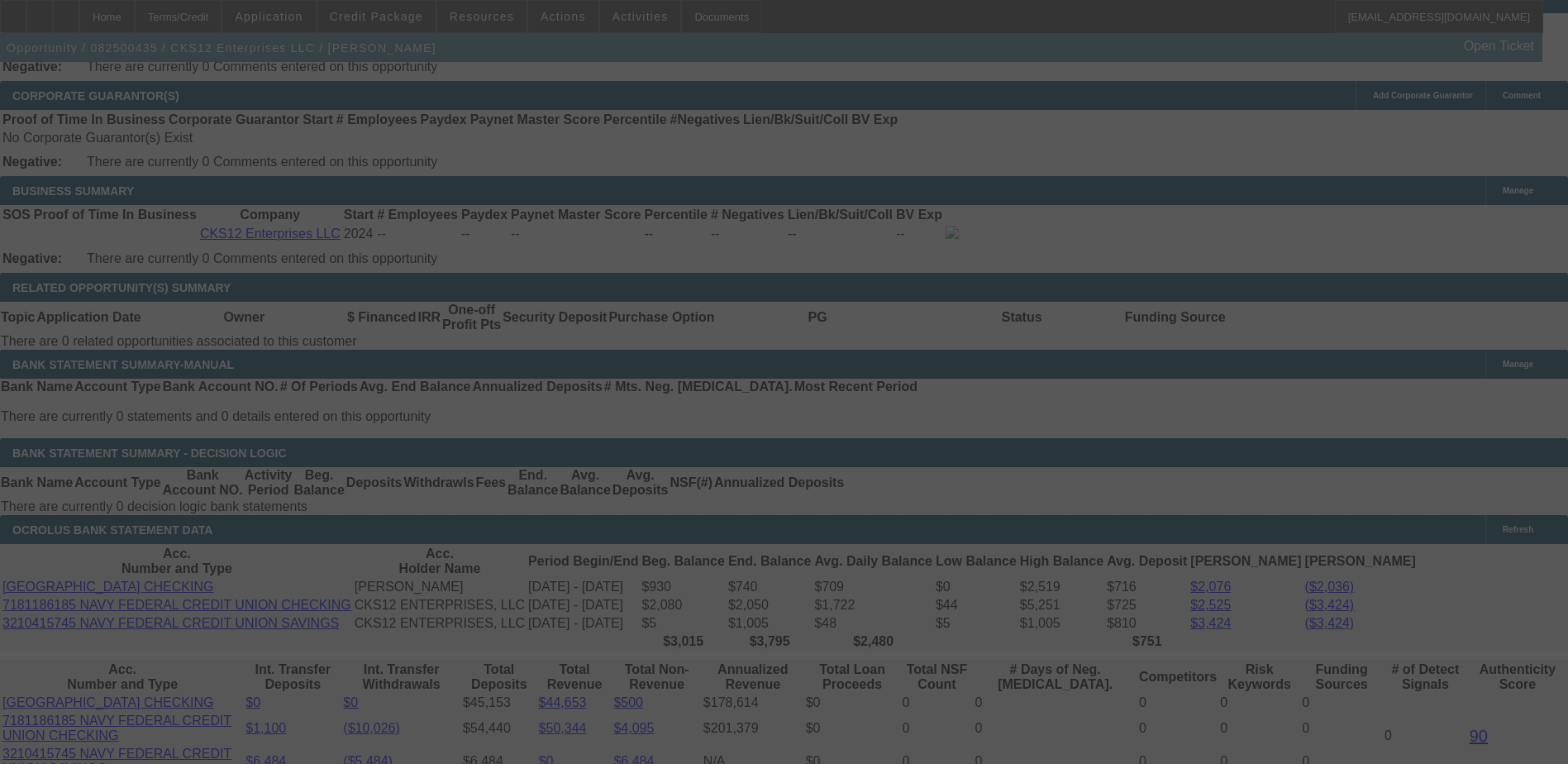
scroll to position [2564, 0]
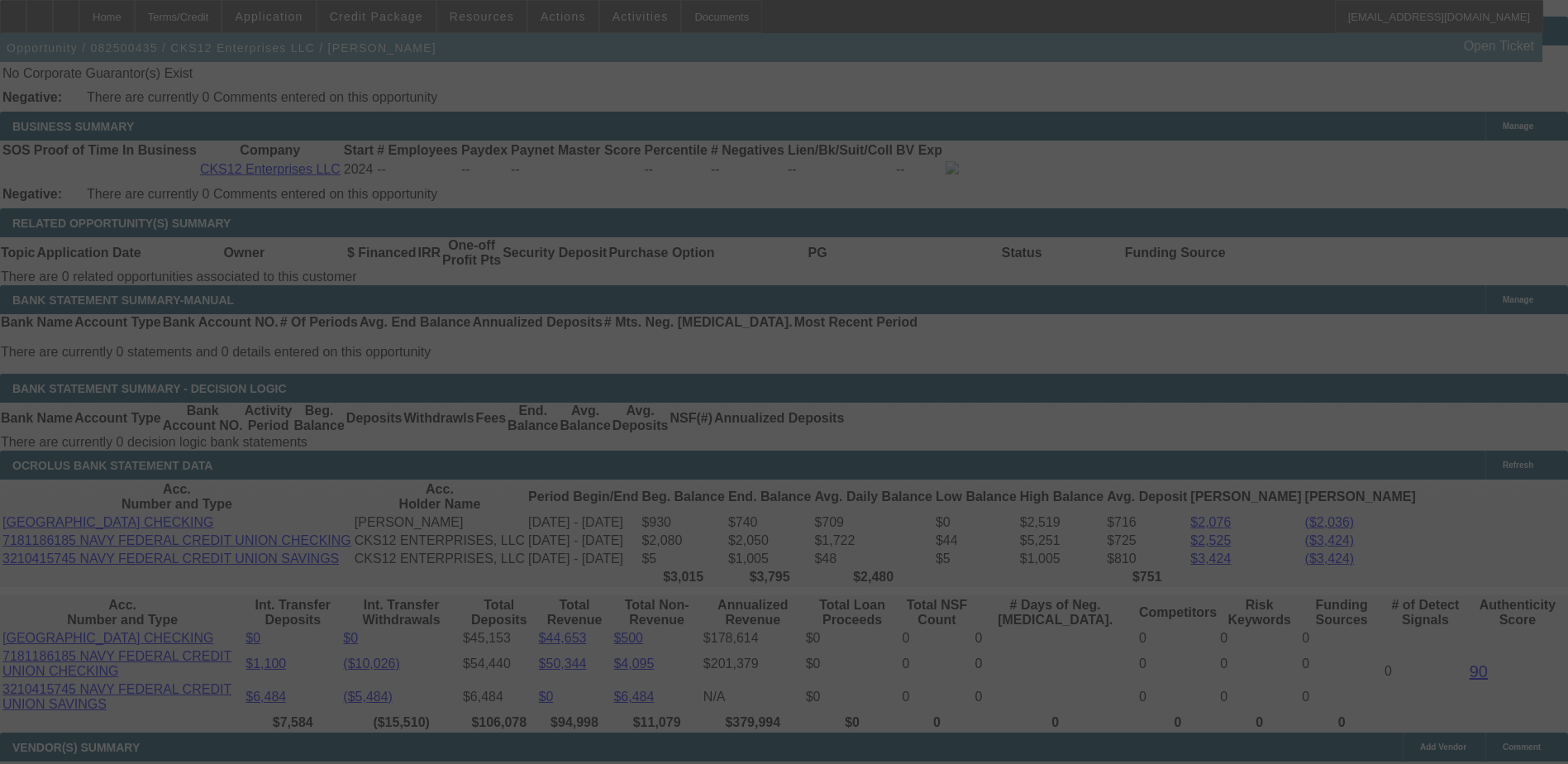
select select "0"
select select "3"
select select "2"
select select "0.1"
select select "4"
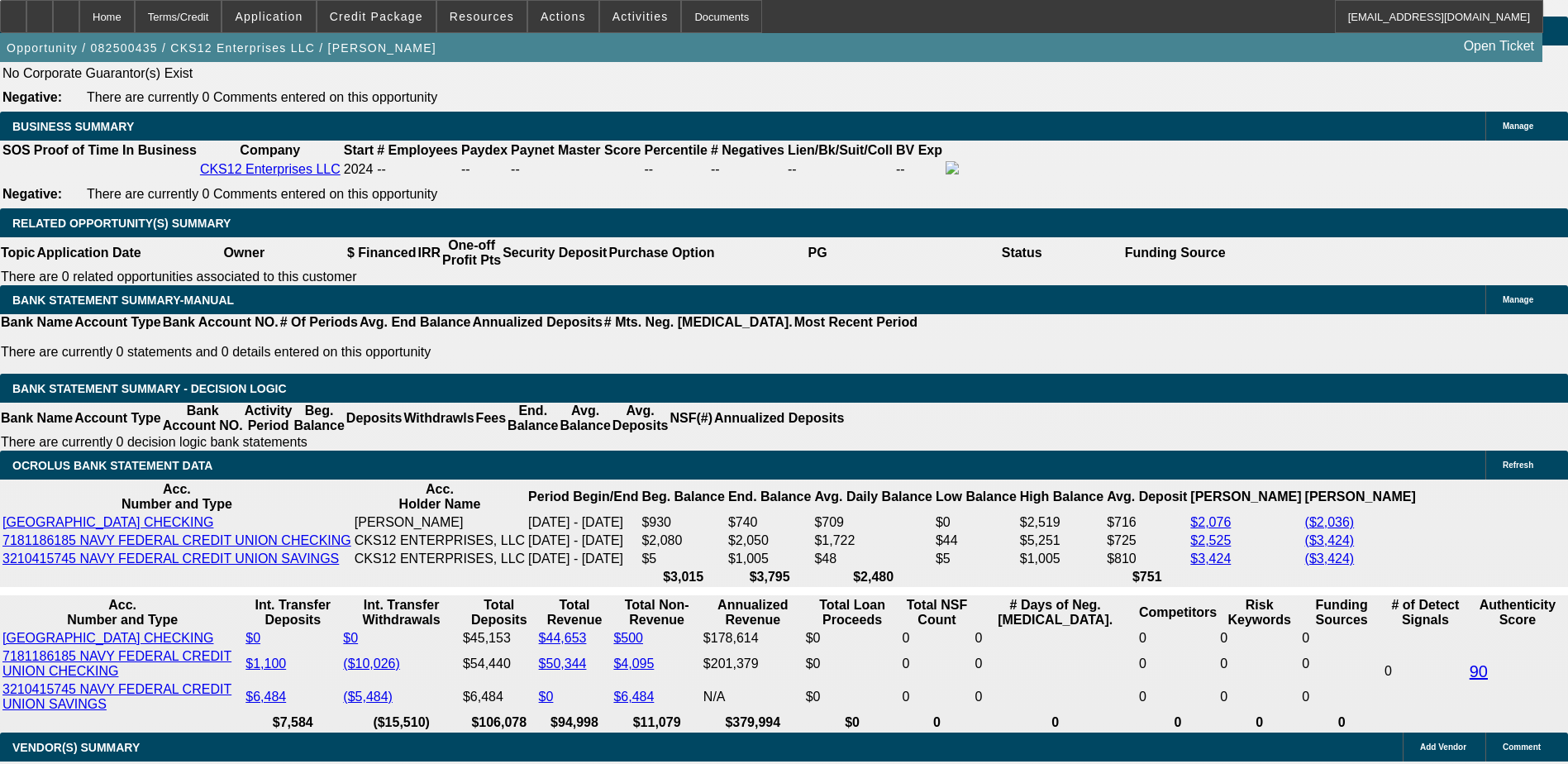
scroll to position [2646, 0]
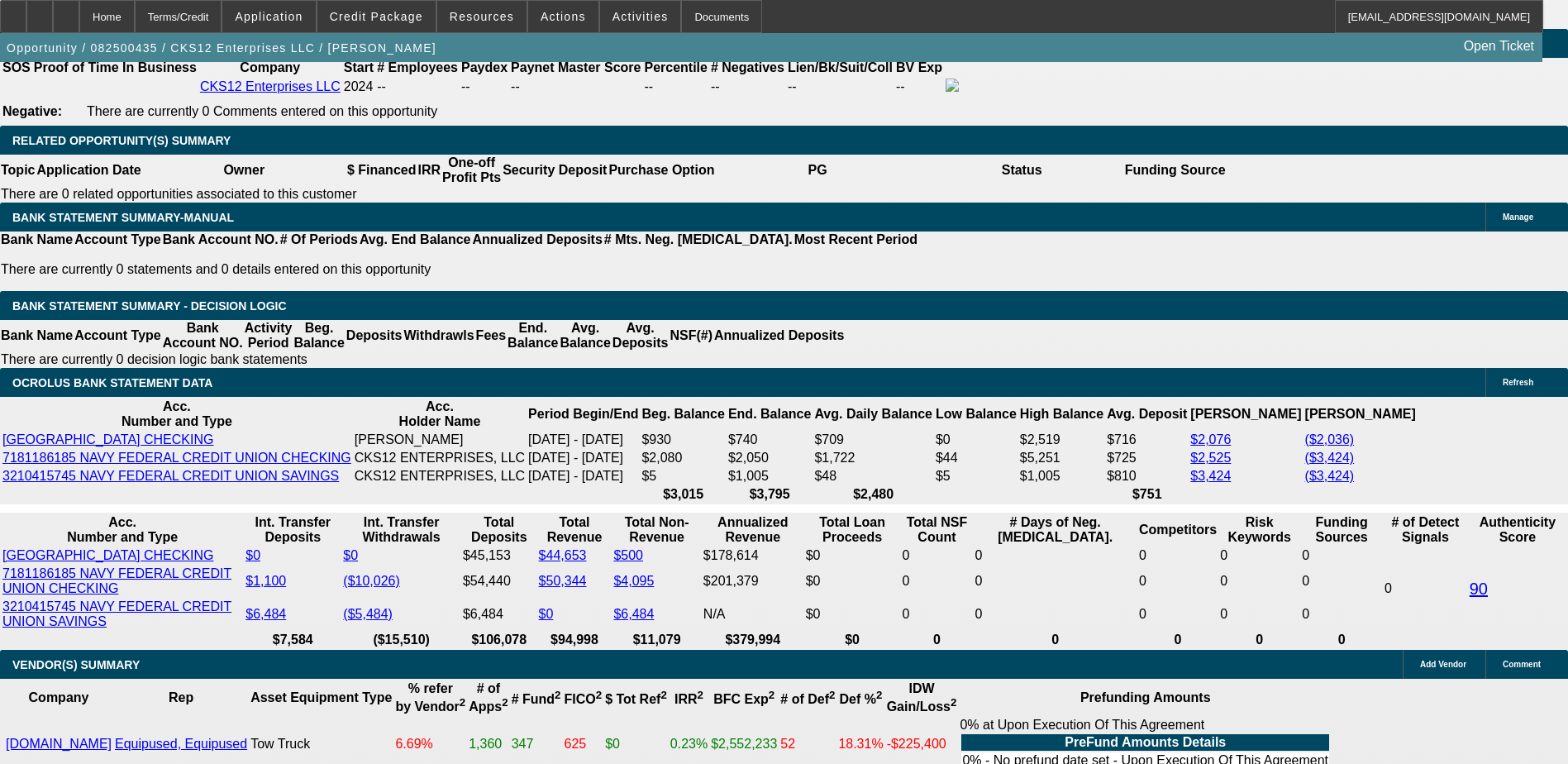
type input "UNKNOWN"
type input "1"
type input "$4,188.48"
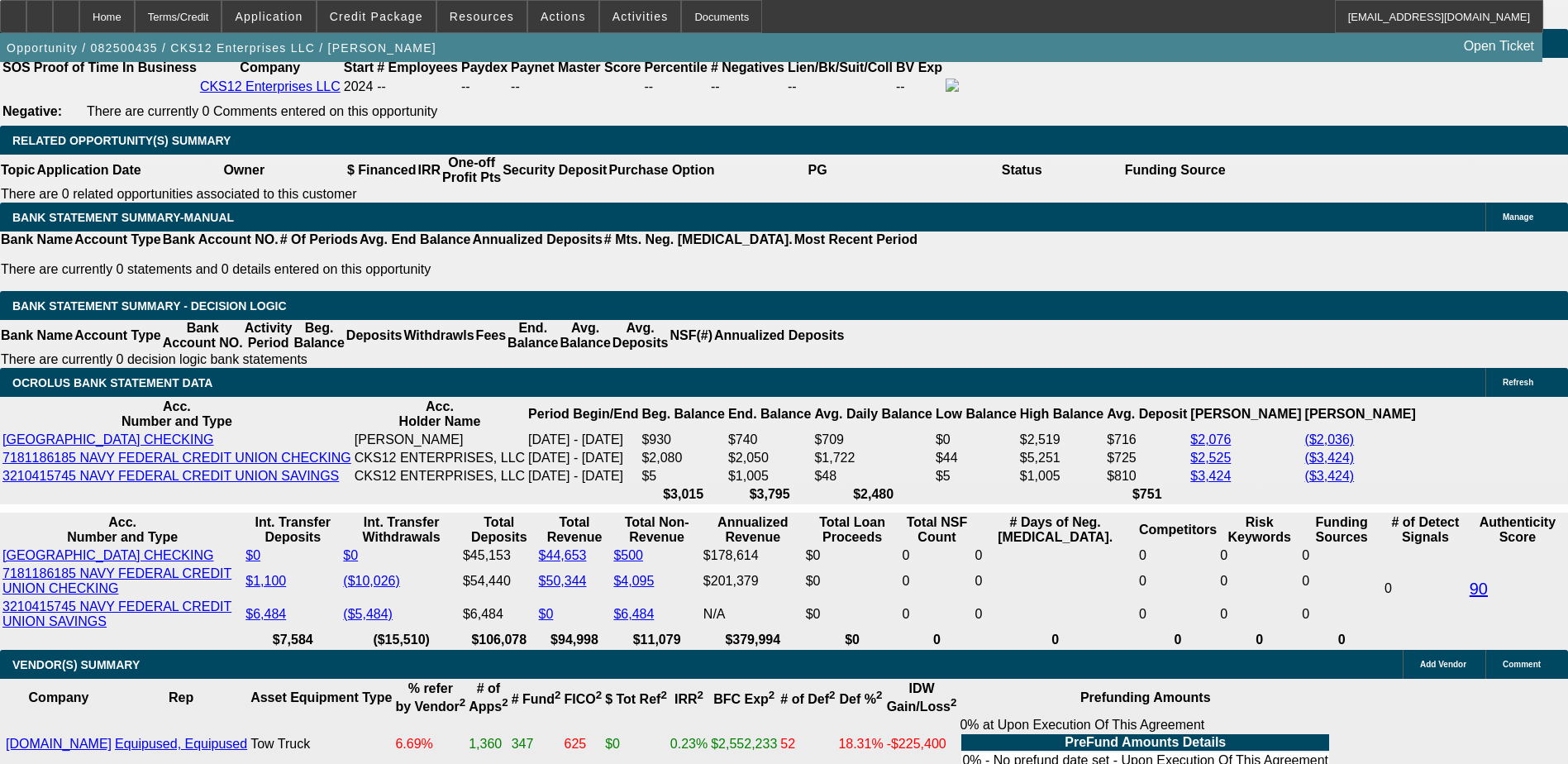
type input "$1,396.16"
type input "18"
type input "$5,368.08"
type input "$1,789.36"
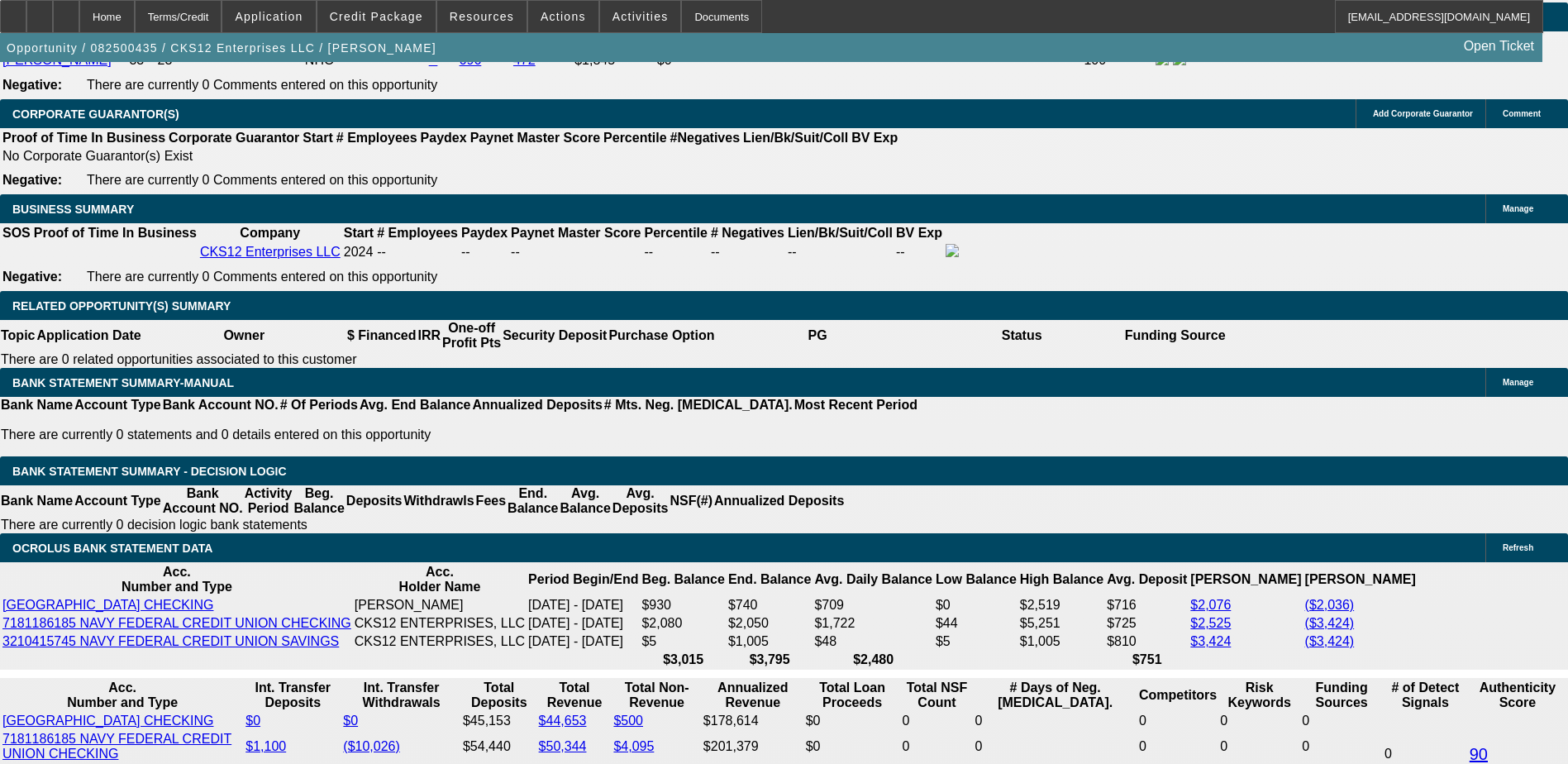
type input "18"
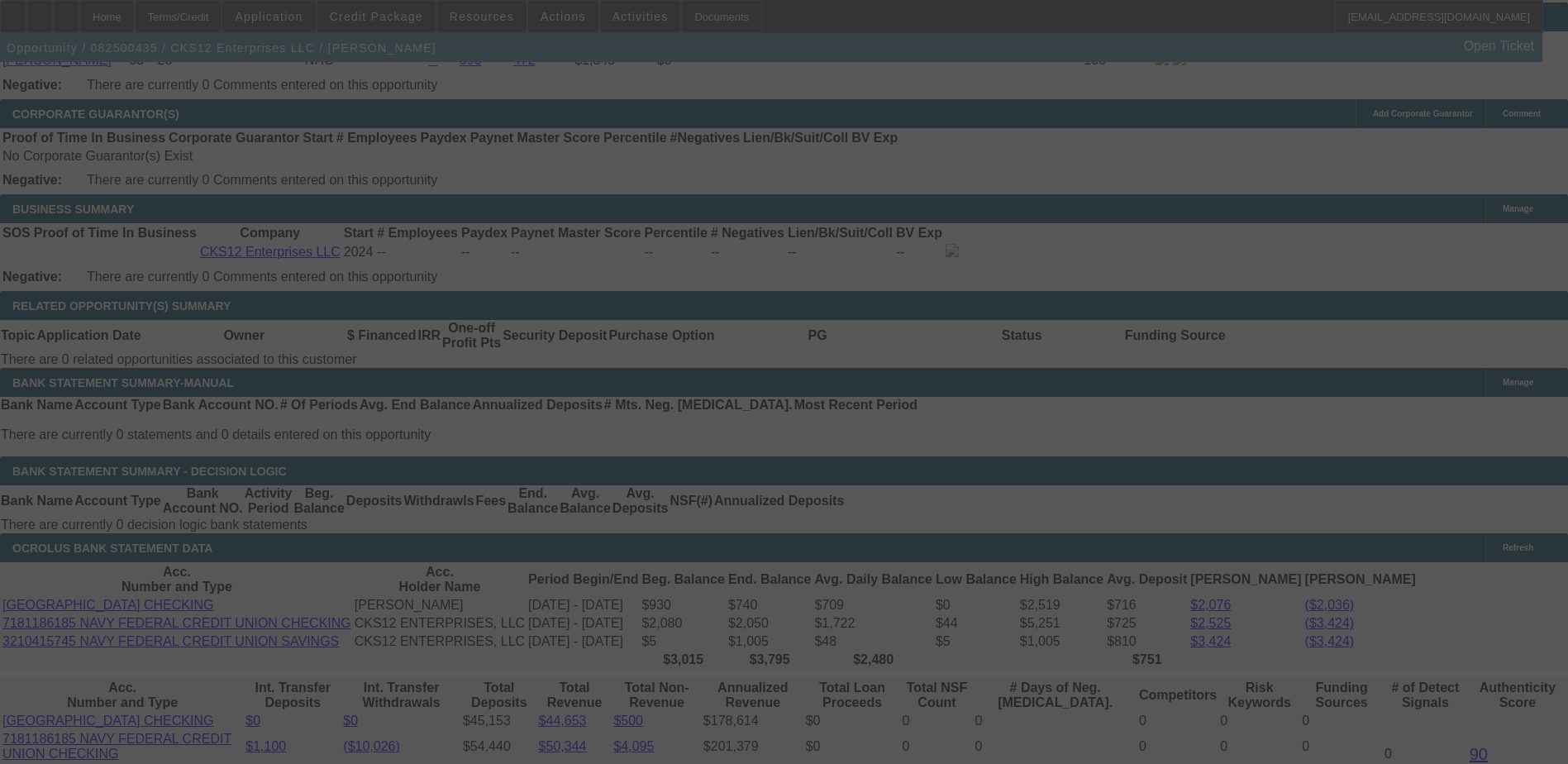
select select "0"
select select "3"
select select "2"
select select "0.1"
select select "4"
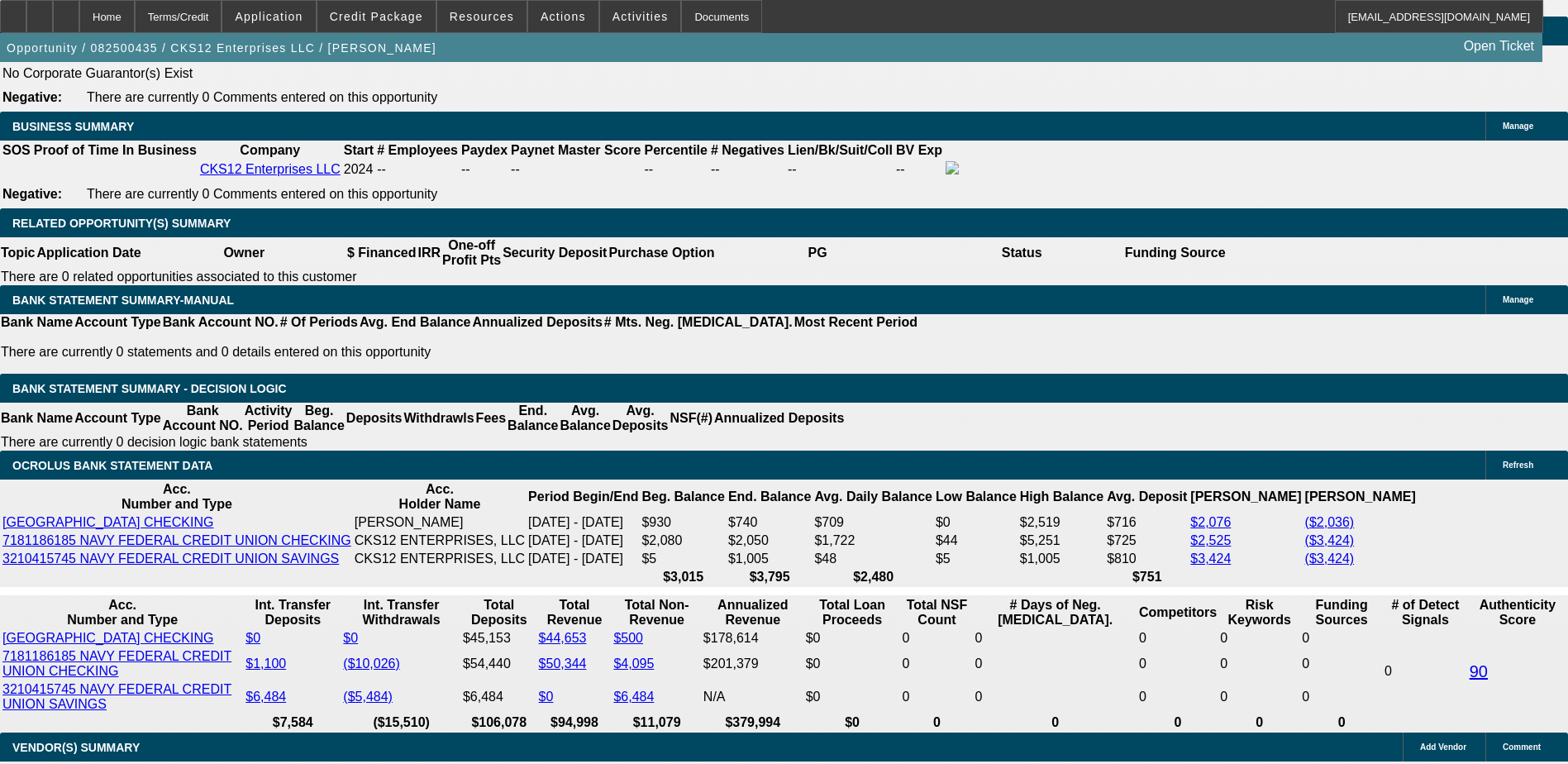
scroll to position [2646, 0]
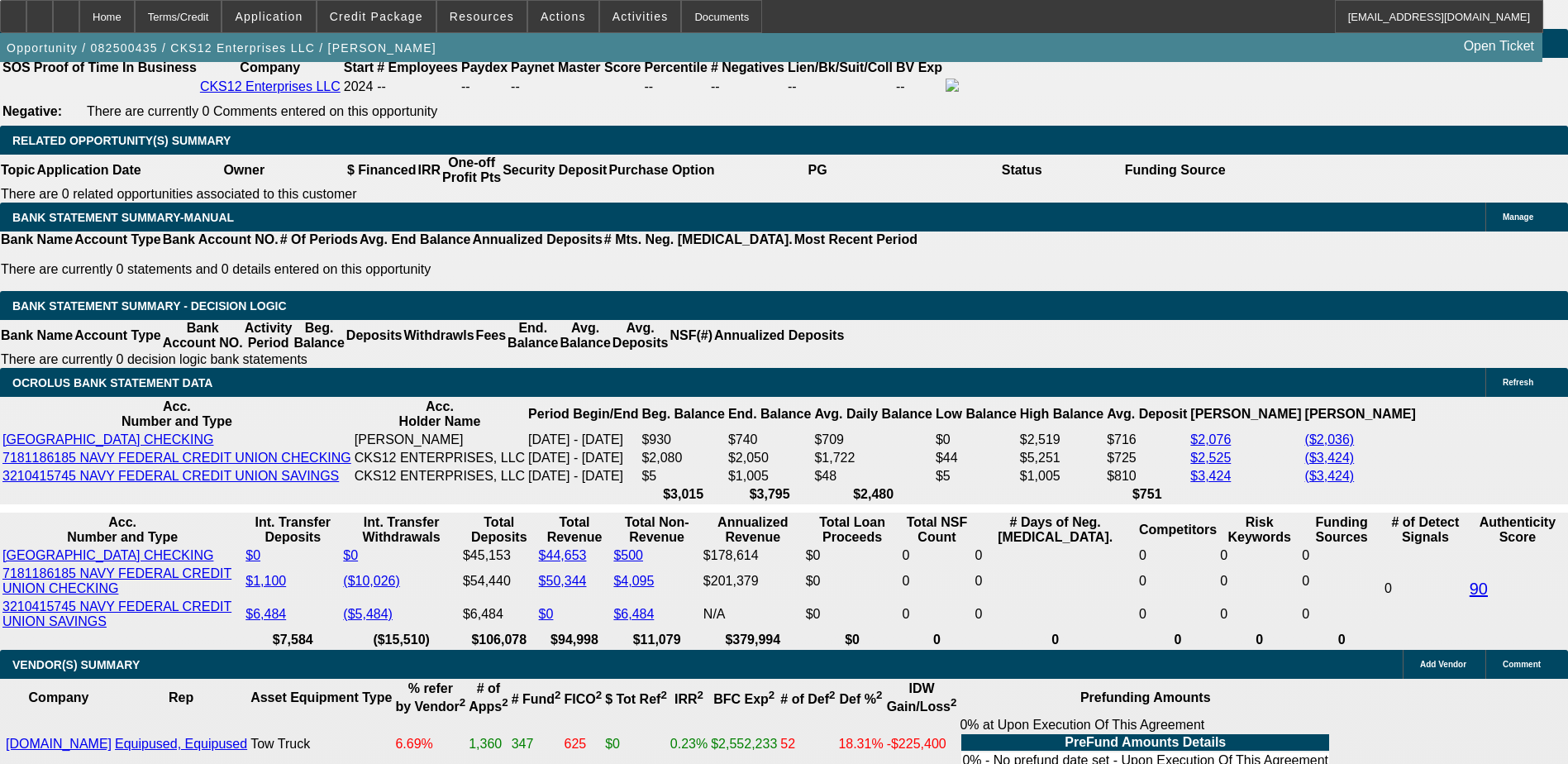
type input "18."
type input "UNKNOWN"
type input "18.3"
type input "$5,390.46"
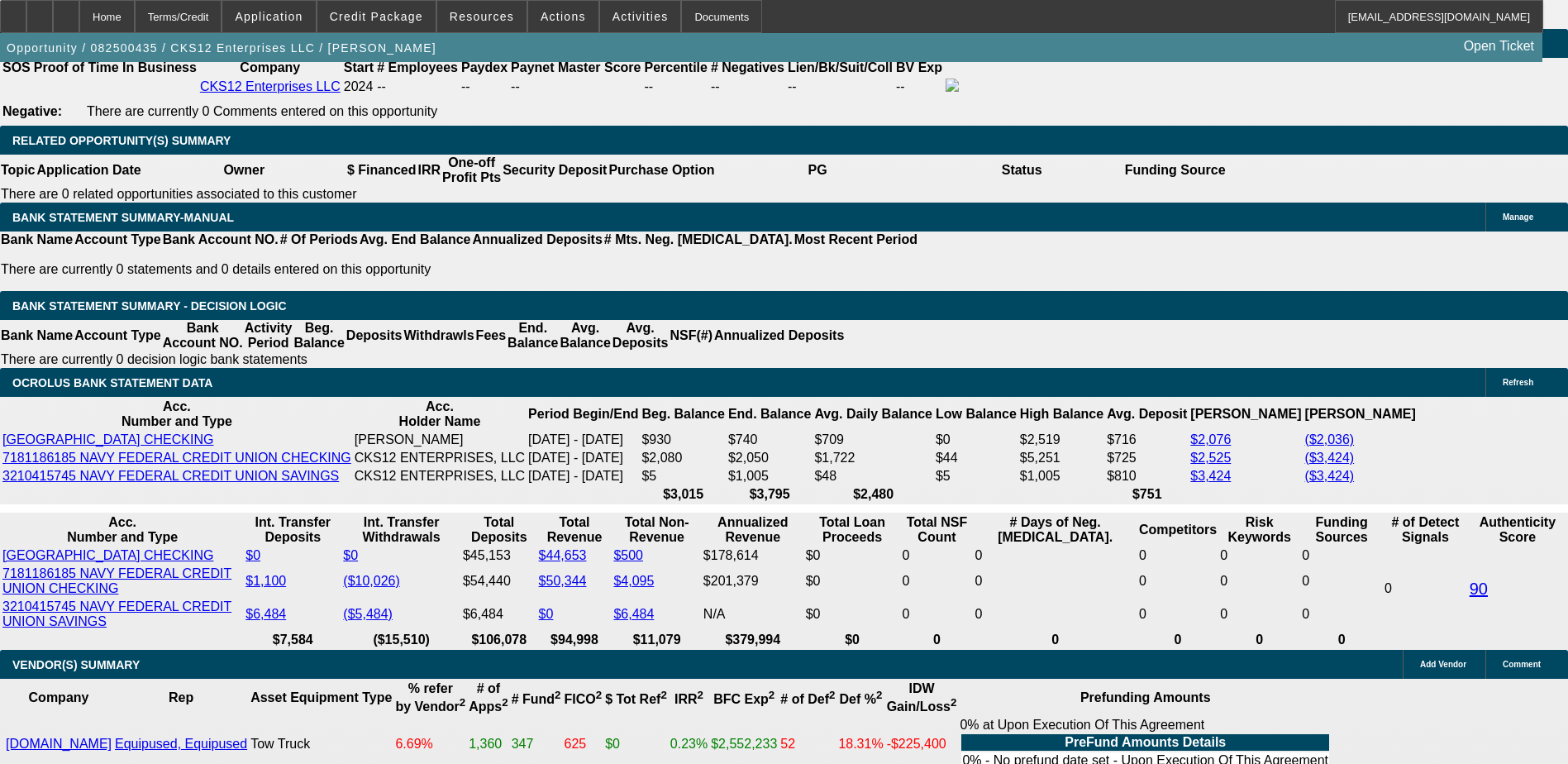
type input "$1,796.82"
type input "18.4"
type input "$5,368.08"
type input "$1,789.36"
type input "$5,397.93"
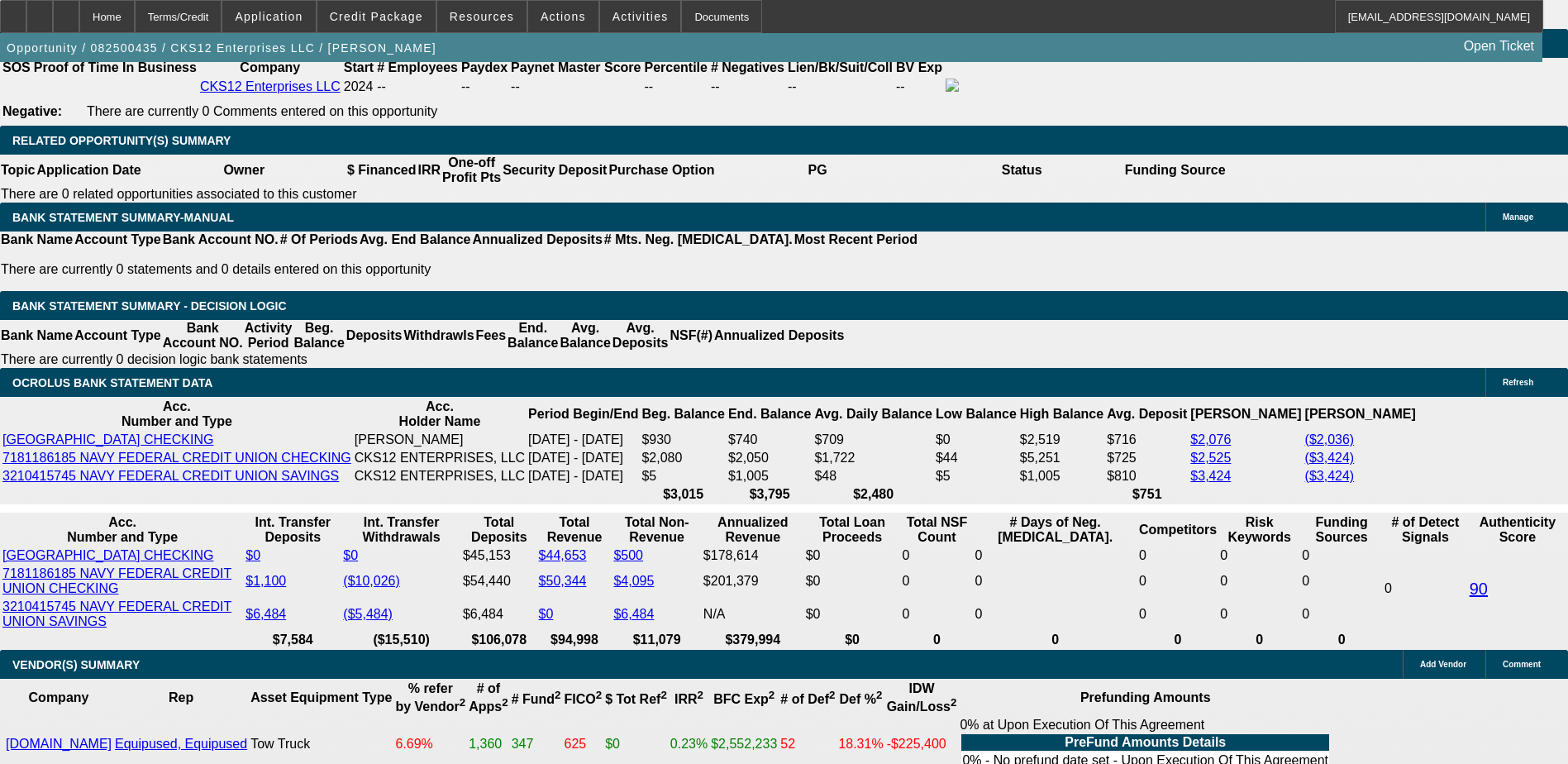
type input "$1,799.31"
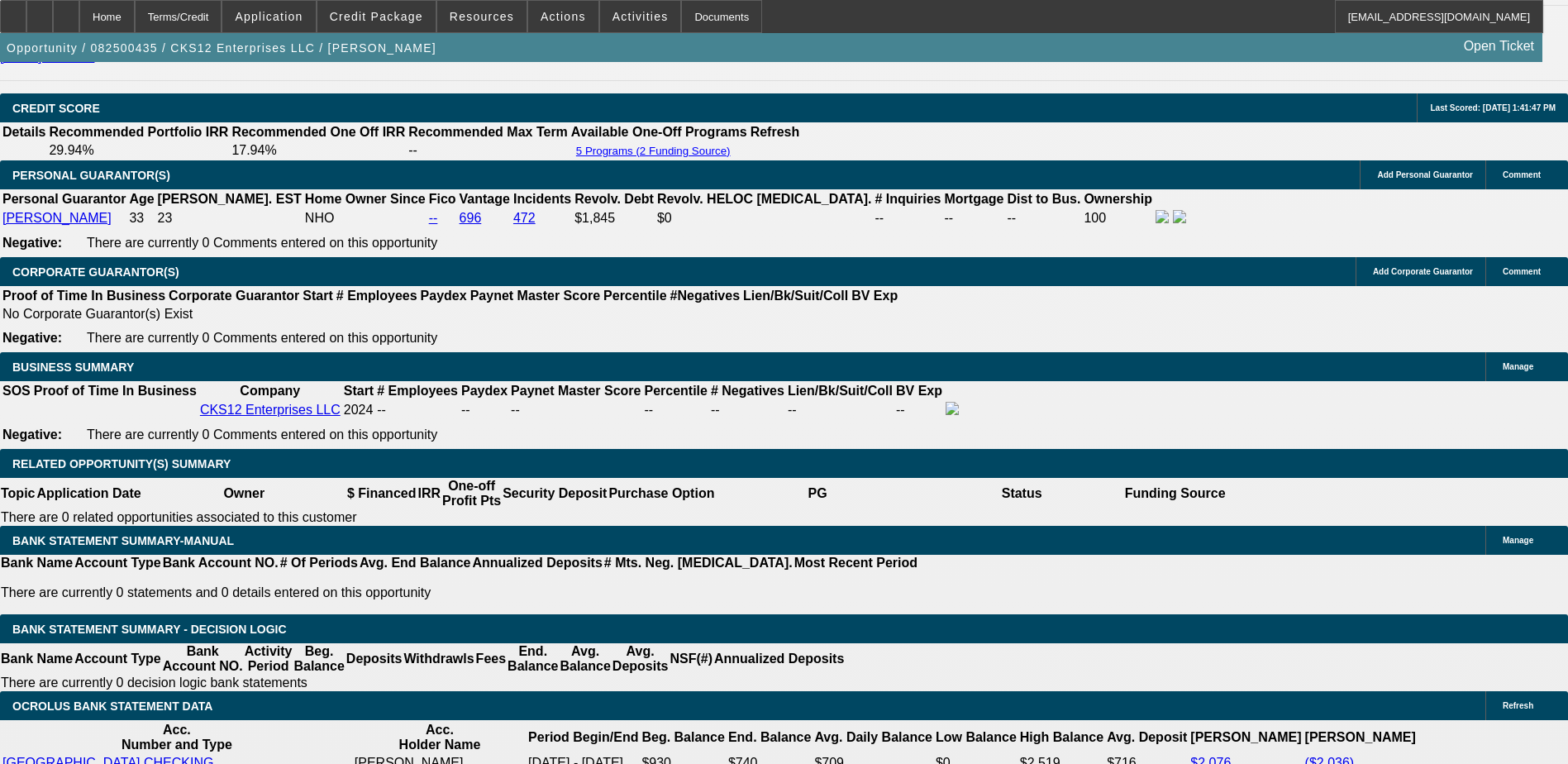
scroll to position [2316, 0]
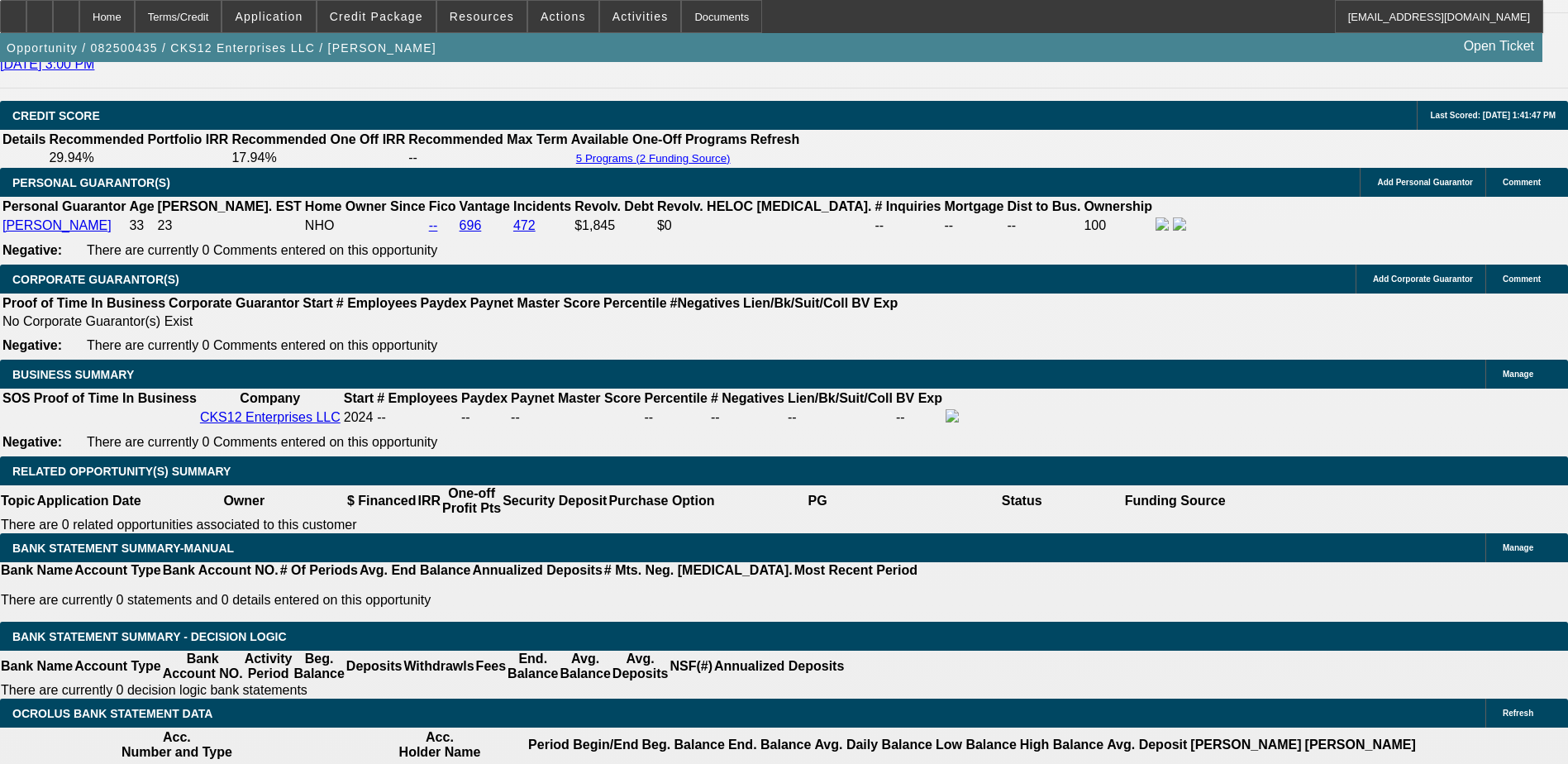
type input "18.4"
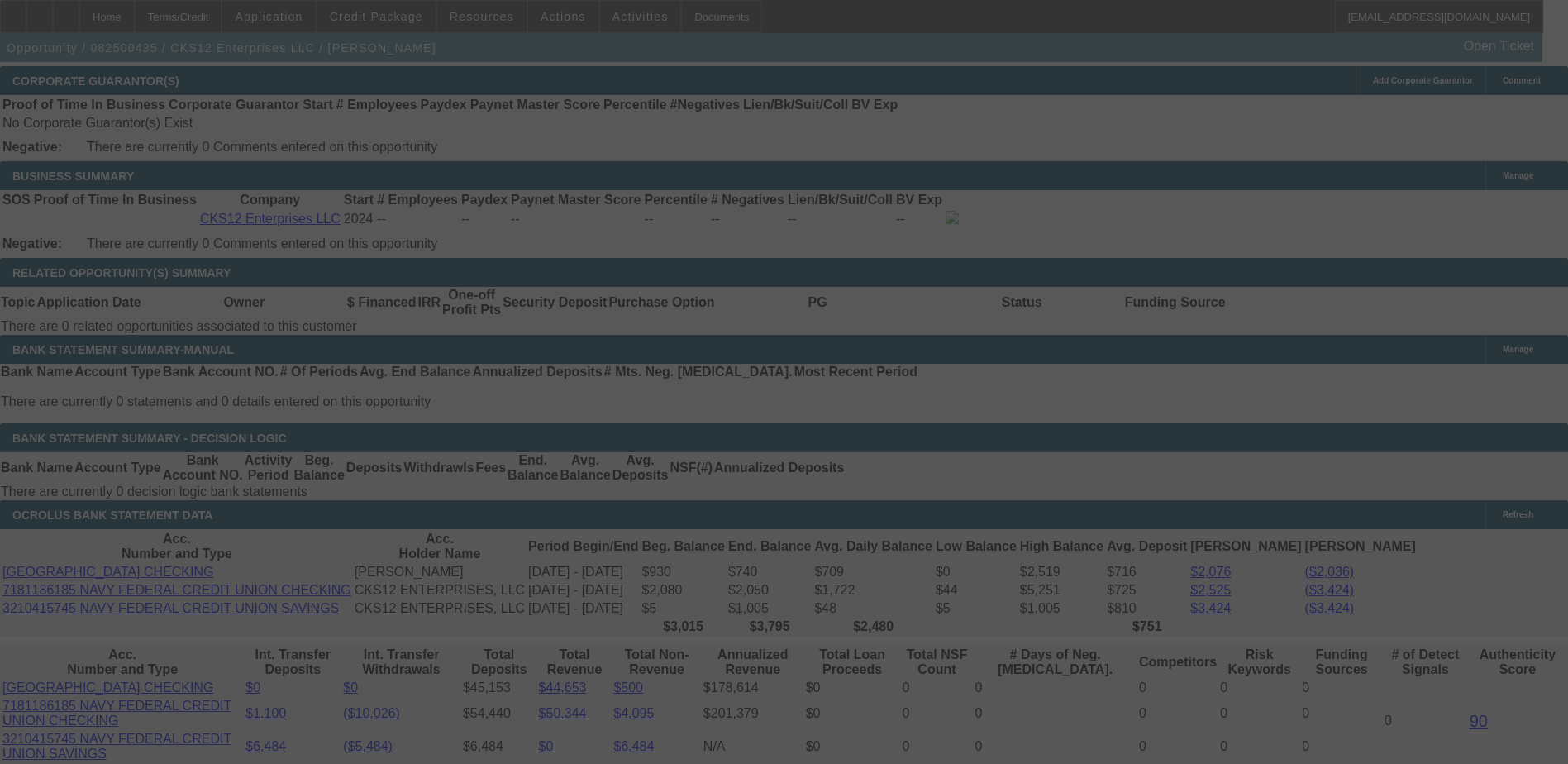
scroll to position [2564, 0]
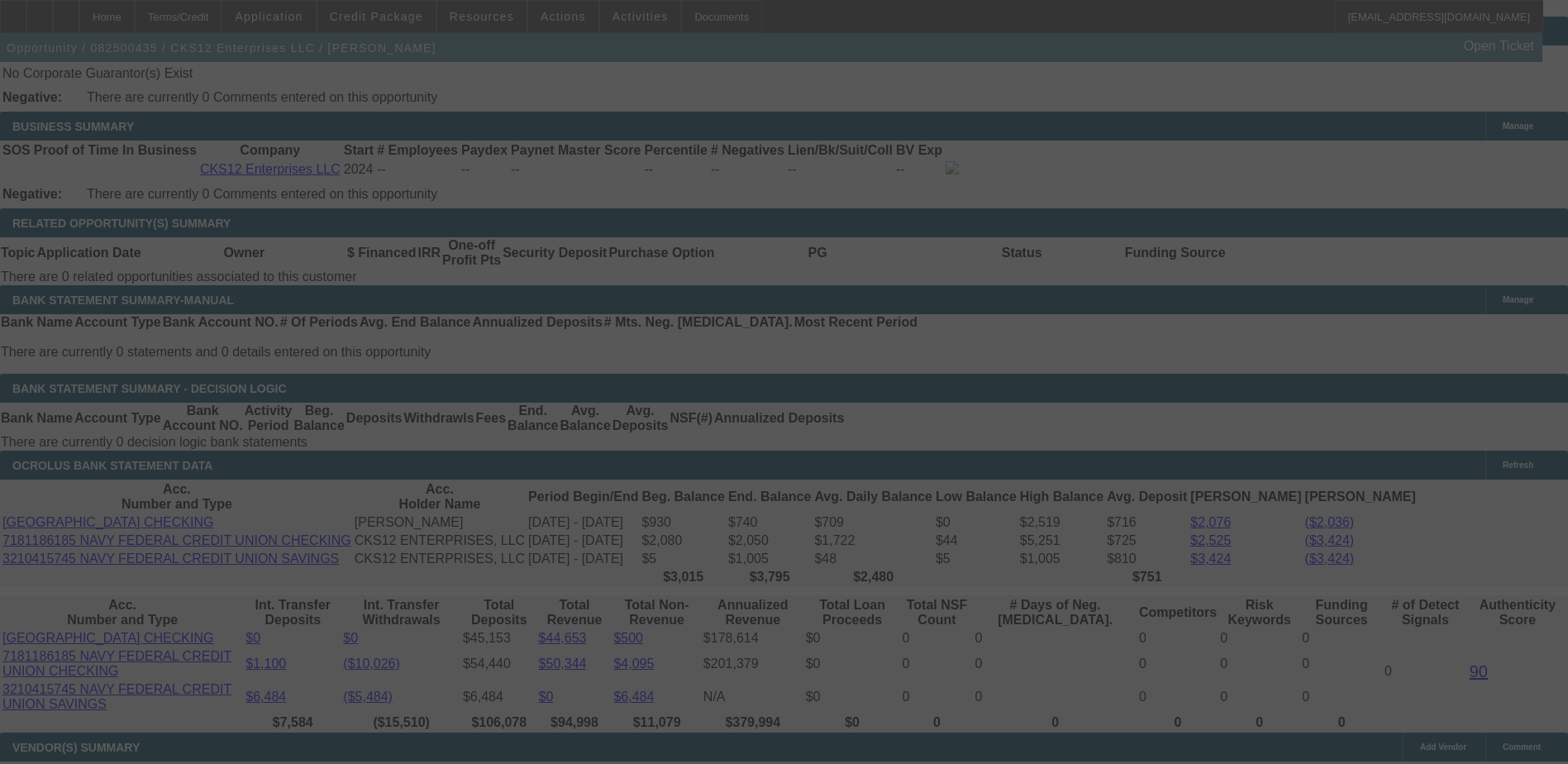
select select "0"
select select "3"
select select "2"
select select "0.1"
select select "4"
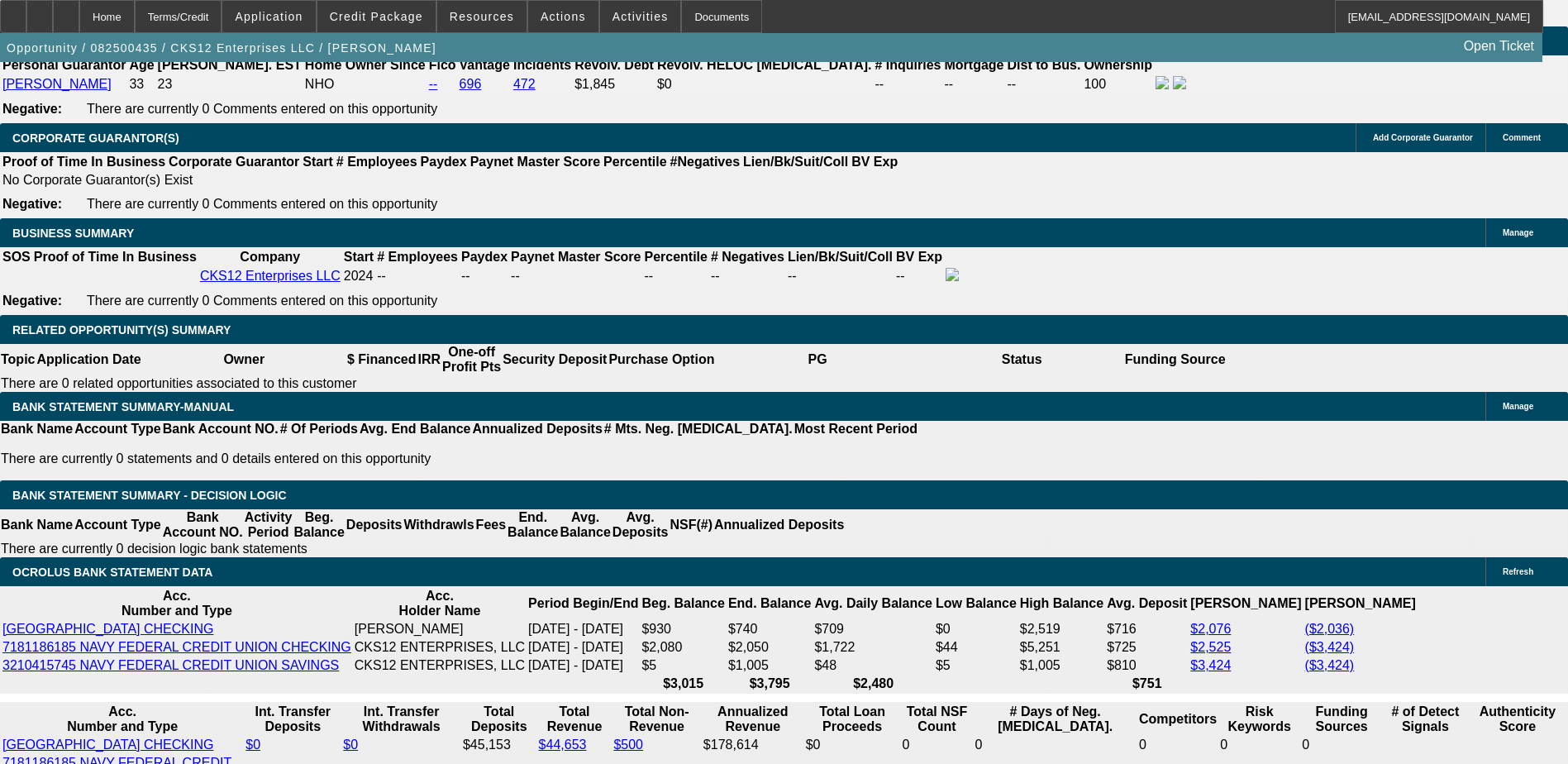
scroll to position [2367, 0]
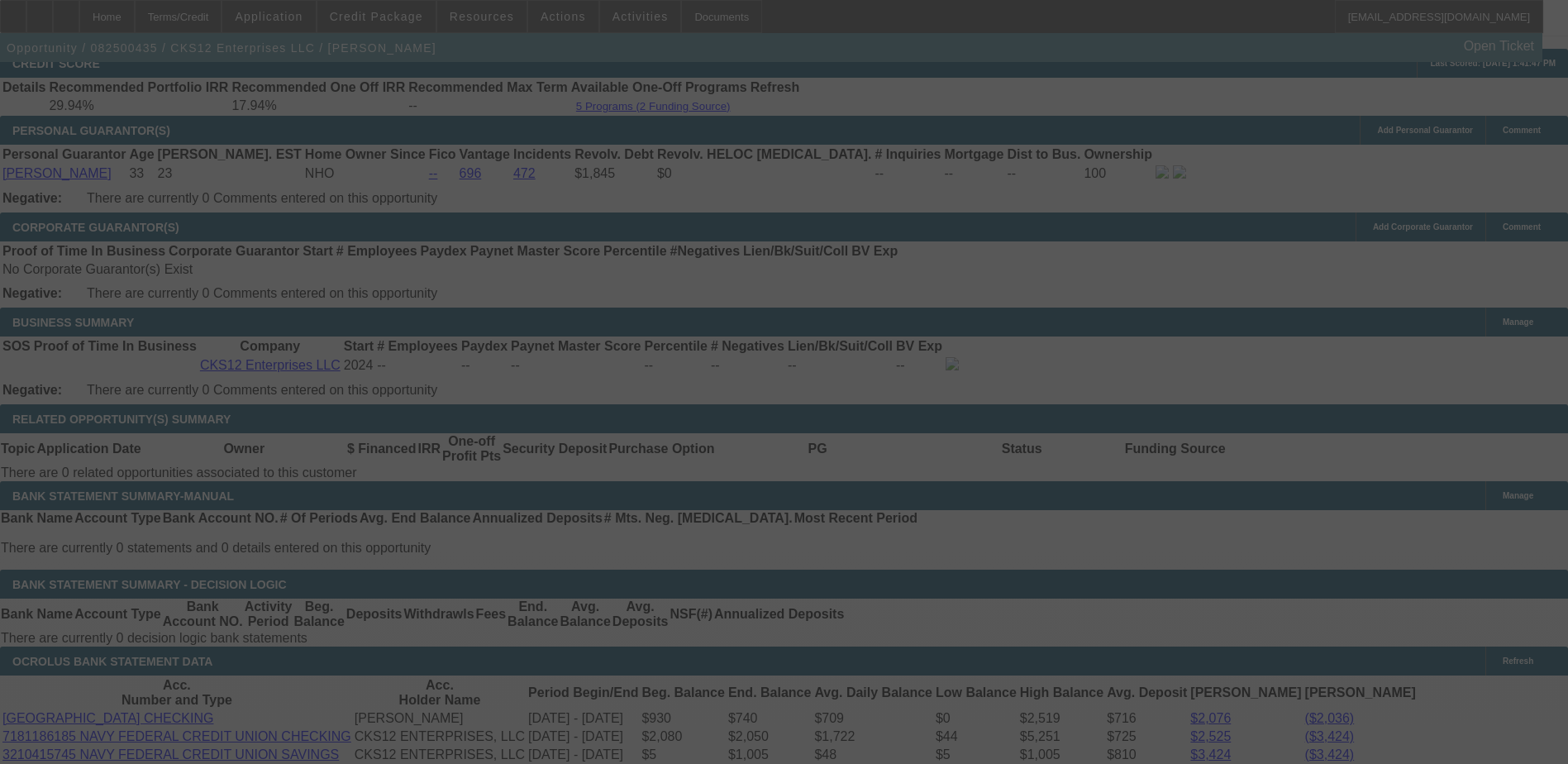
scroll to position [0, 0]
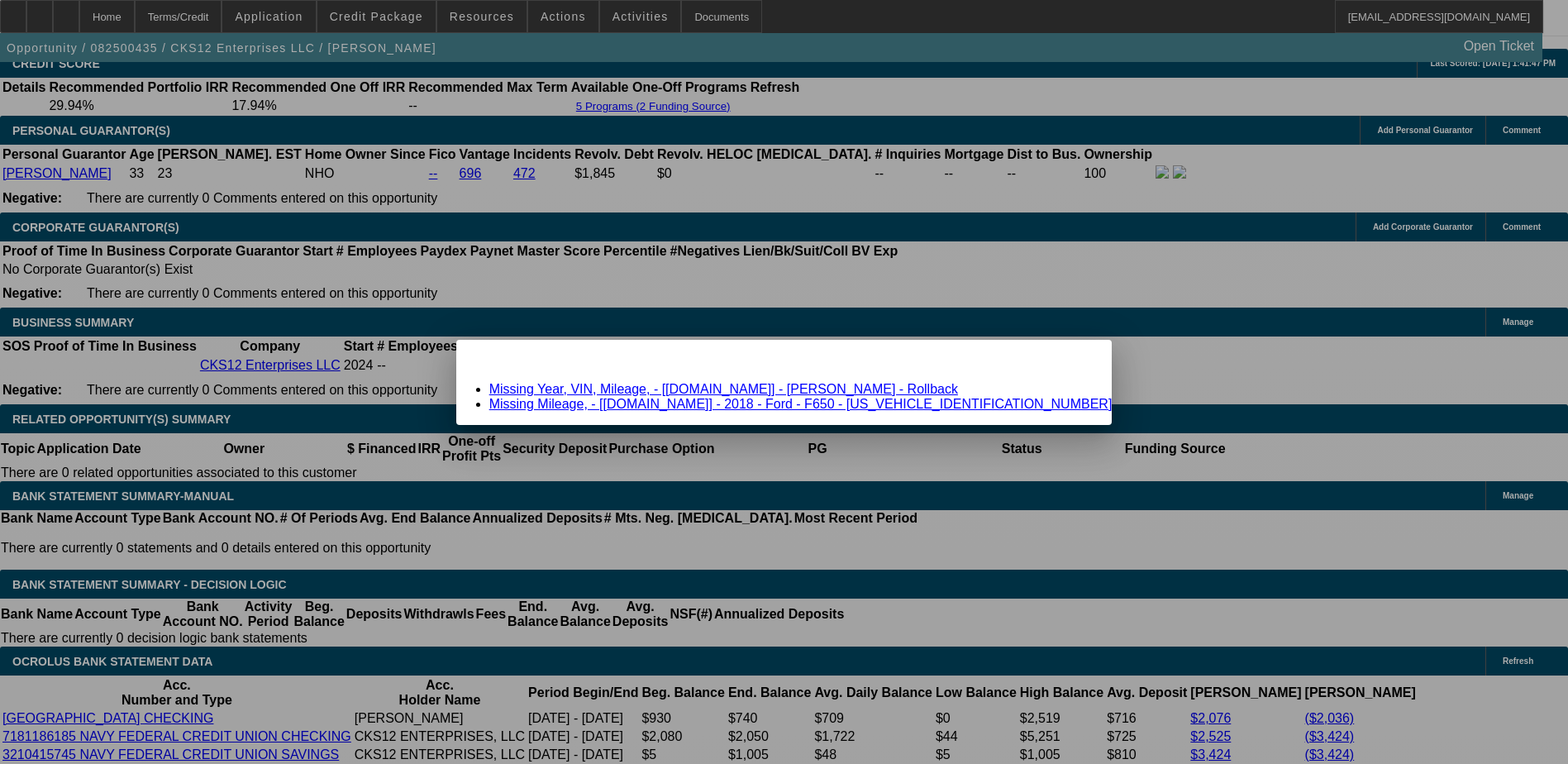
click at [645, 401] on link "Missing Mileage, - [Equip-Used.com] - 2018 - Ford - F650 - 1FDWX6DC5JDF03199" at bounding box center [800, 404] width 623 height 14
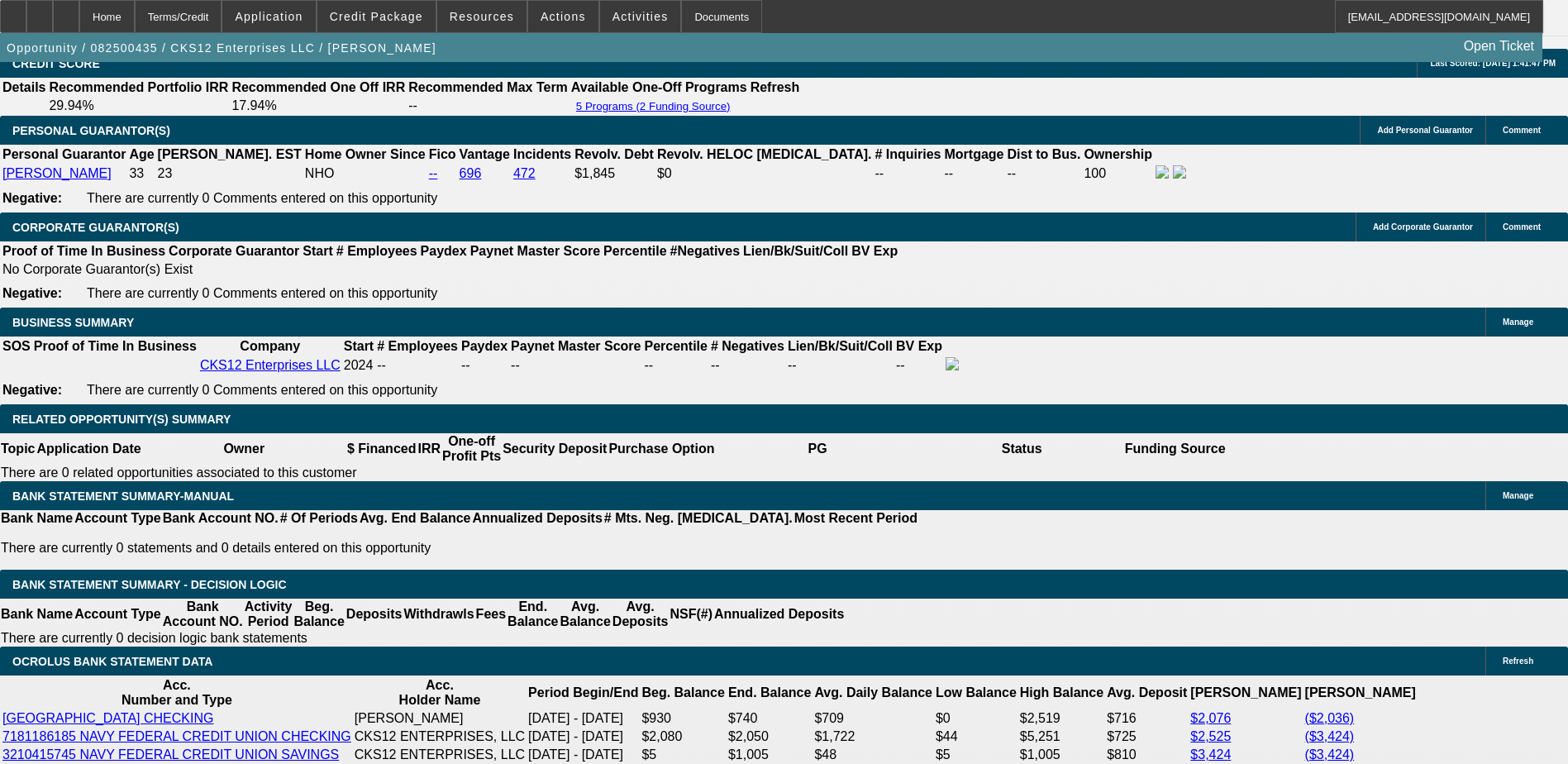
scroll to position [2367, 0]
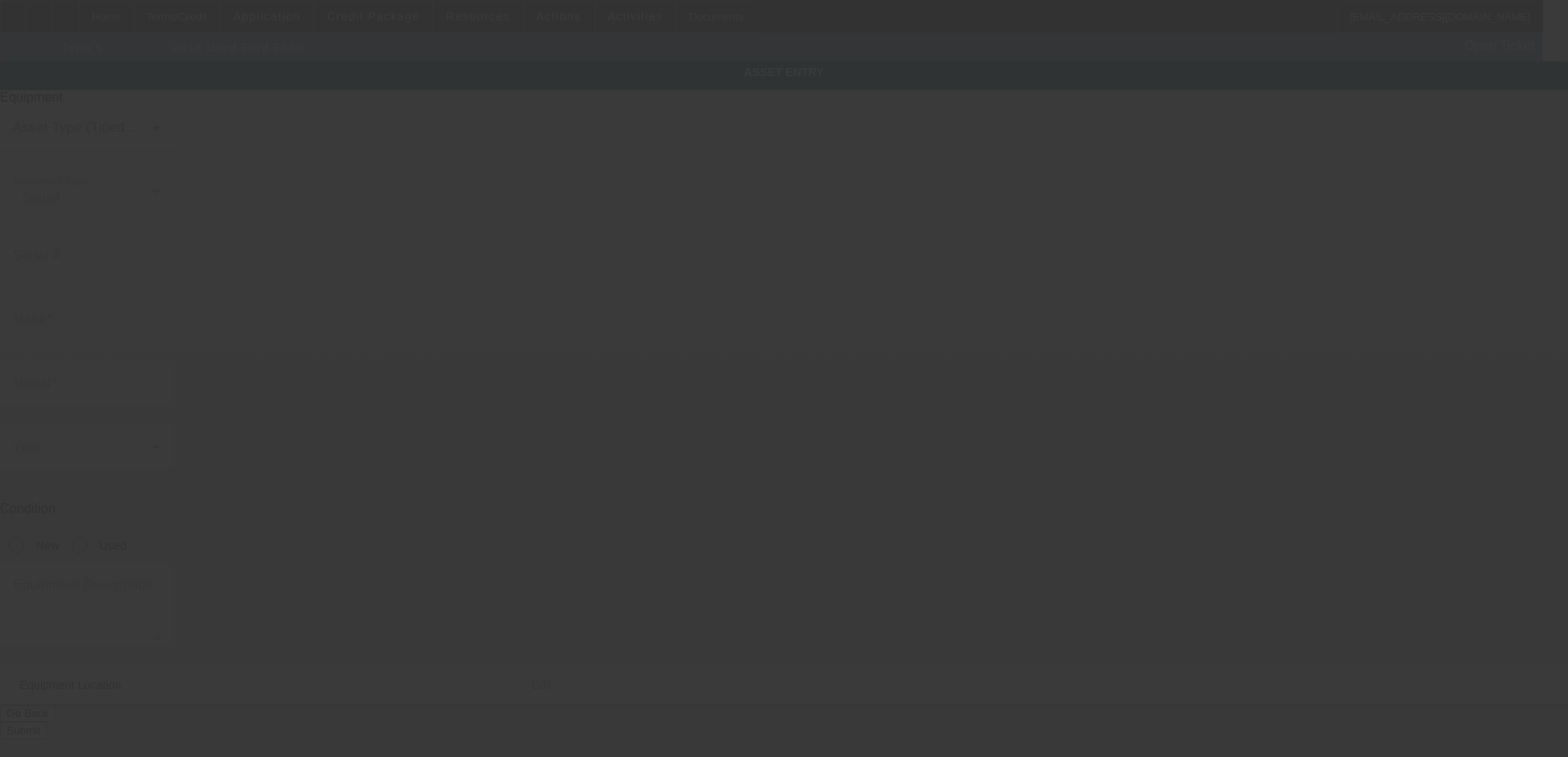
type input "1FDWX6DC5JDF03199"
type input "Ford"
type input "F650"
radio input "true"
type textarea "Ford F650"
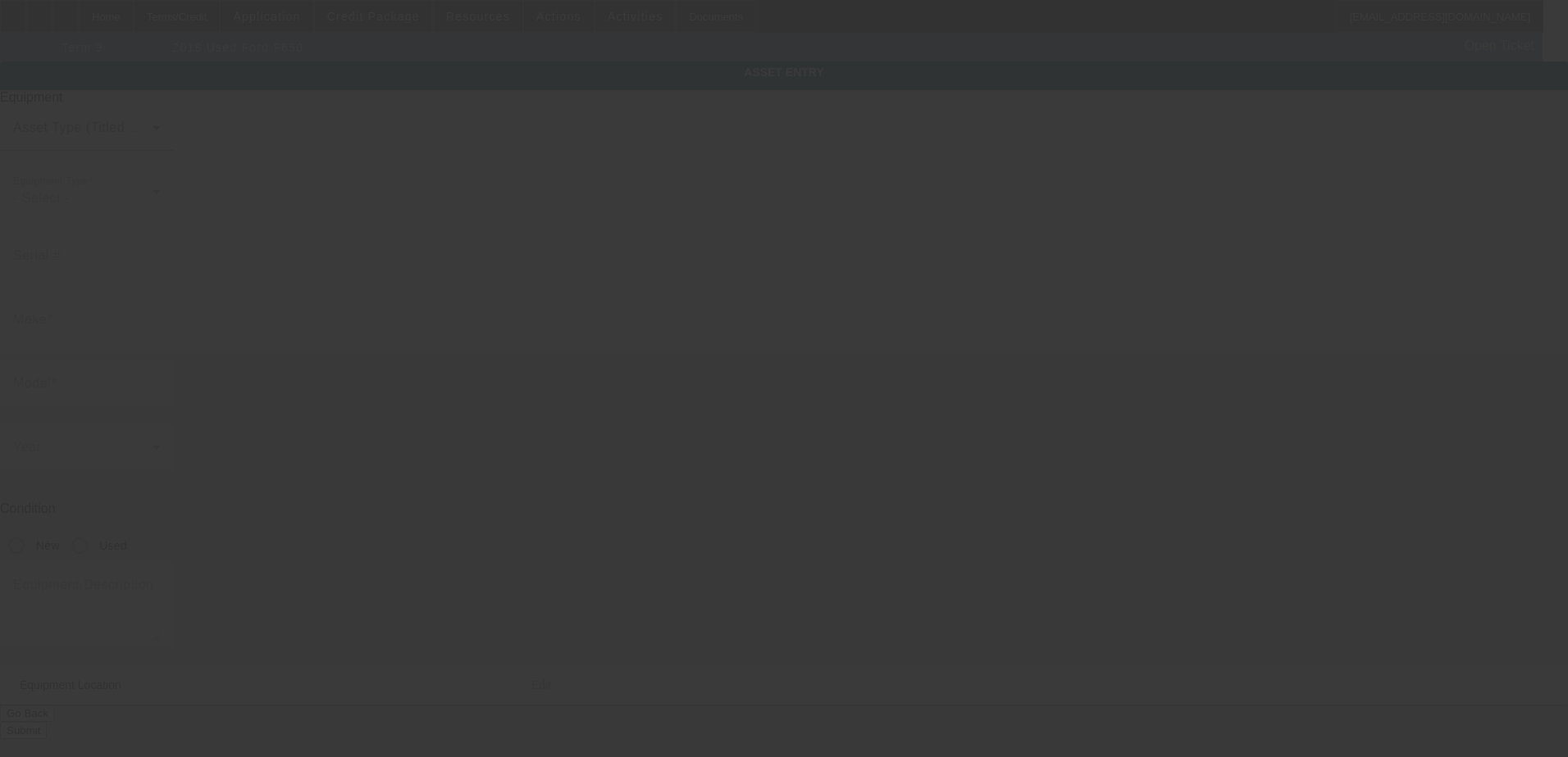
type input "2087 Lakewood Trl SE"
type input "Atlanta"
type input "30315"
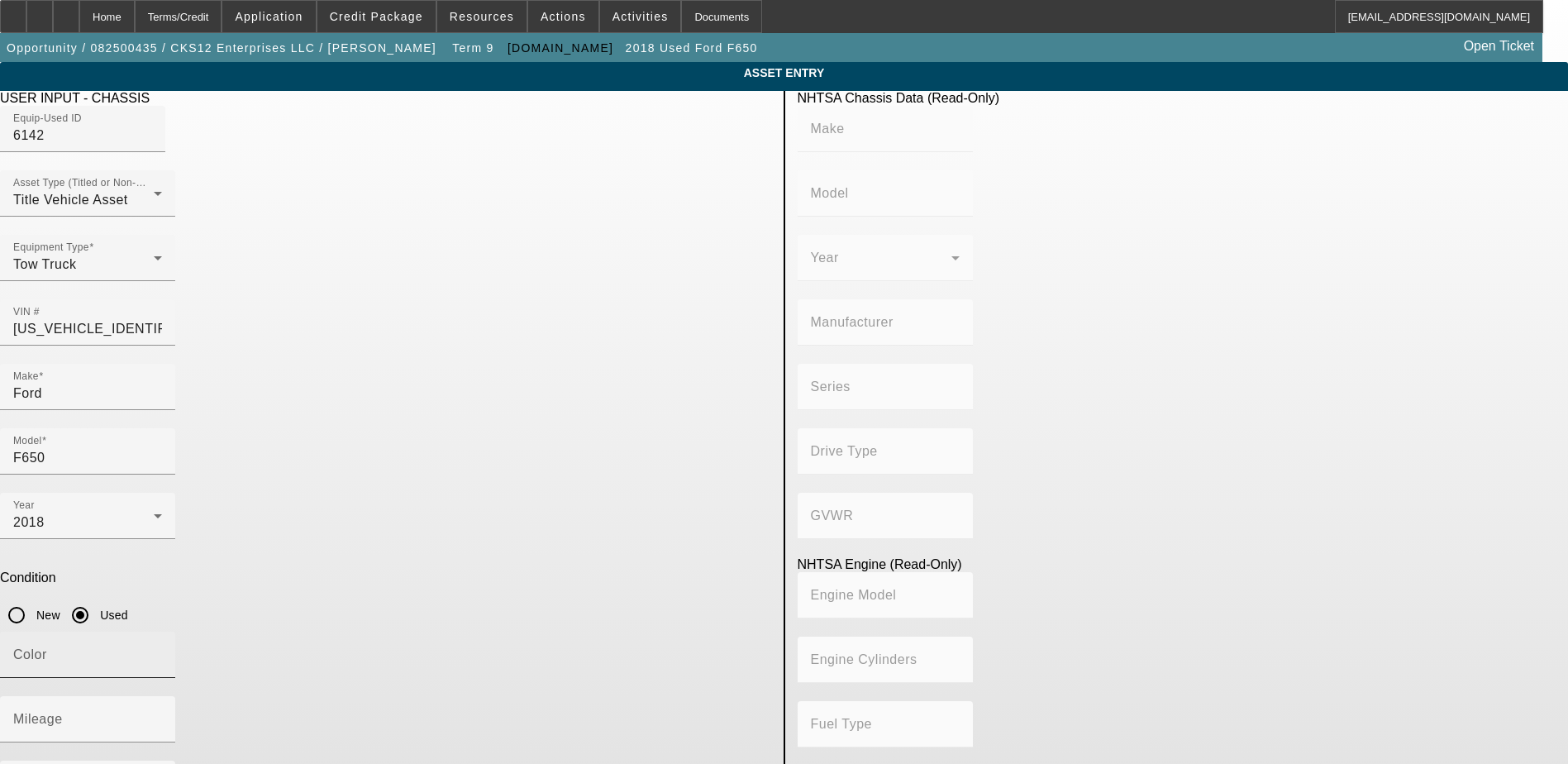
click at [162, 652] on input "Color" at bounding box center [87, 662] width 149 height 20
type input "Gray"
click at [162, 716] on input "Mileage" at bounding box center [87, 726] width 149 height 20
type input "210024"
click at [167, 417] on app-asset-collateral-manage "ASSET ENTRY Delete asset USER INPUT - CHASSIS Equip-Used ID 6142 Asset Type (Ti…" at bounding box center [784, 520] width 1568 height 917
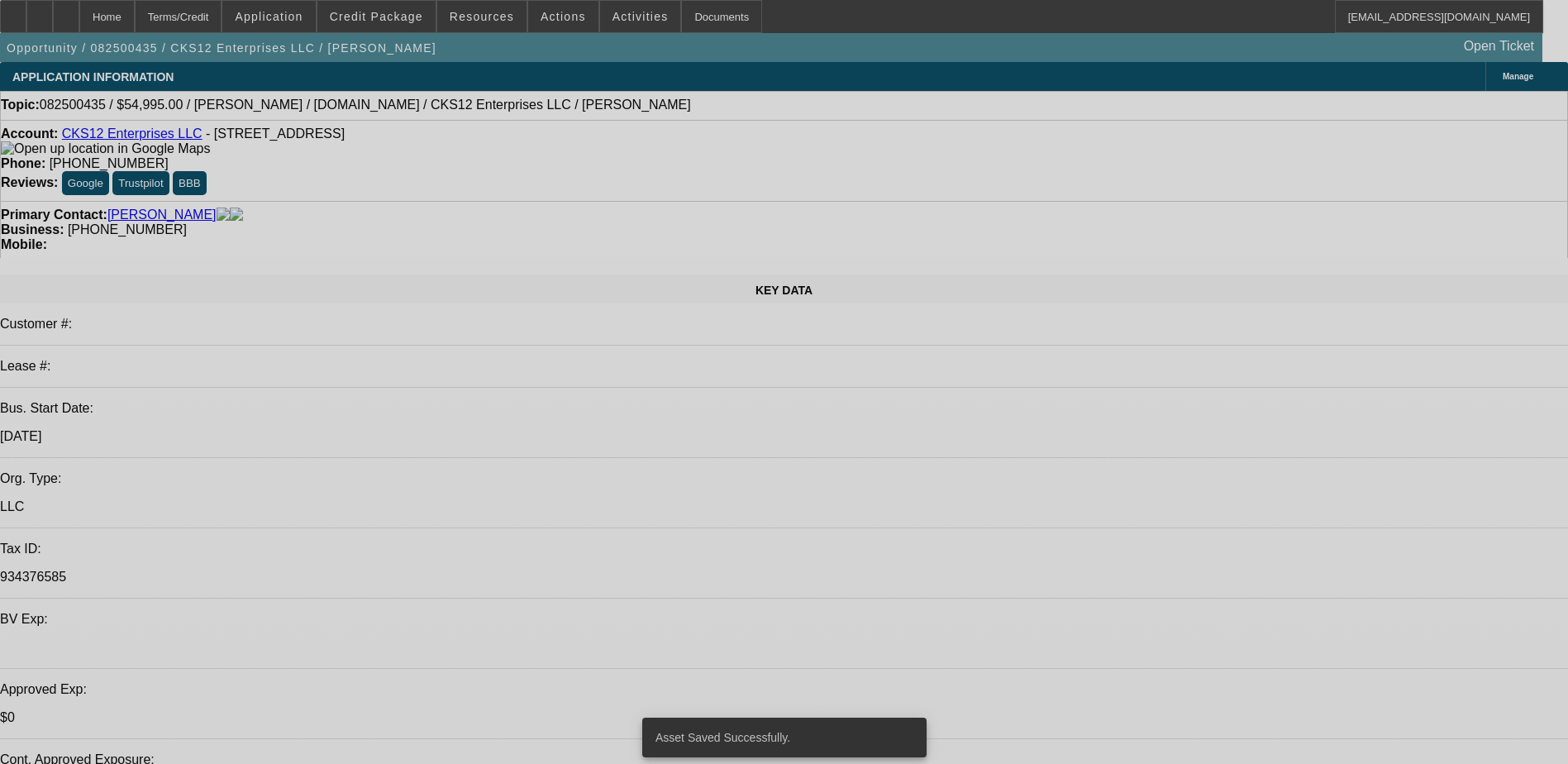
select select "0"
select select "3"
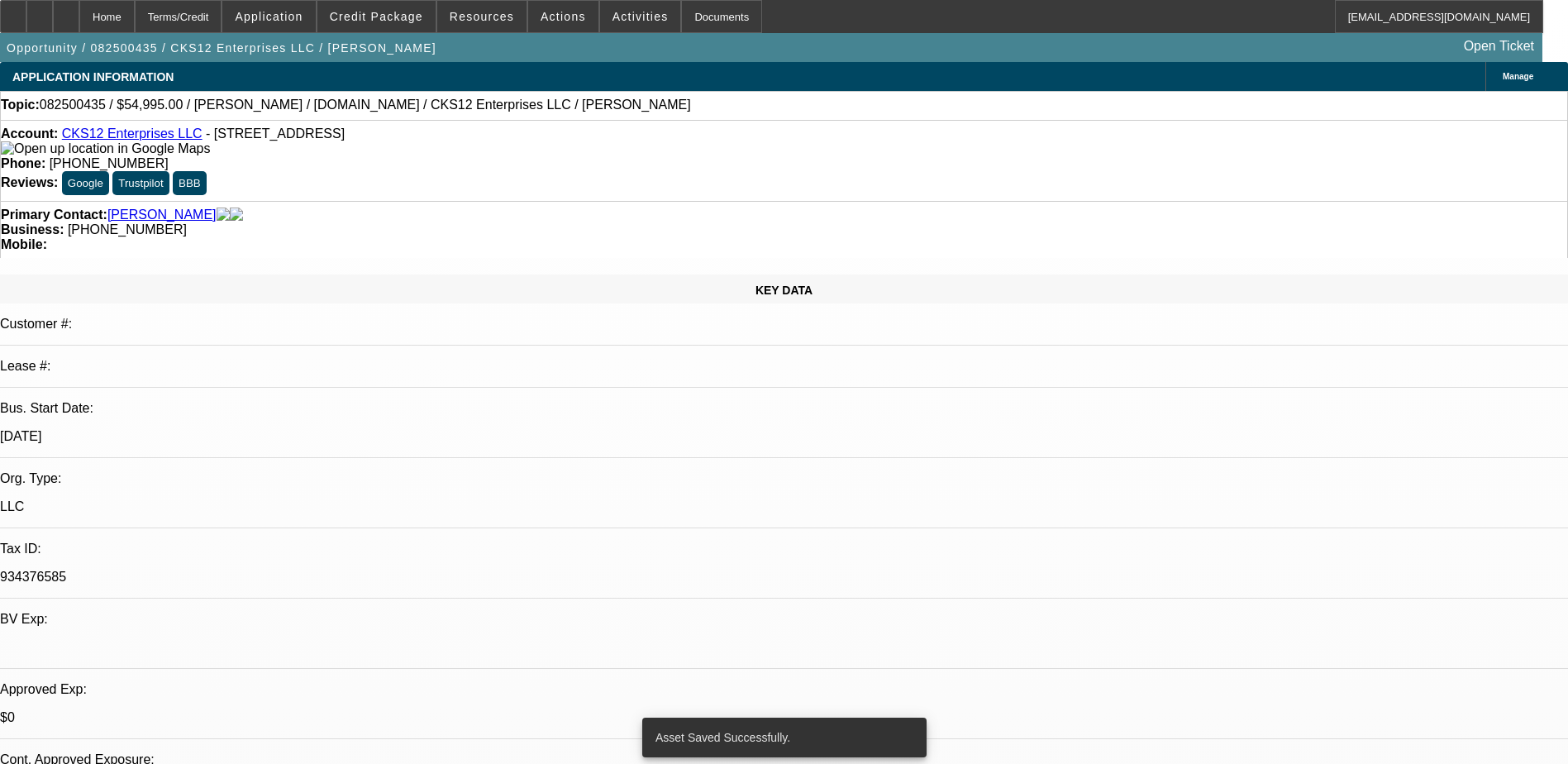
select select "2"
select select "0.1"
select select "4"
select select "0"
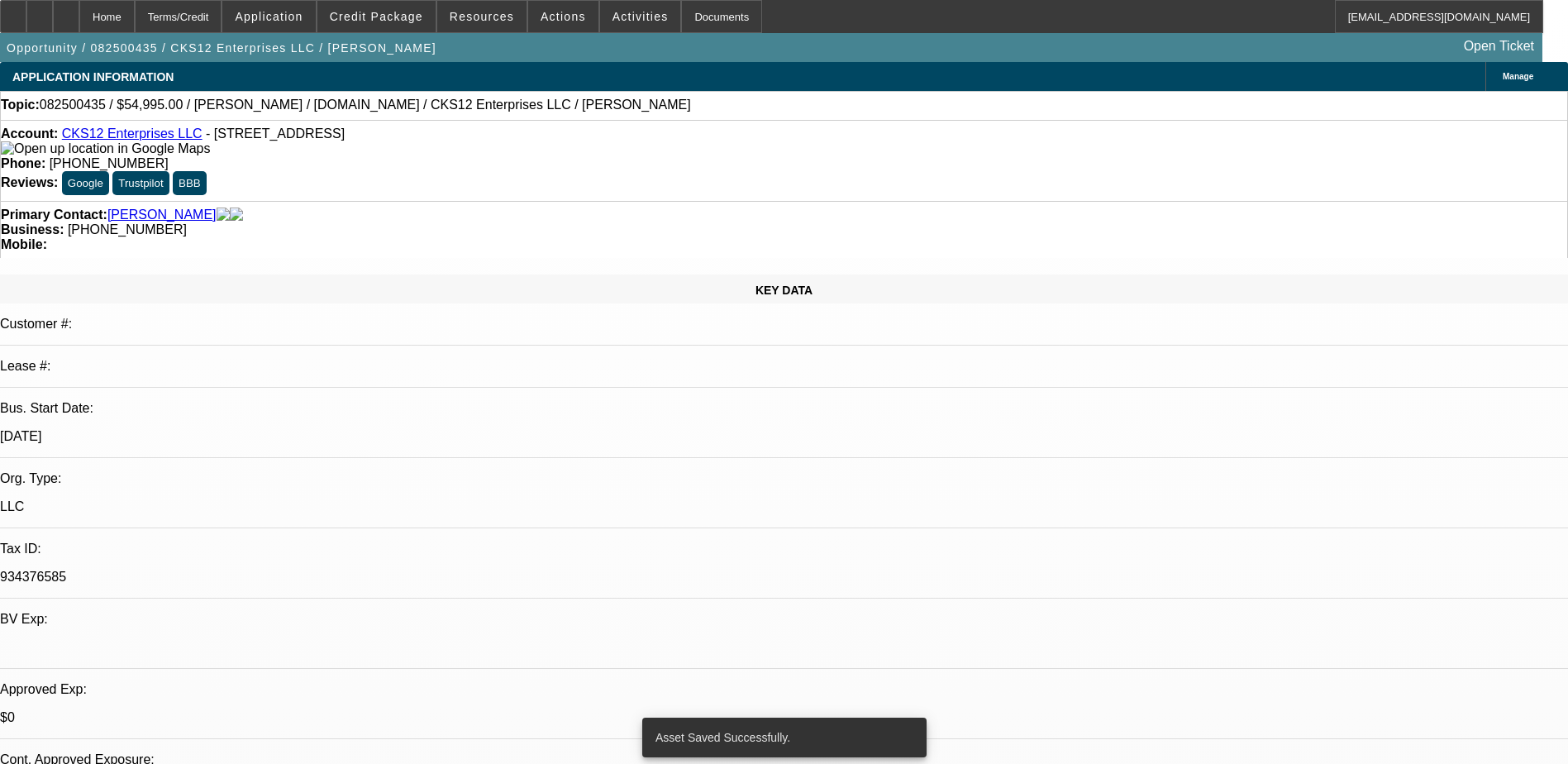
select select "0"
select select "6"
select select "0"
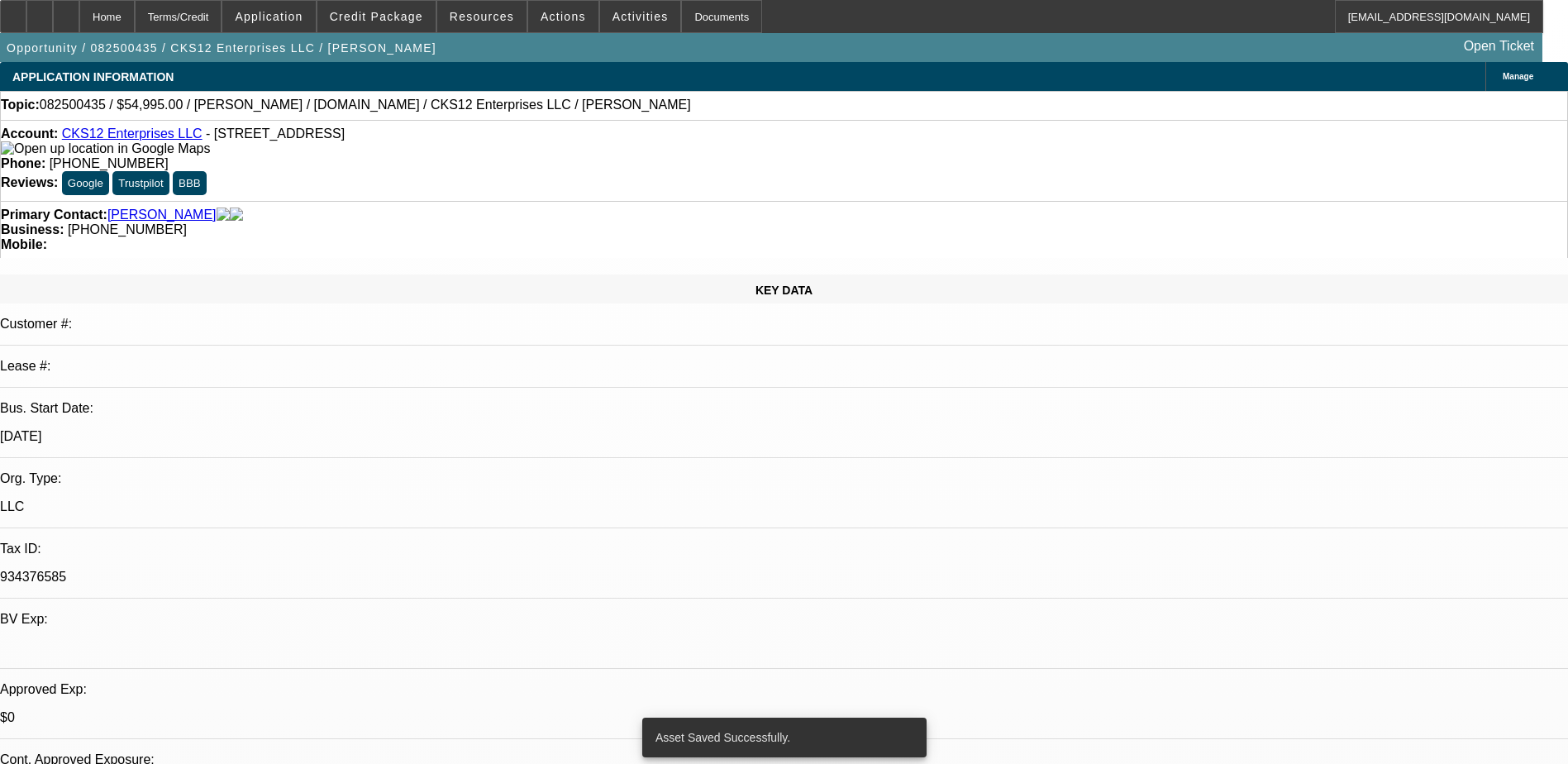
select select "6"
select select "0.1"
select select "0"
select select "9"
select select "0.1"
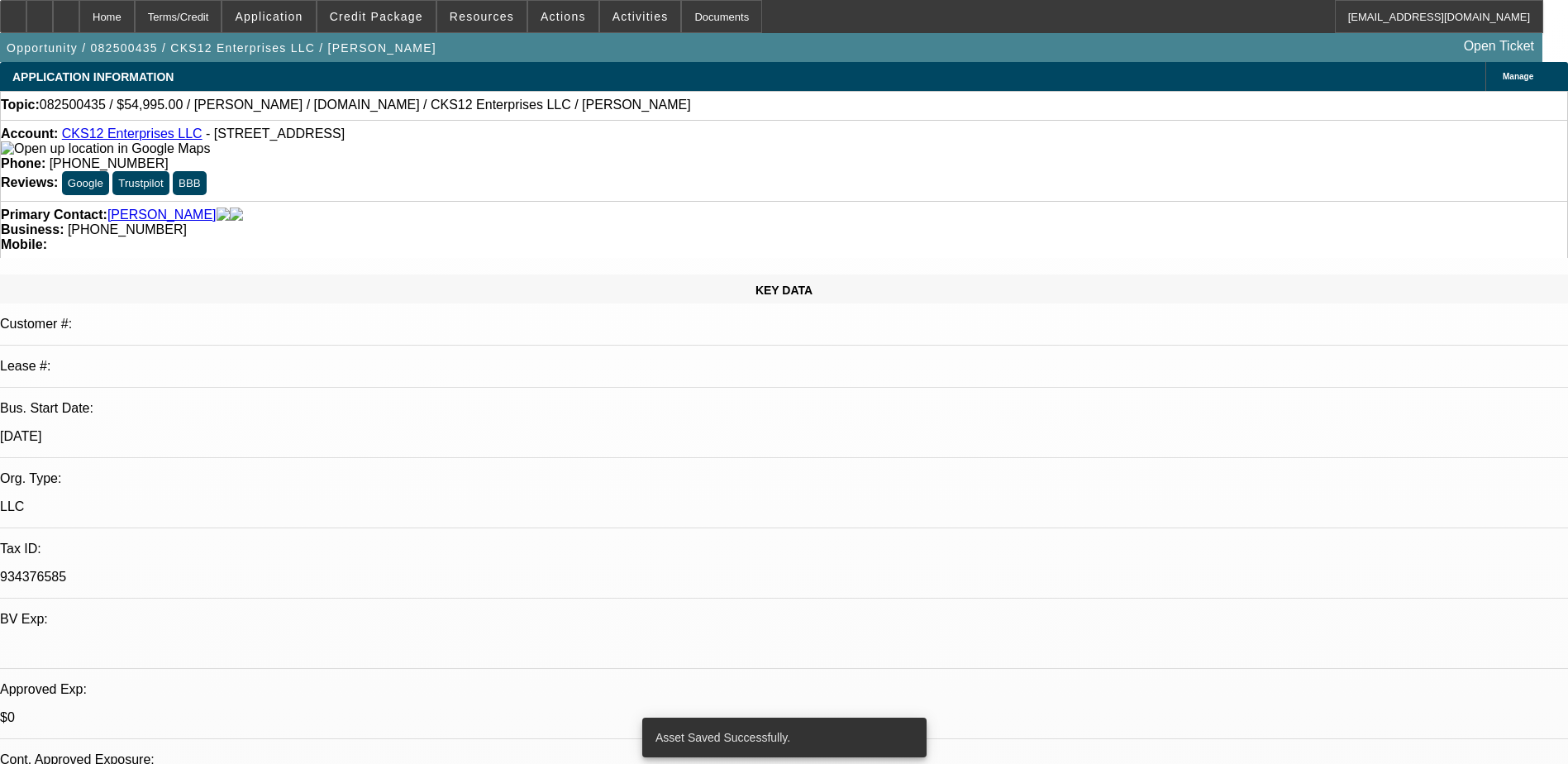
select select "6"
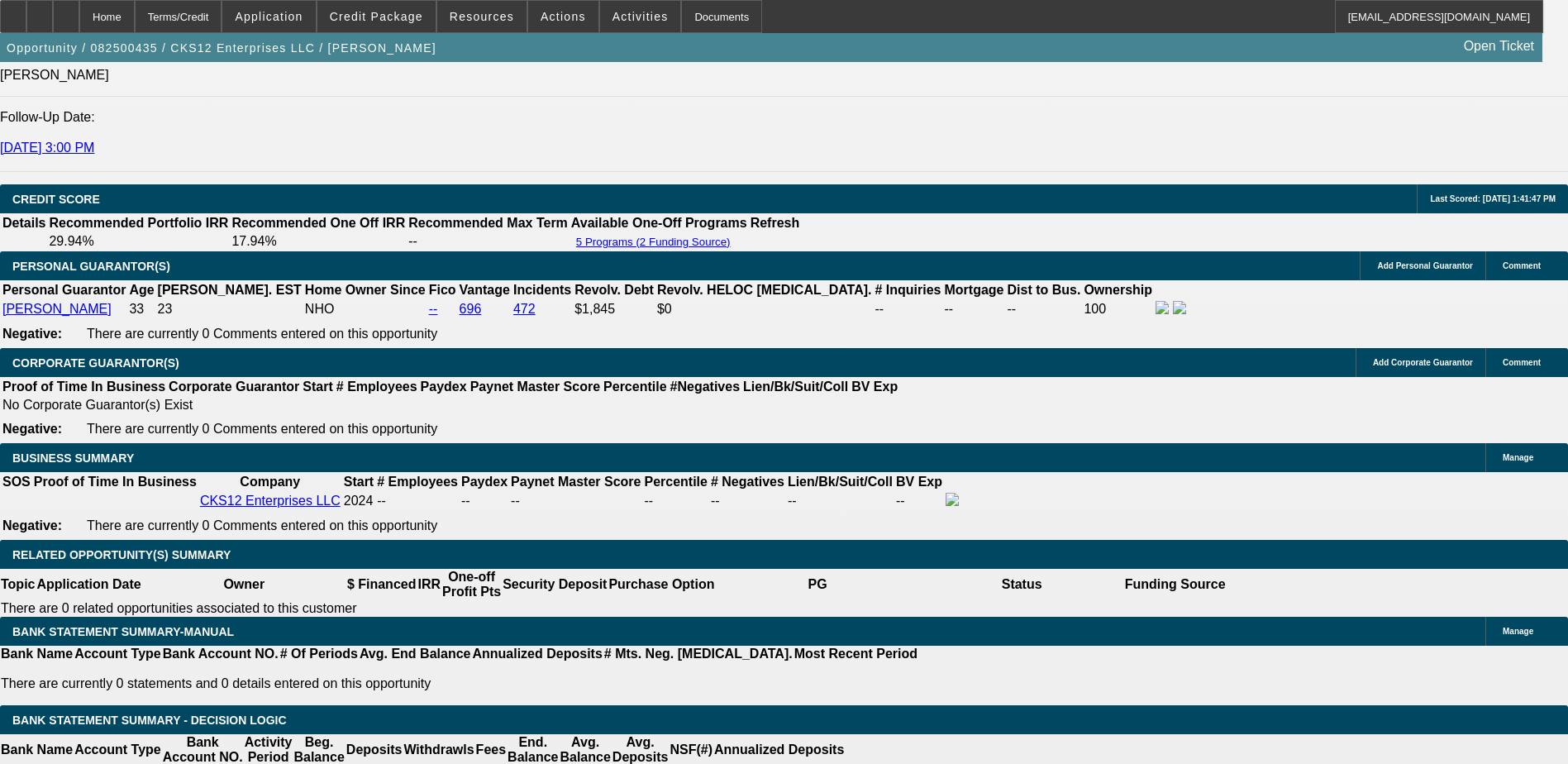
scroll to position [2233, 0]
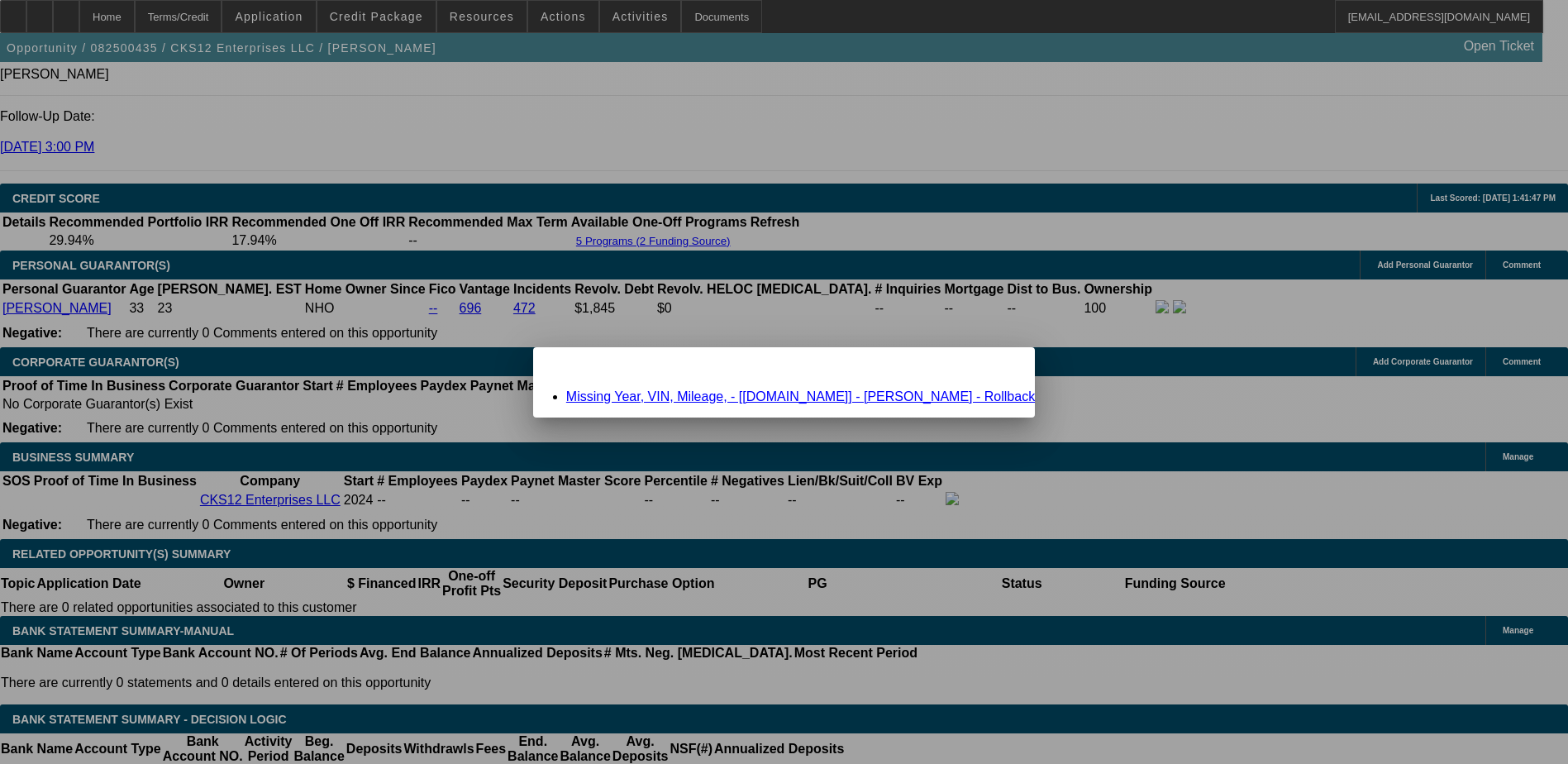
click at [1002, 367] on span "Close" at bounding box center [1013, 362] width 23 height 9
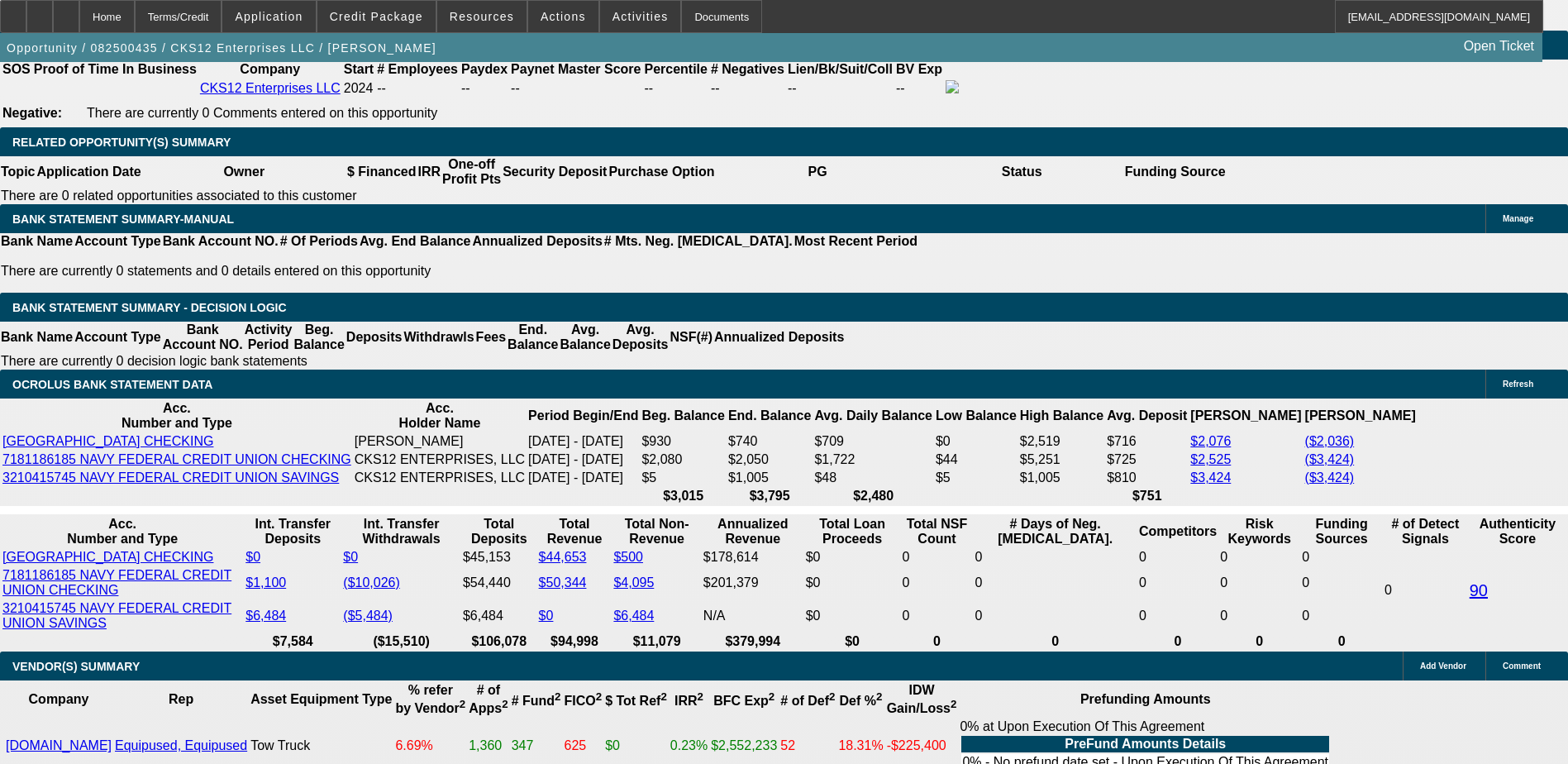
scroll to position [2646, 0]
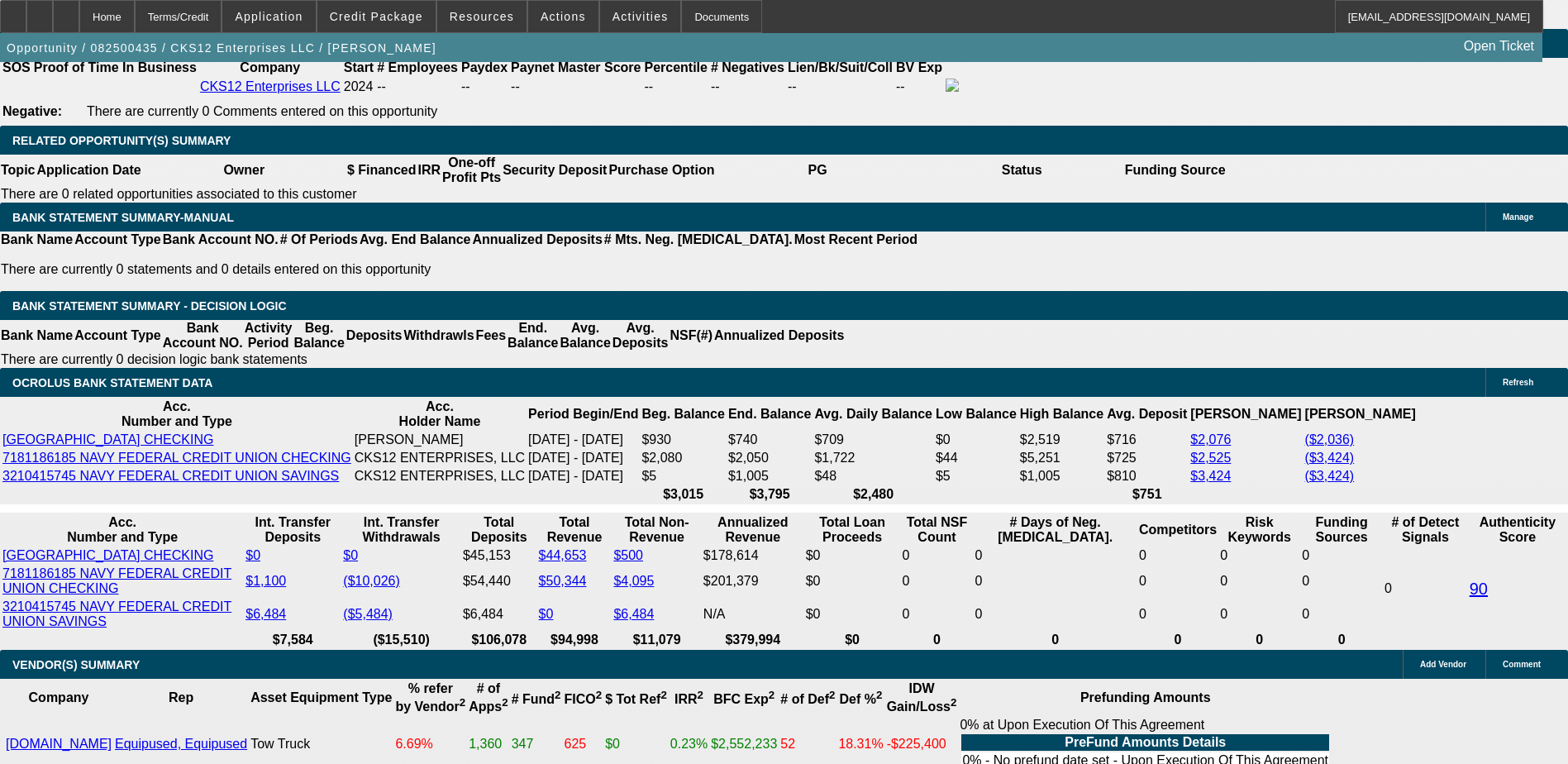
type input "$4,000.00"
type input "UNKNOWN"
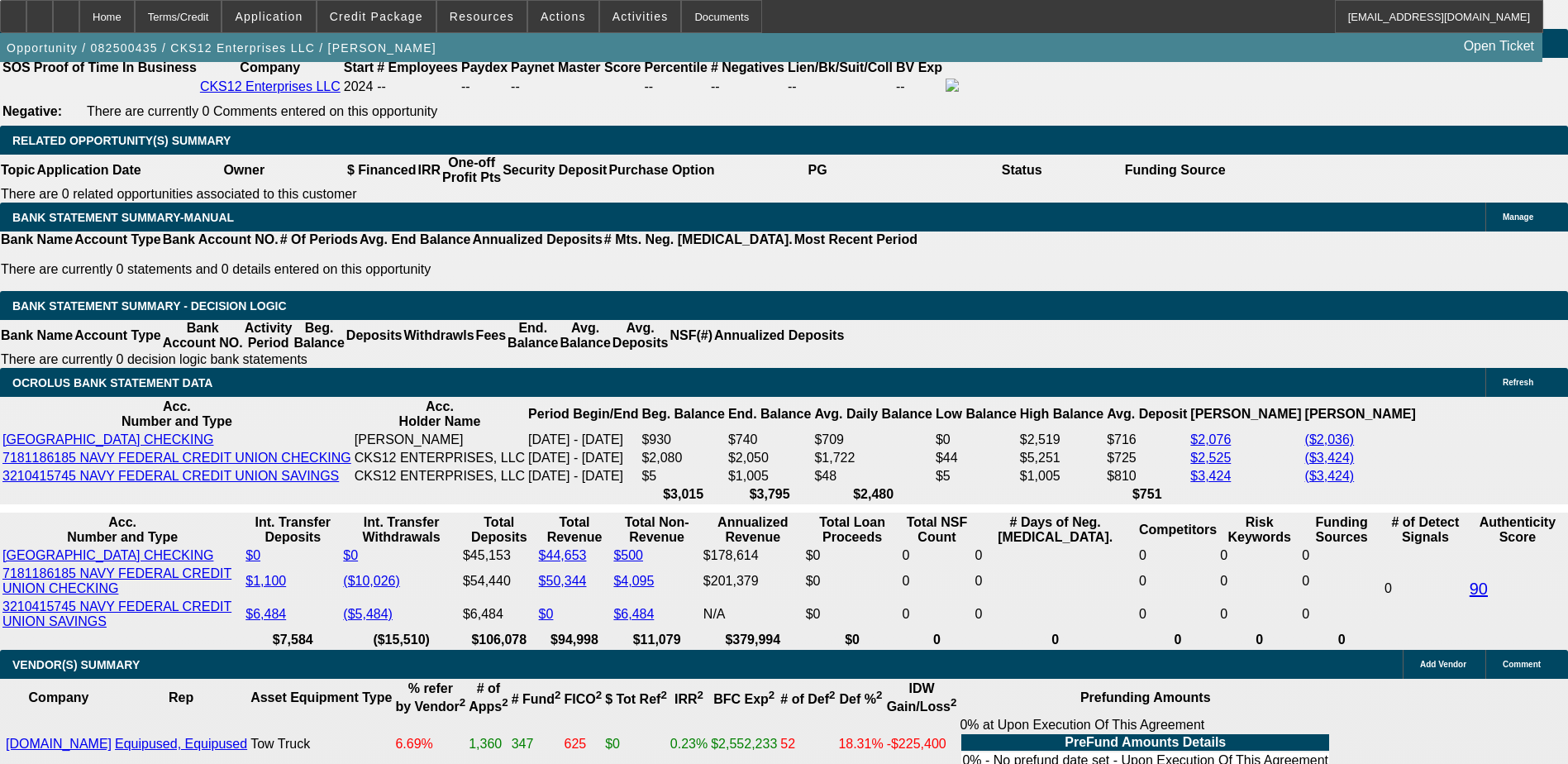
type input "$5,561.52"
type input "$1,853.84"
select select "1"
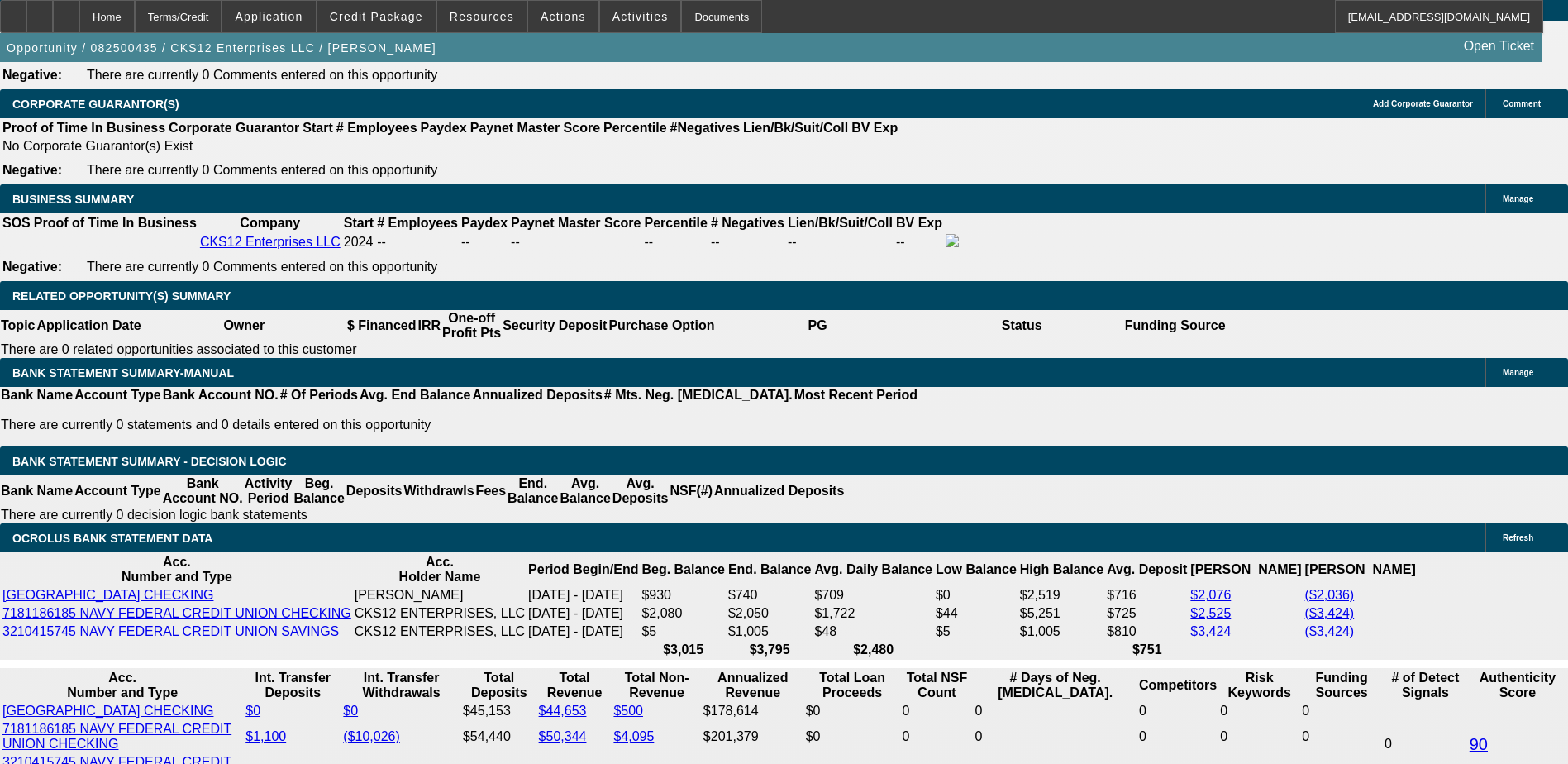
scroll to position [2481, 0]
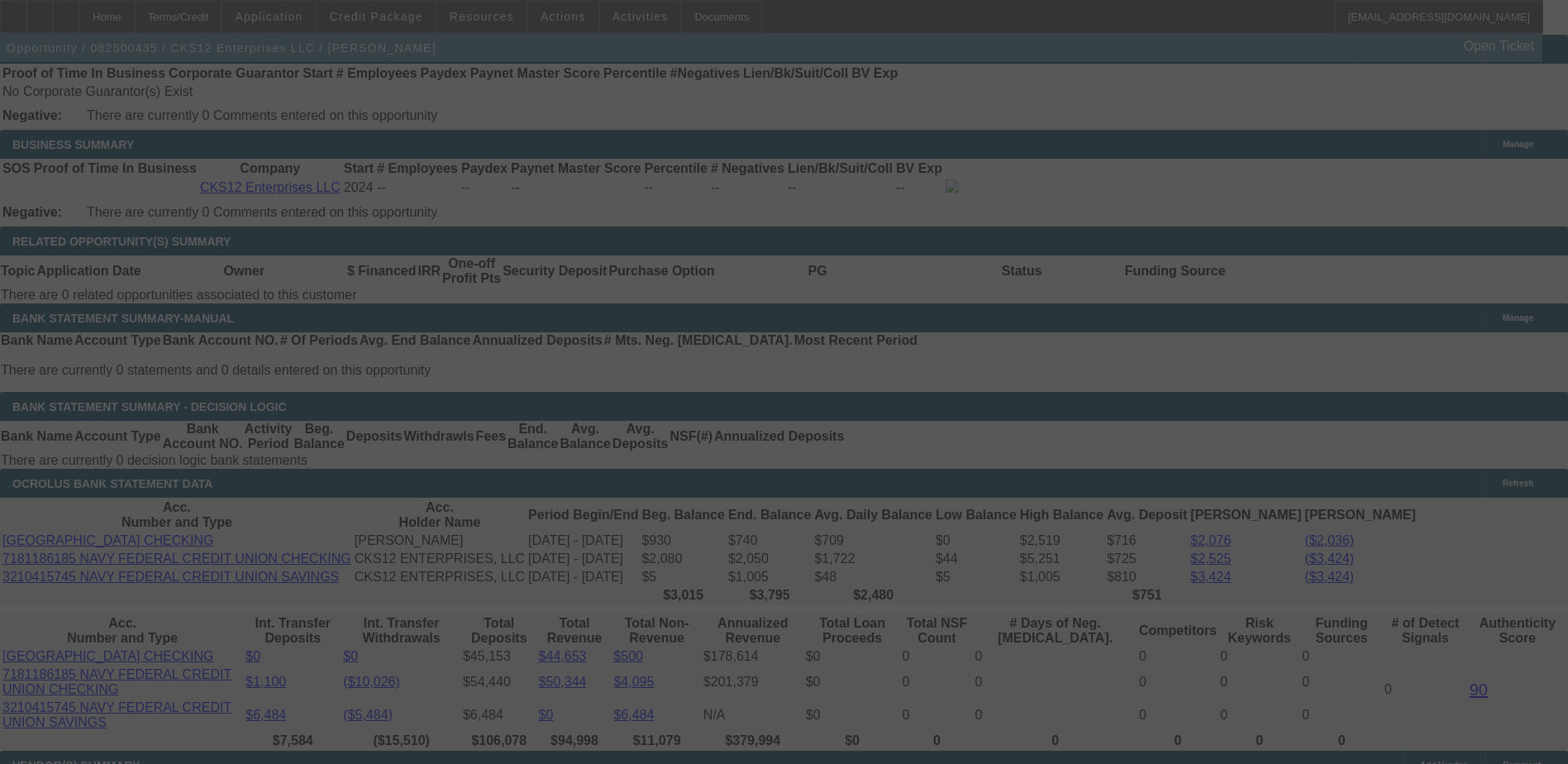
scroll to position [2646, 0]
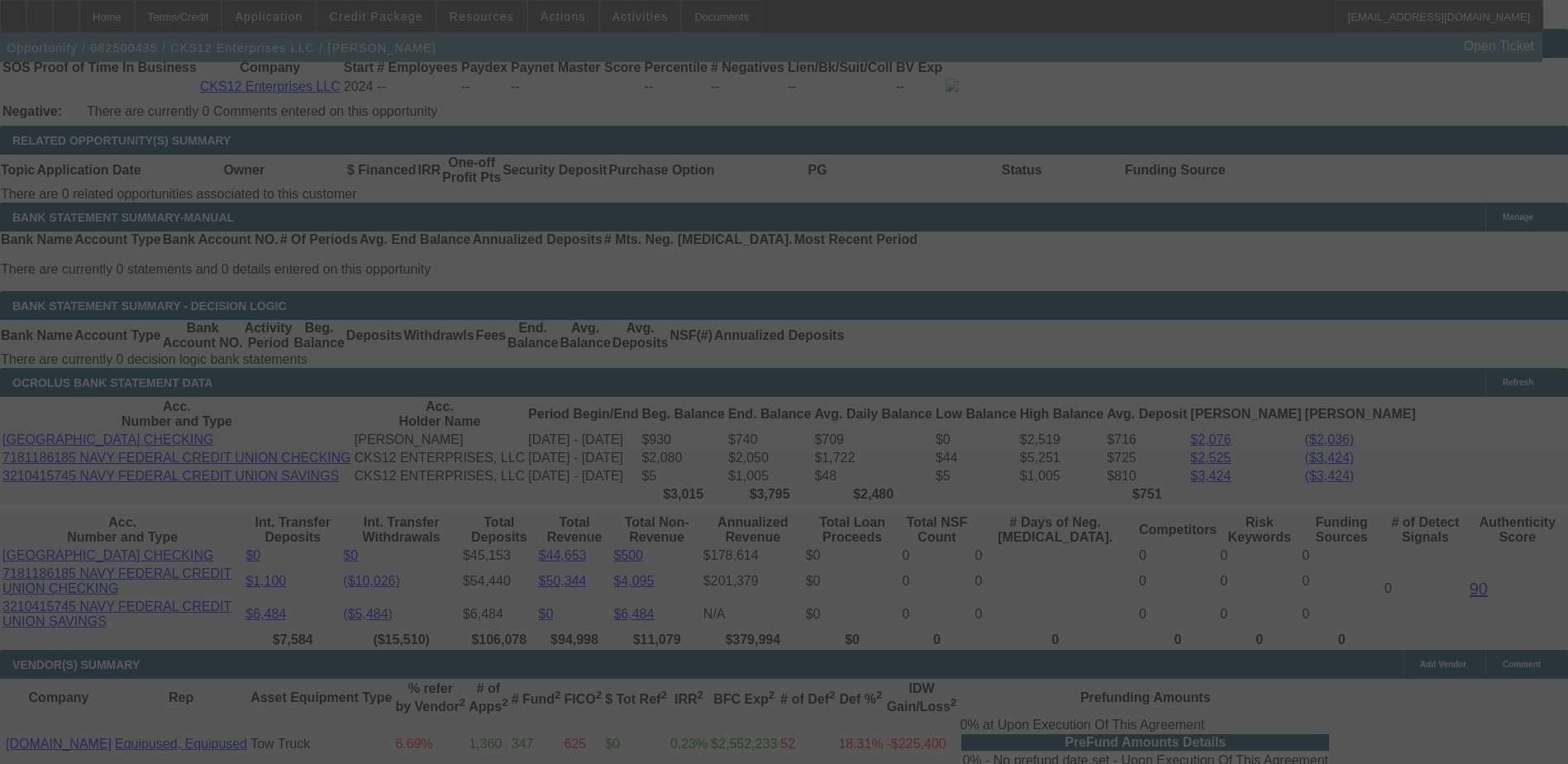
select select "0"
select select "3"
select select "0.1"
select select "4"
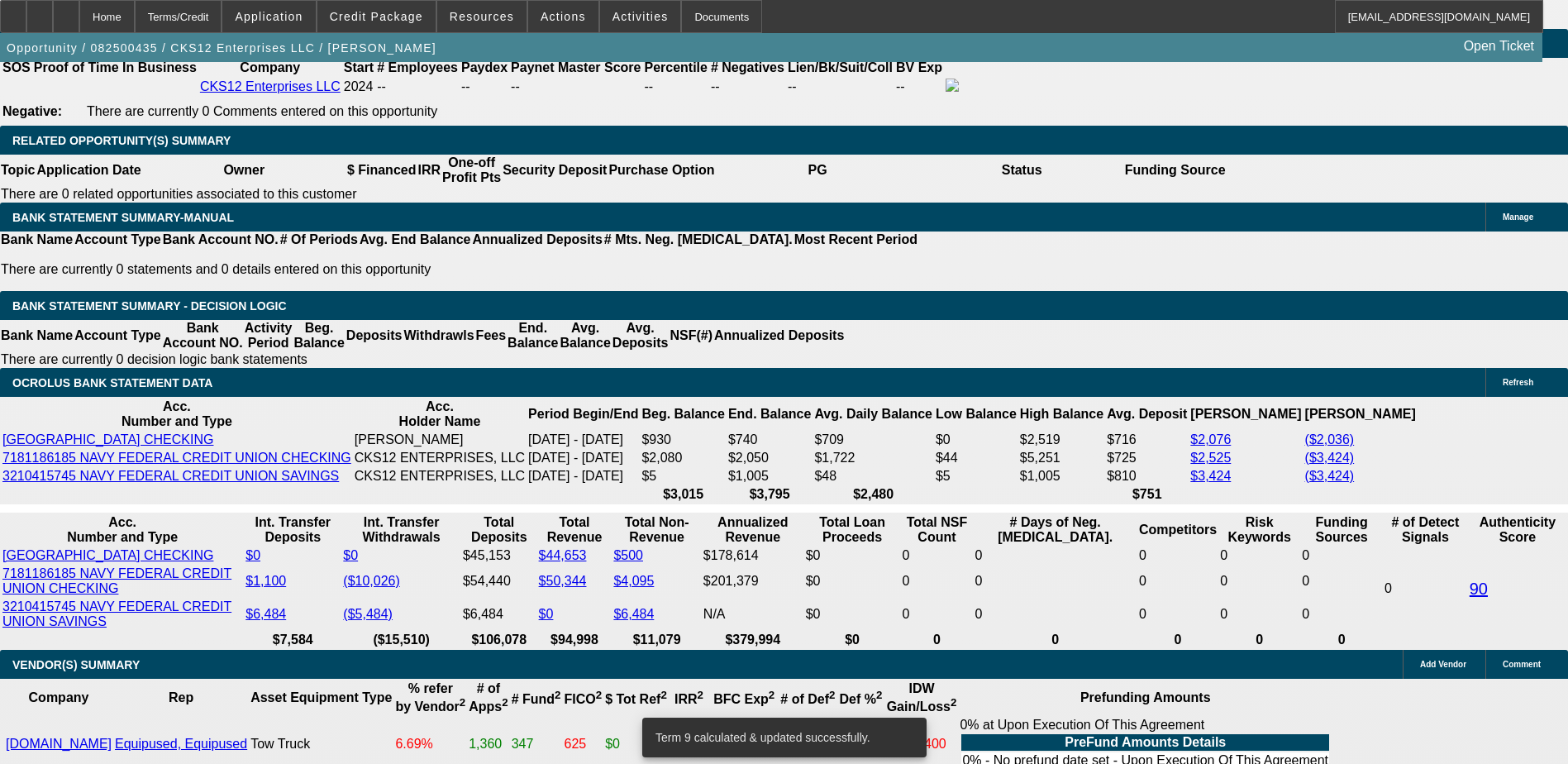
drag, startPoint x: 367, startPoint y: 521, endPoint x: 341, endPoint y: 482, distance: 46.9
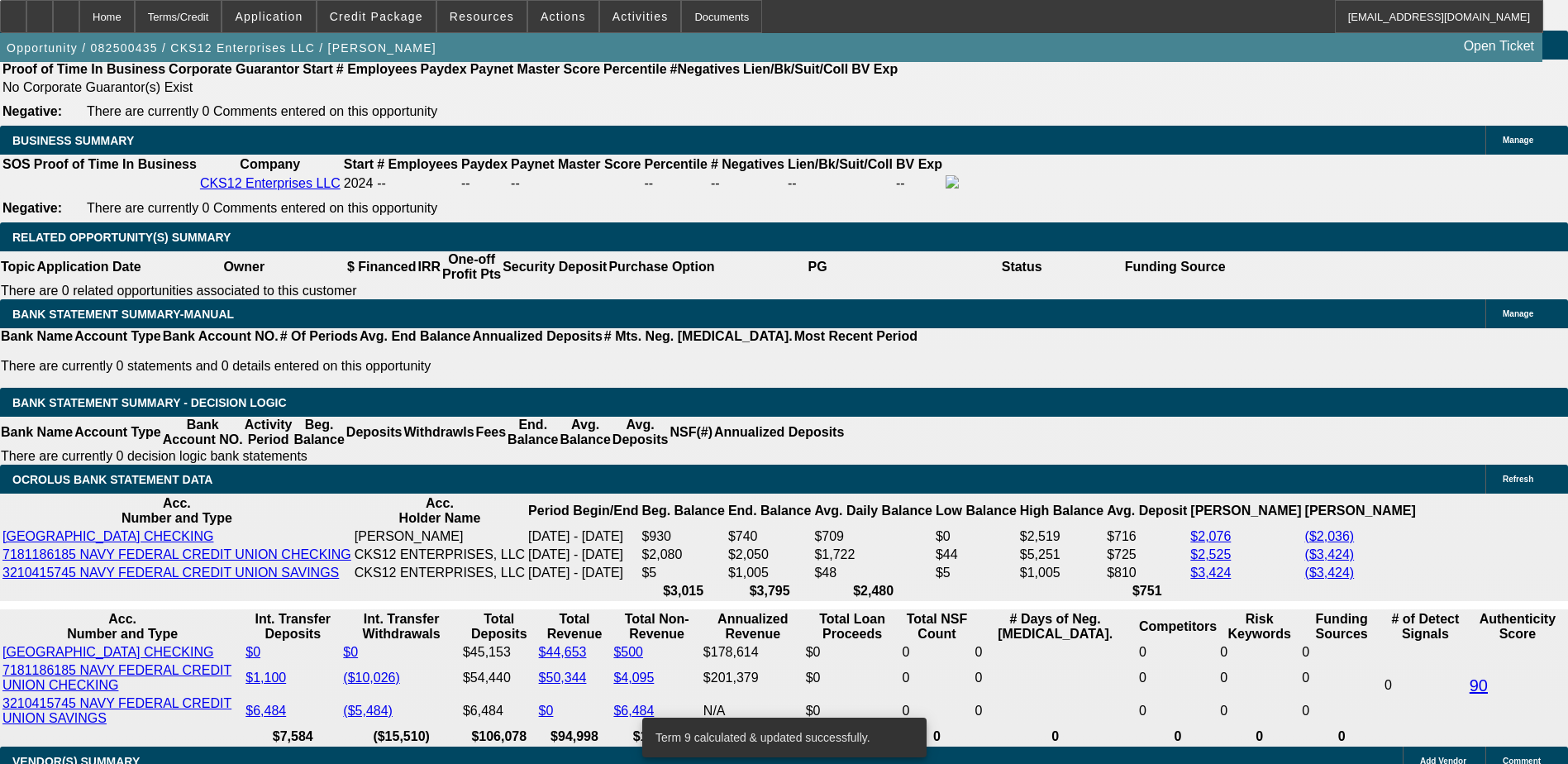
scroll to position [2398, 0]
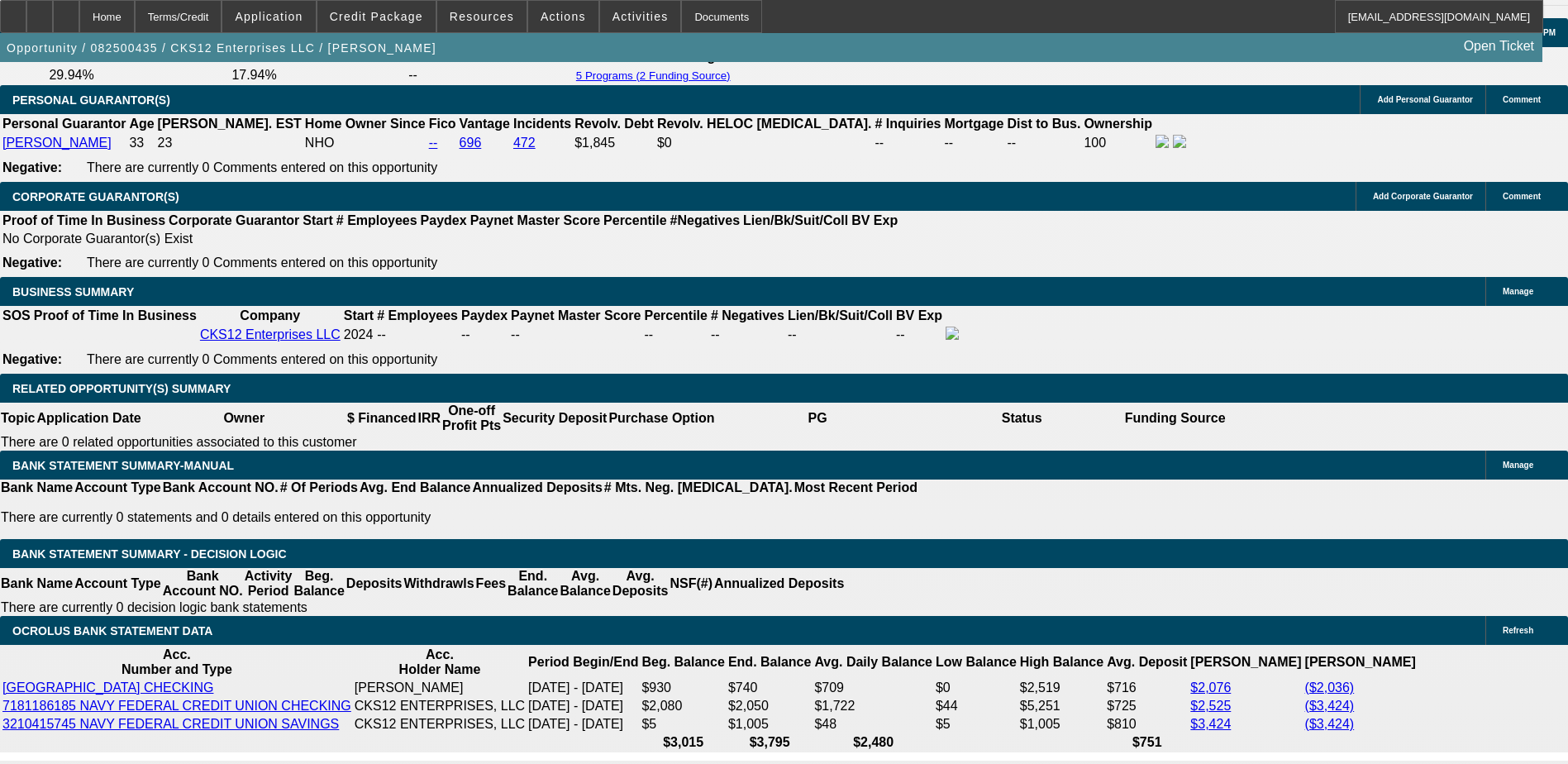
select select "2"
type input "$3,707.68"
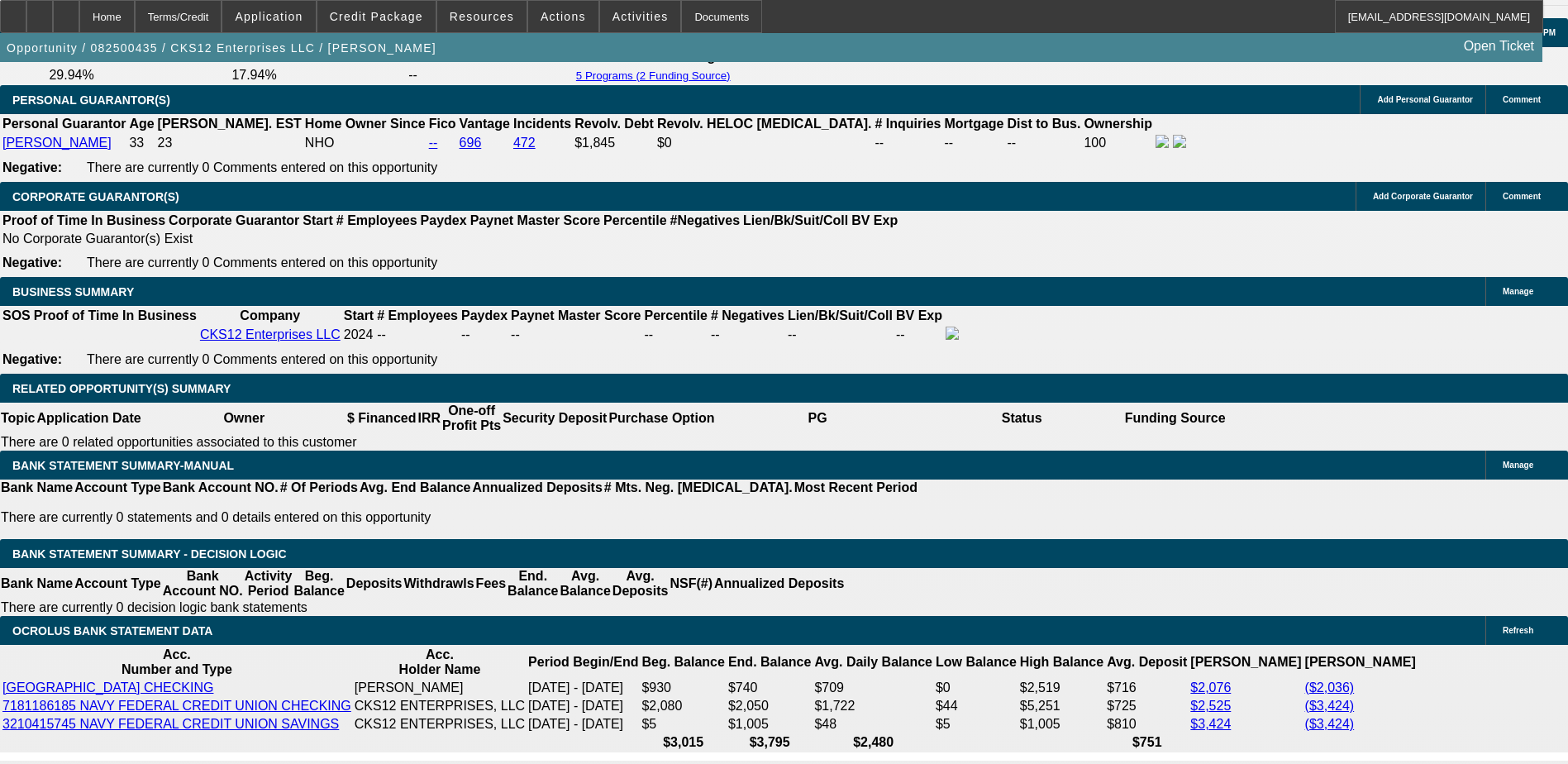
type input "UNKNOWN"
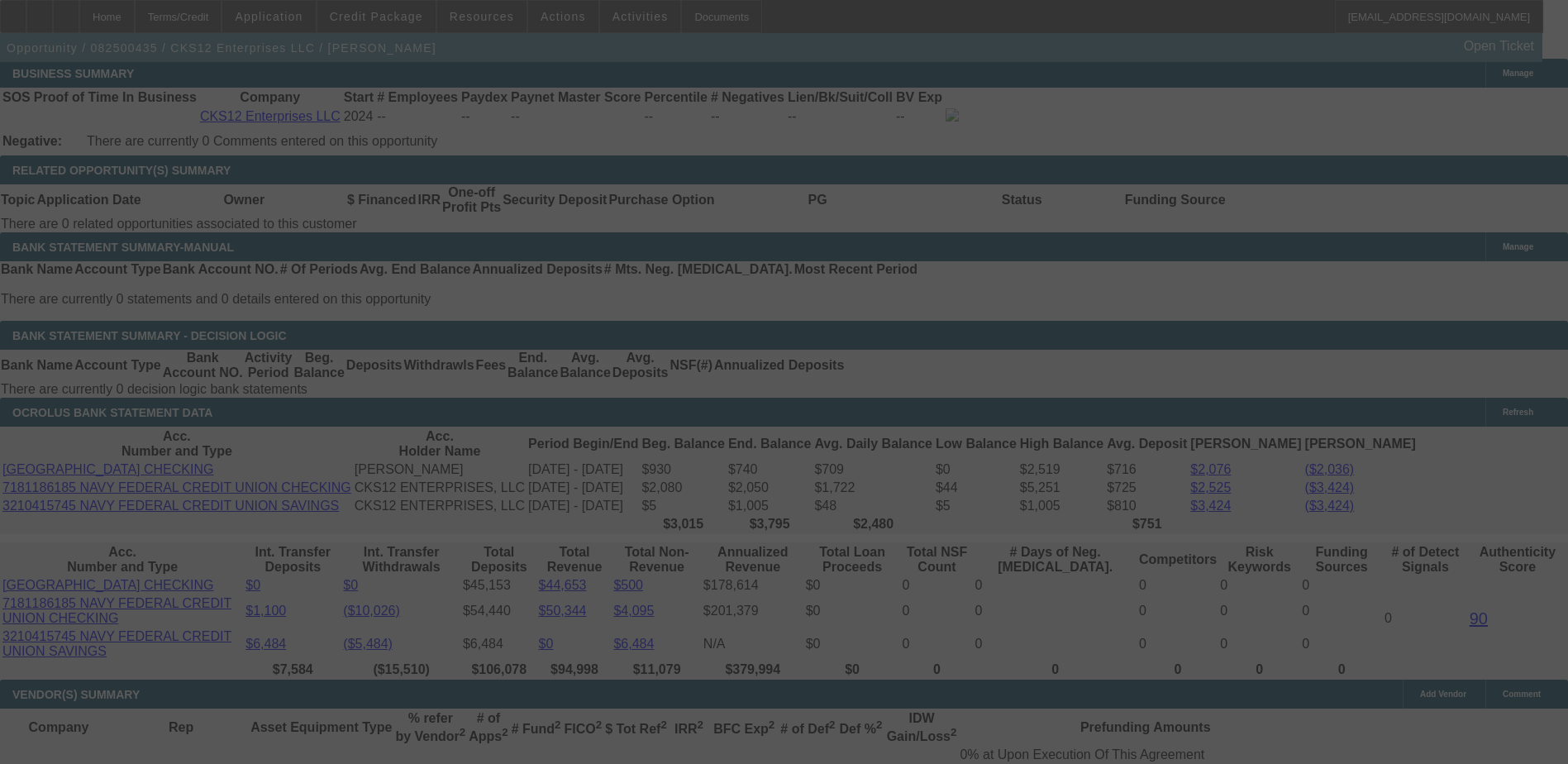
scroll to position [2646, 0]
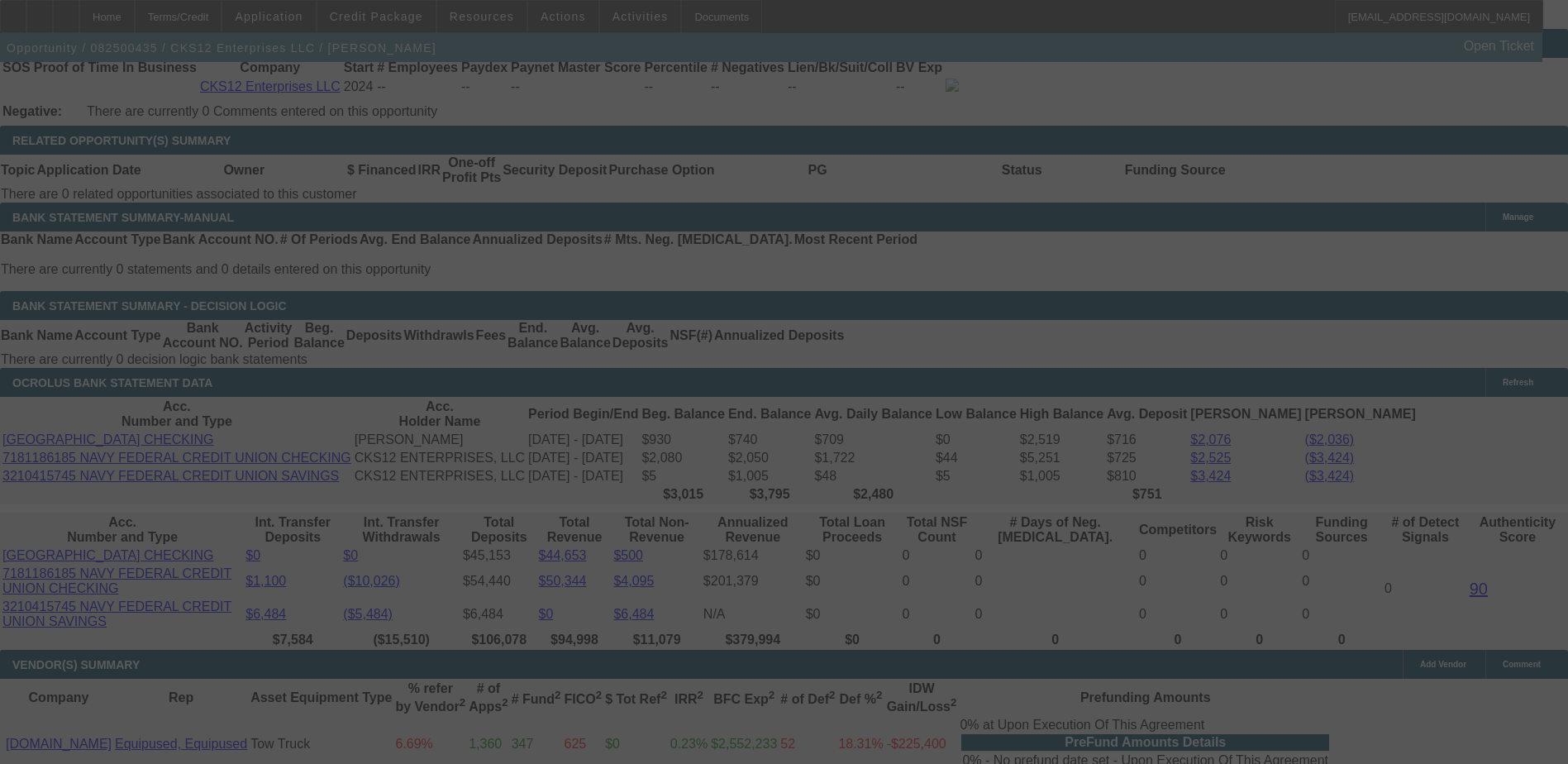
select select "0"
select select "2"
select select "0.1"
select select "4"
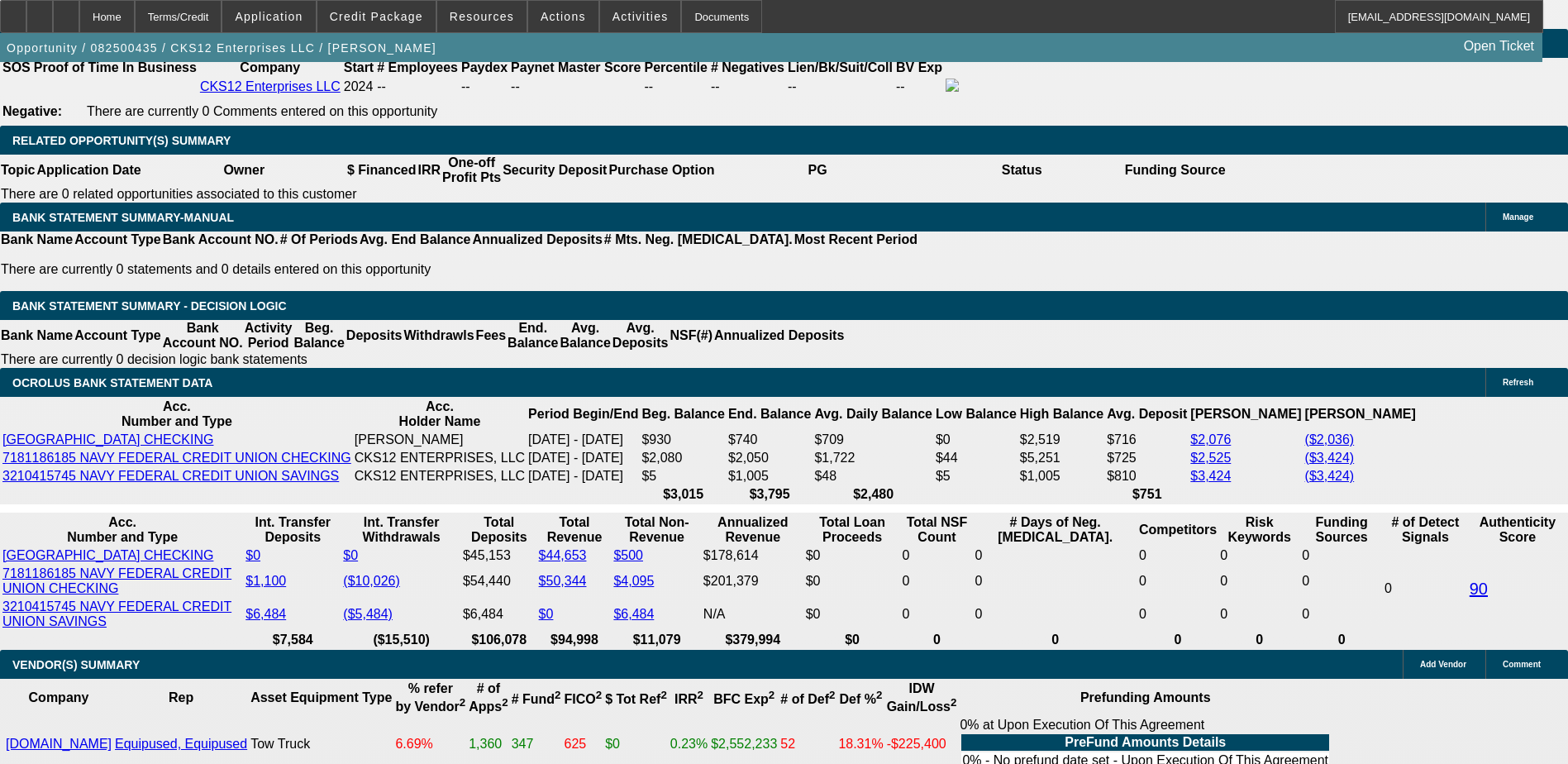
type input "UNKNOWN"
type input "18"
type input "$2,876.94"
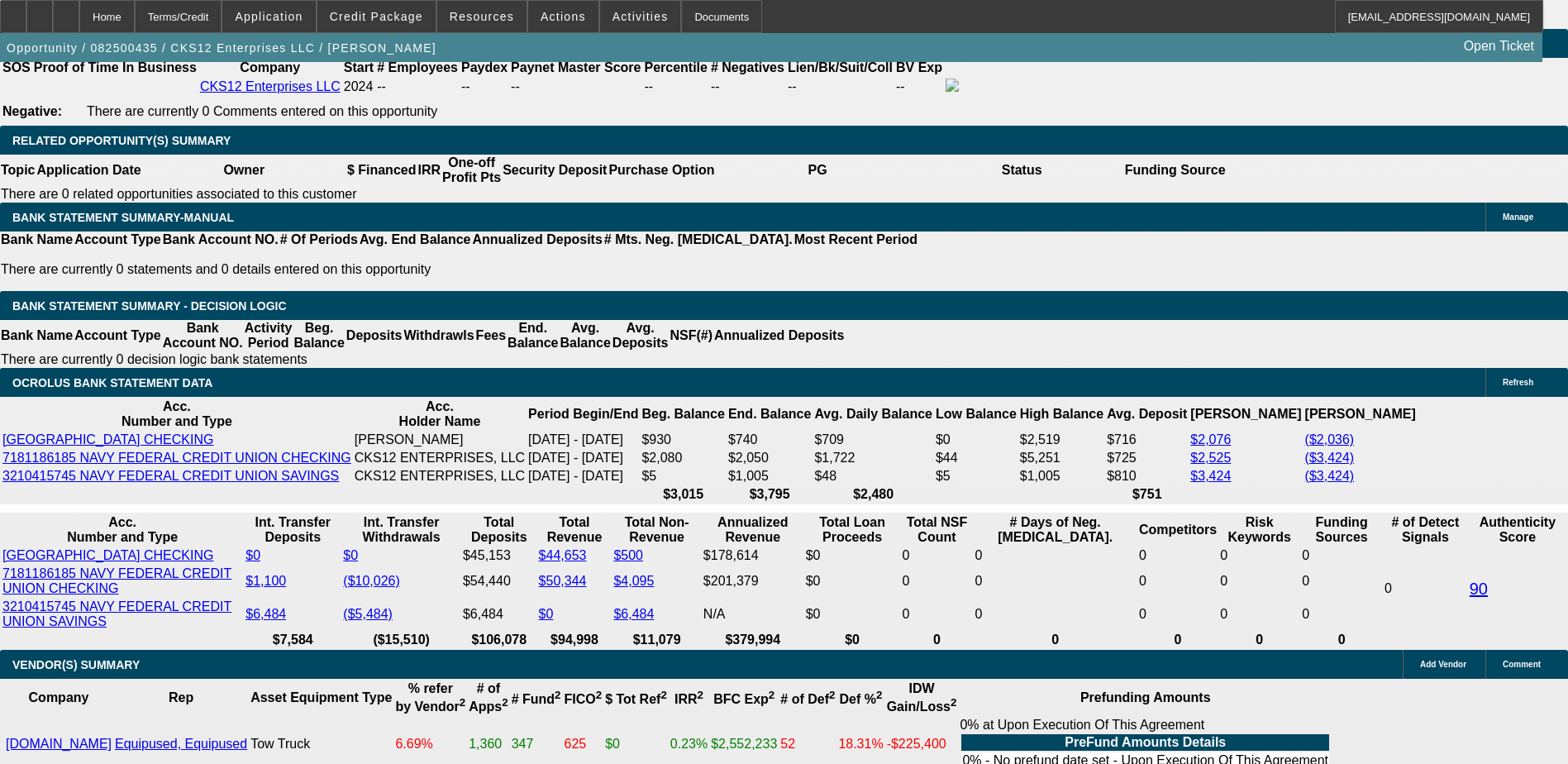
type input "$1,438.47"
type input "$3,687.18"
type input "$1,843.59"
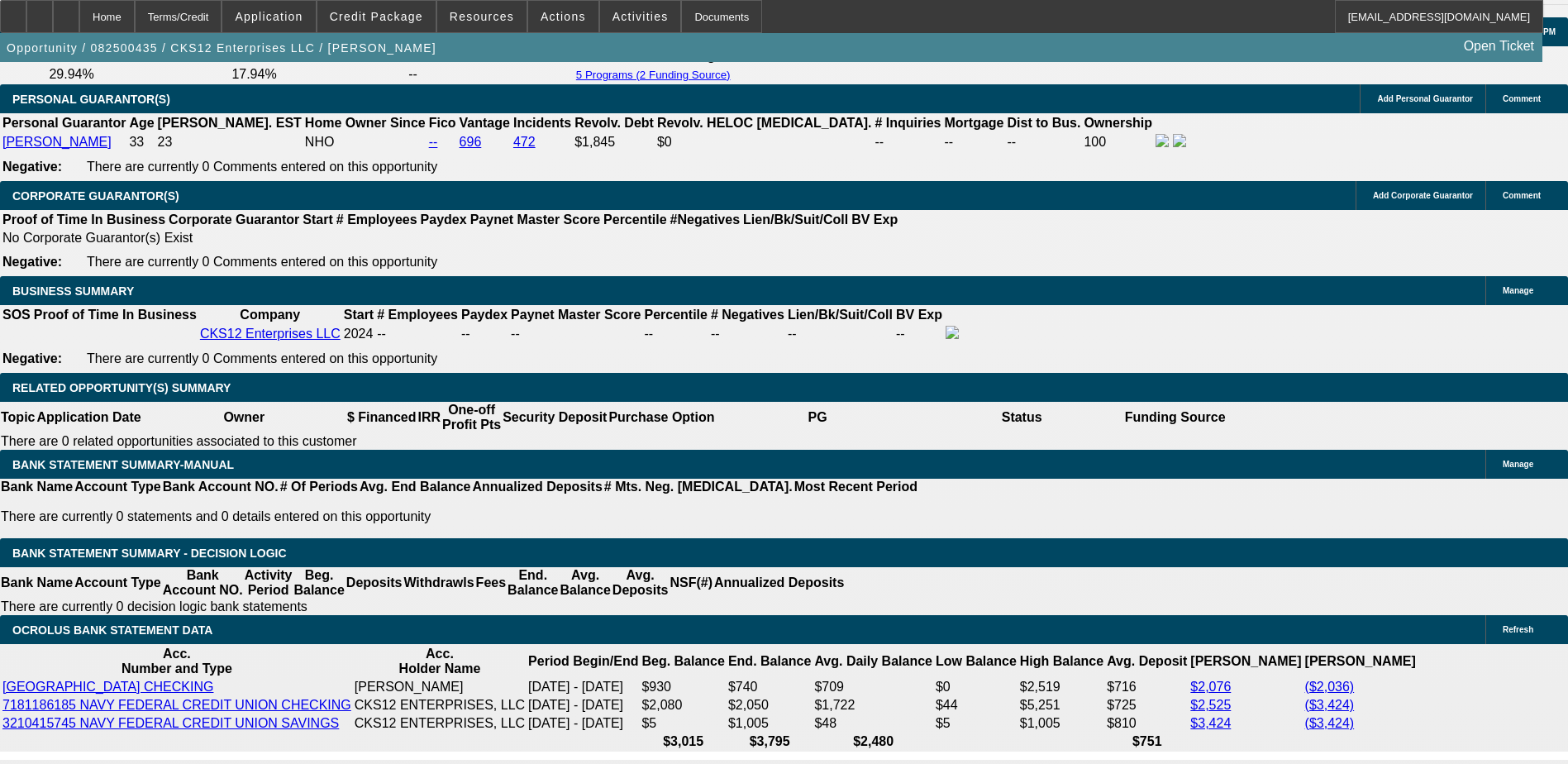
scroll to position [2398, 0]
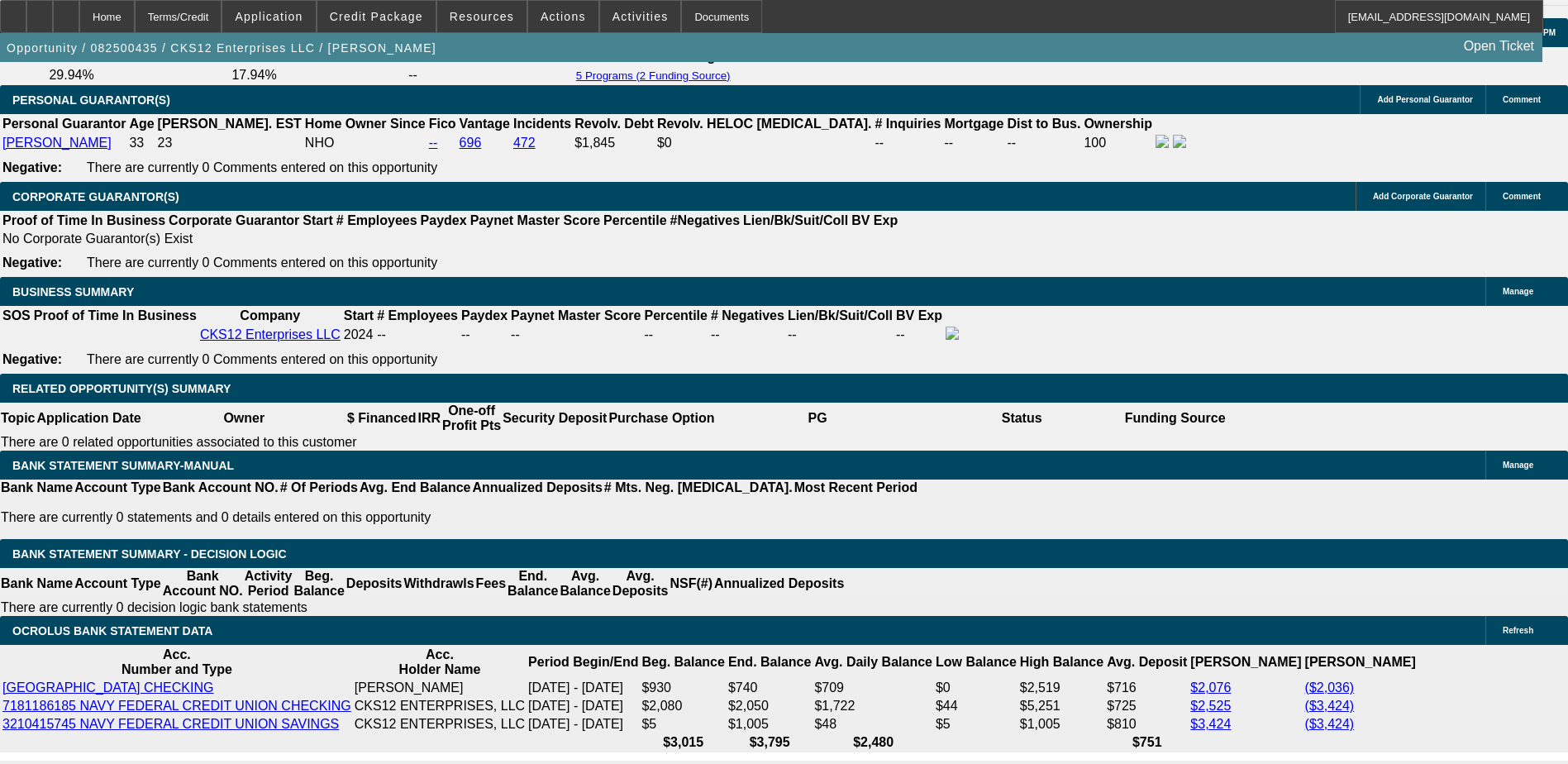
type input "18"
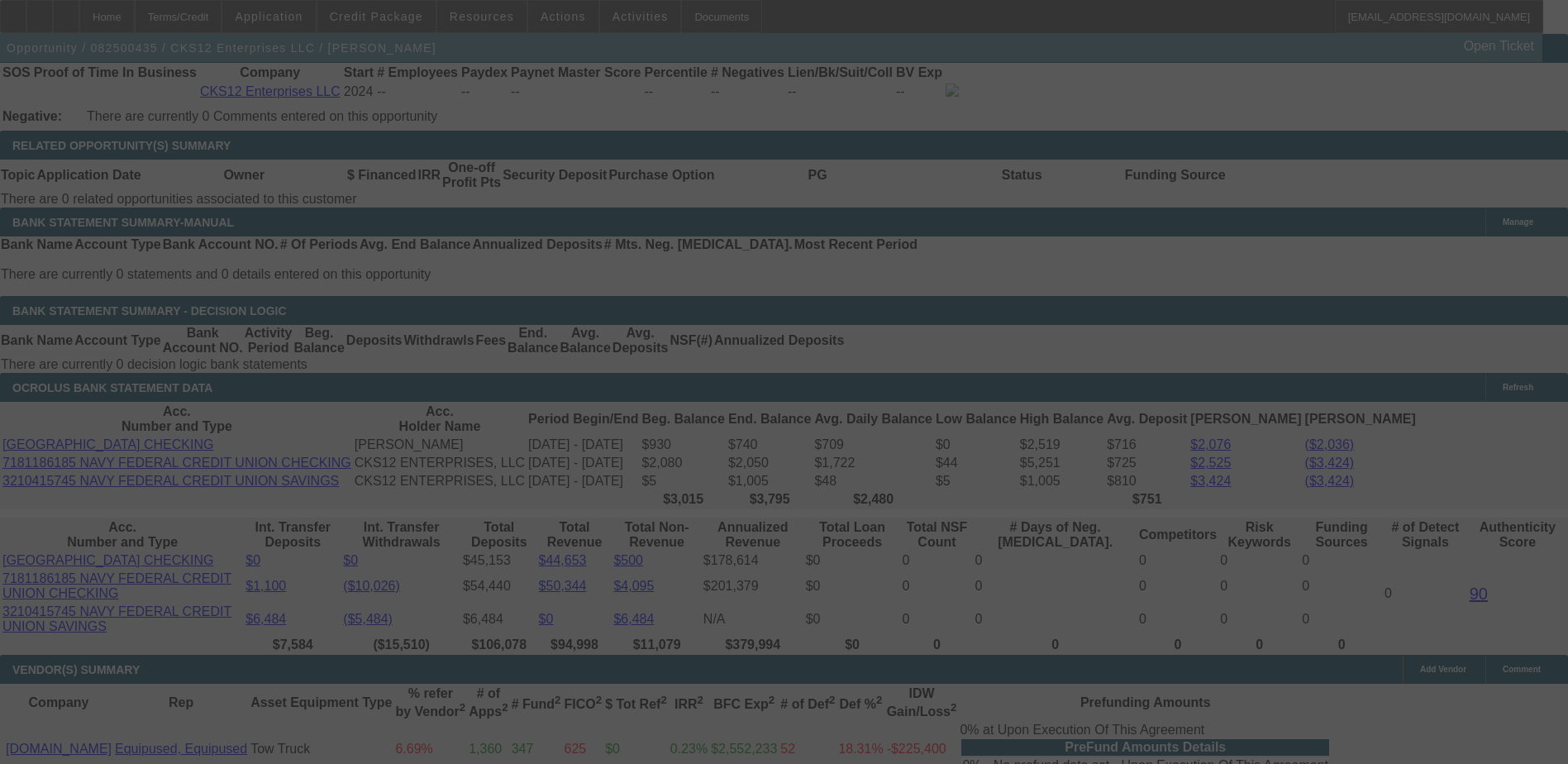
scroll to position [2646, 0]
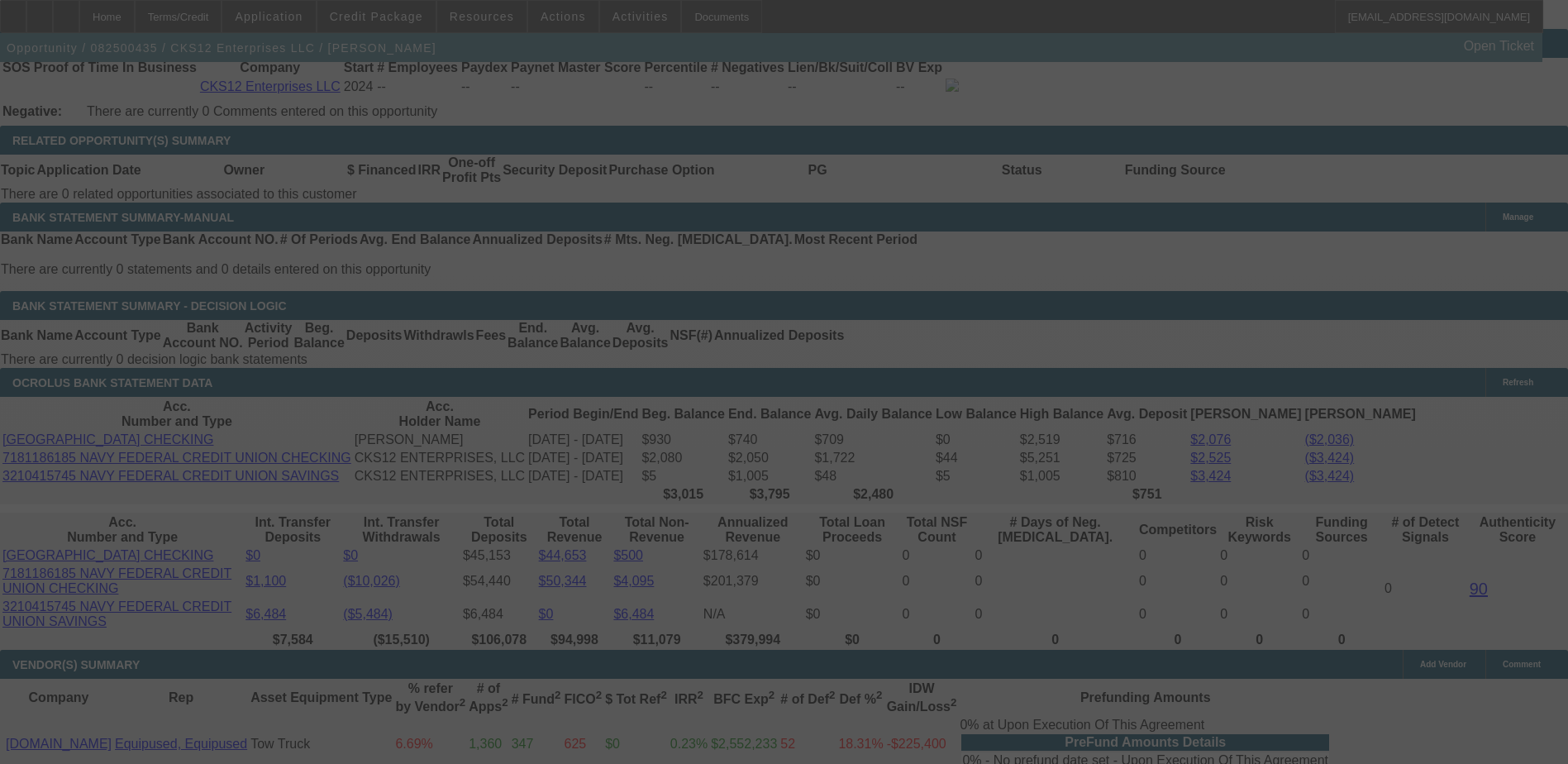
select select "0"
select select "2"
select select "0.1"
select select "4"
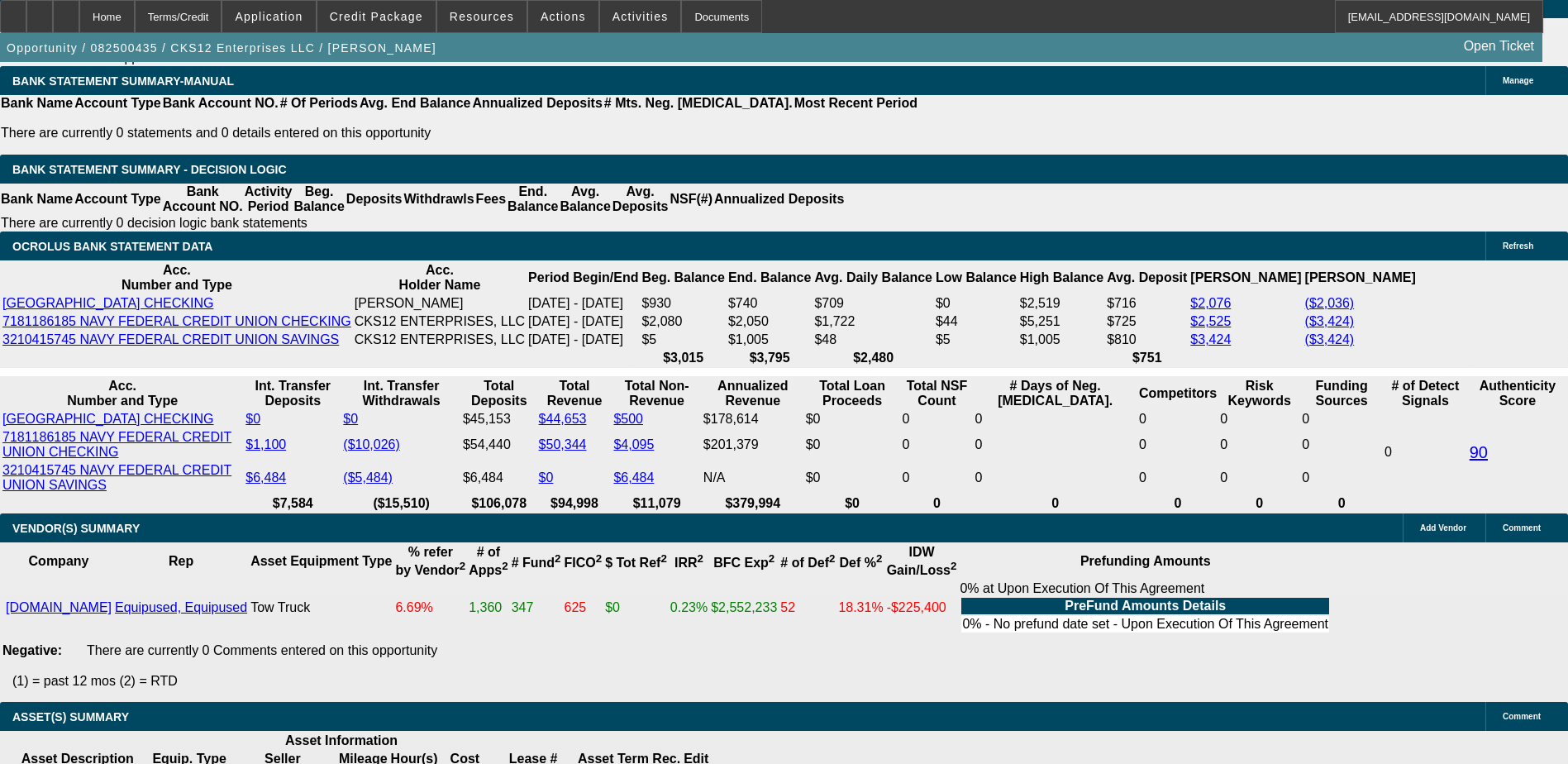
scroll to position [2811, 0]
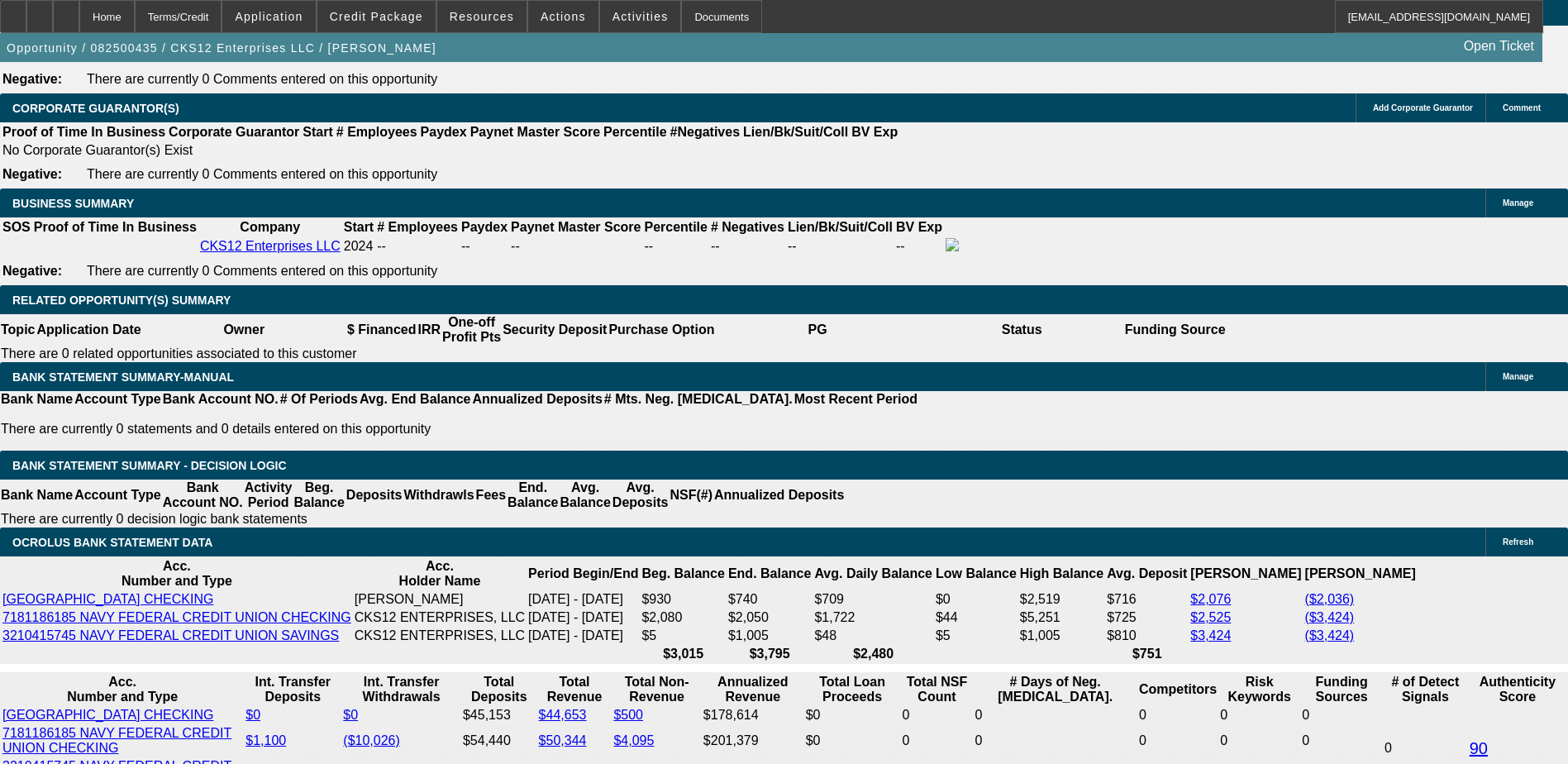
scroll to position [2398, 0]
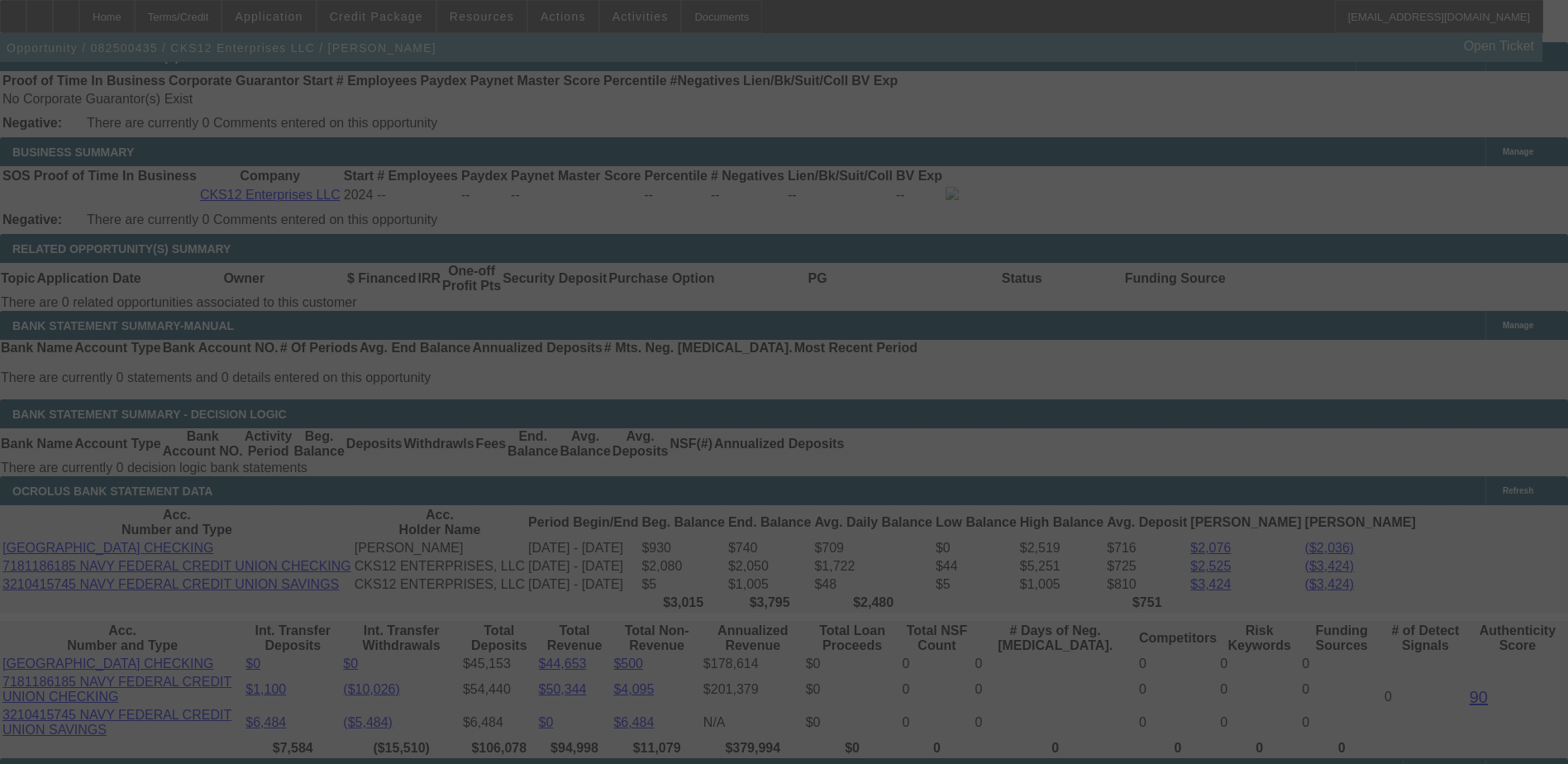
scroll to position [2729, 0]
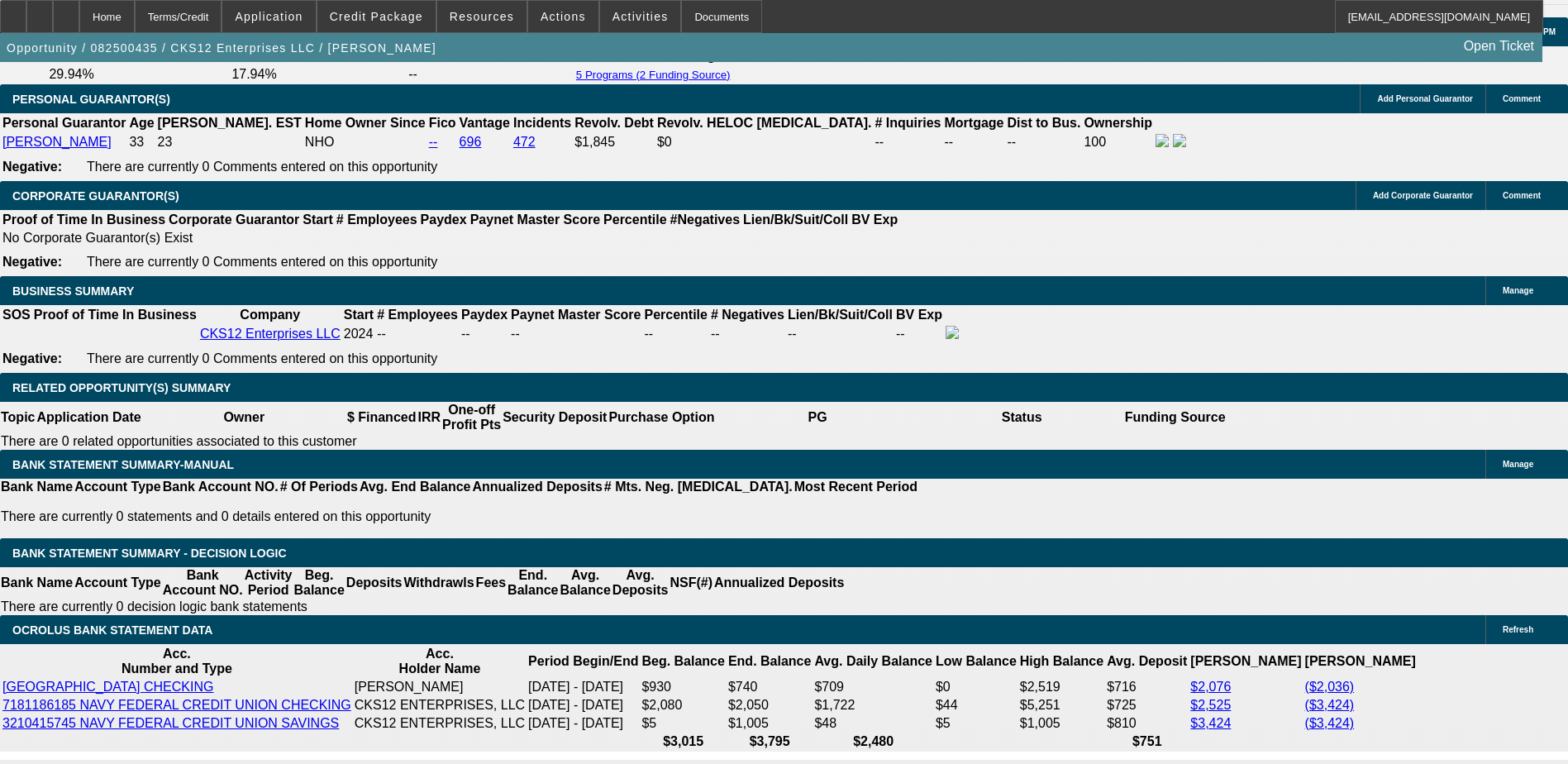
scroll to position [2398, 0]
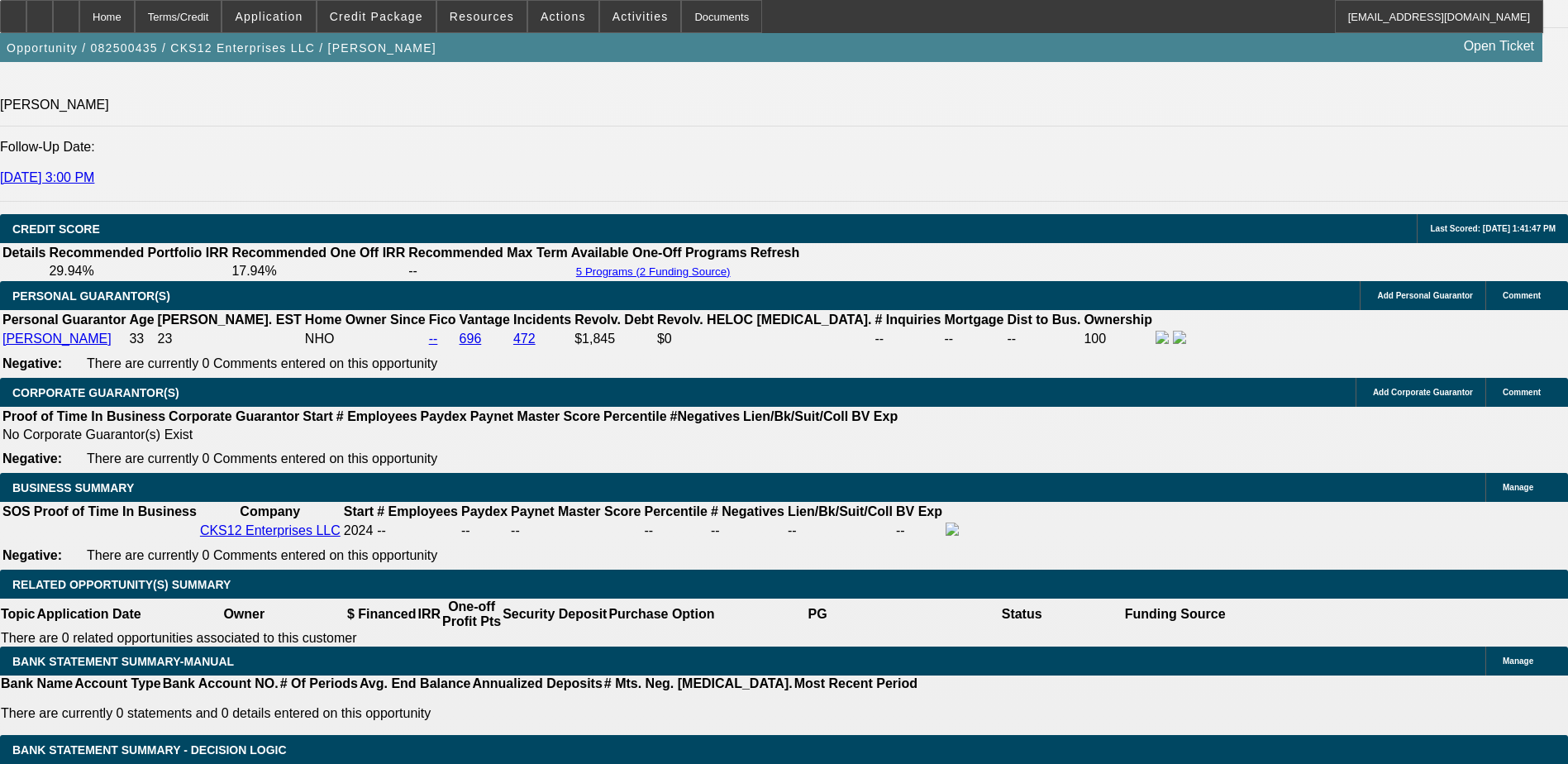
scroll to position [2616, 0]
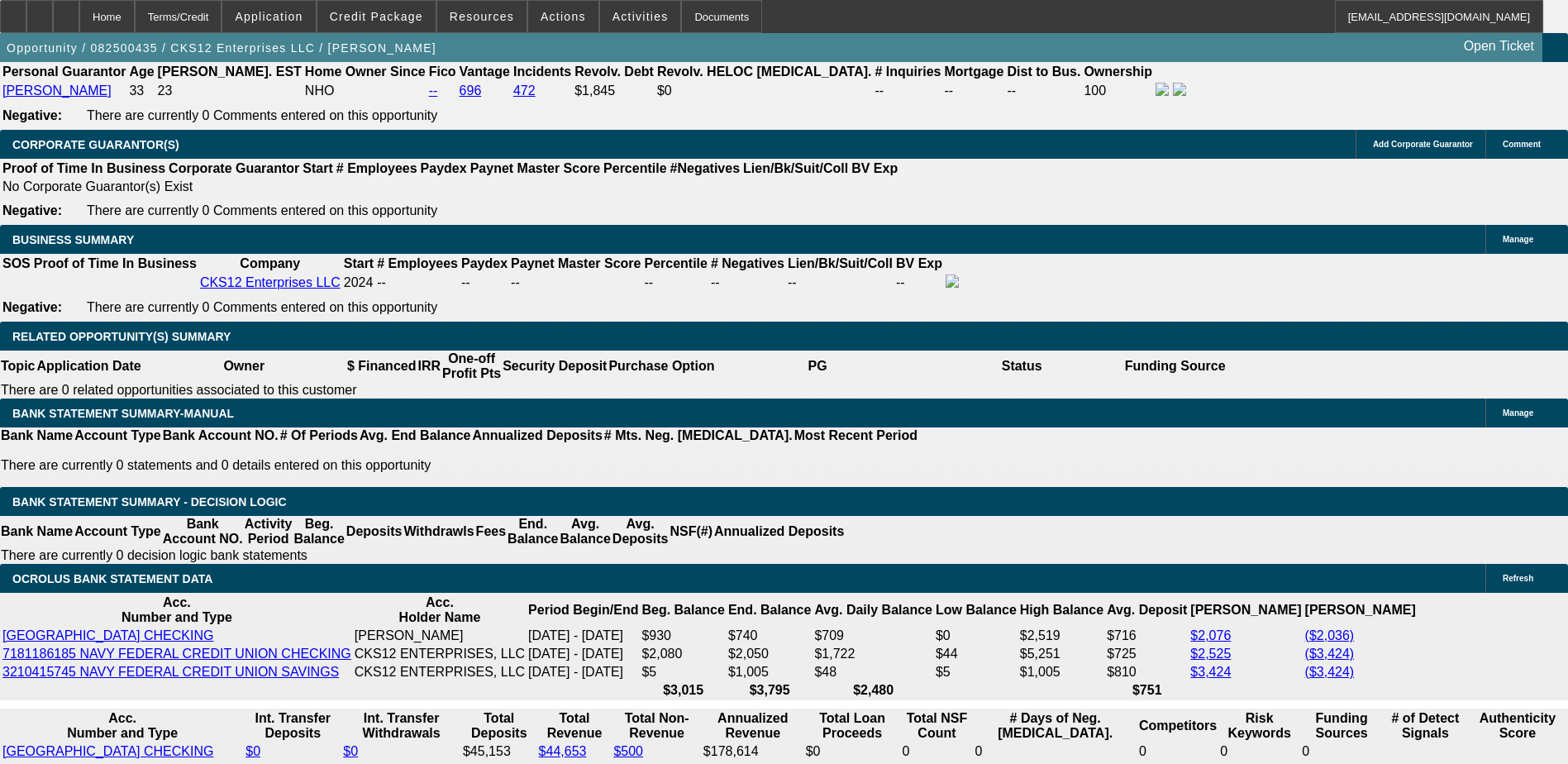
scroll to position [2533, 0]
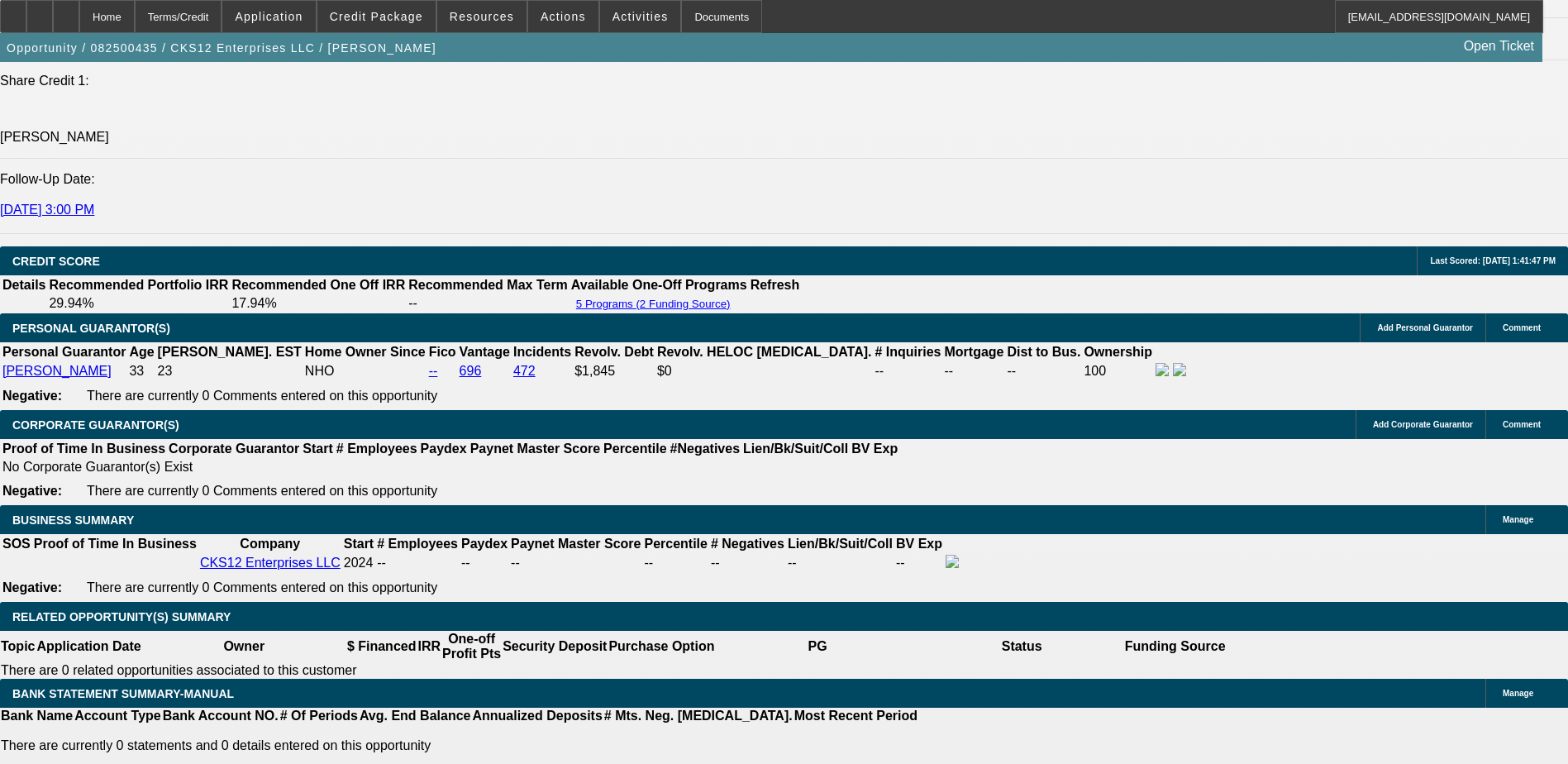
scroll to position [2018, 0]
